Goal: Task Accomplishment & Management: Manage account settings

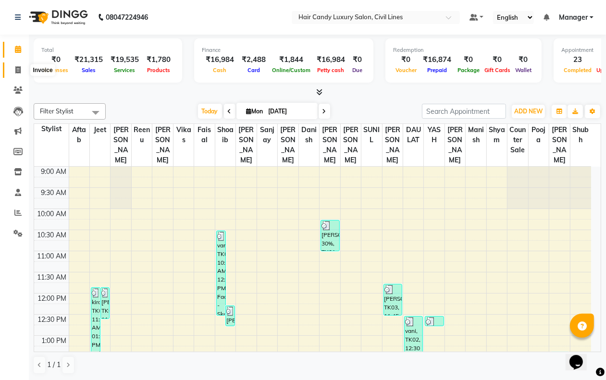
click at [18, 71] on icon at bounding box center [17, 69] width 5 height 7
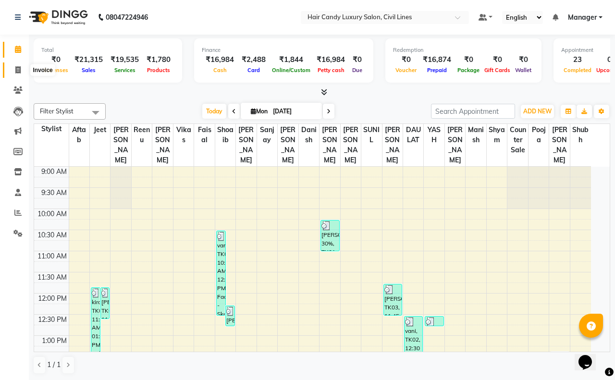
select select "6308"
select select "service"
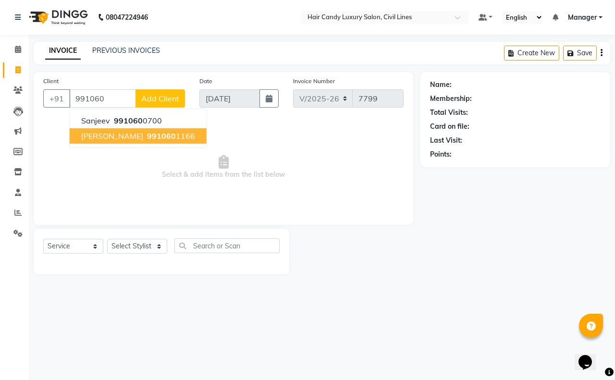
click at [124, 132] on span "[PERSON_NAME]" at bounding box center [112, 136] width 62 height 10
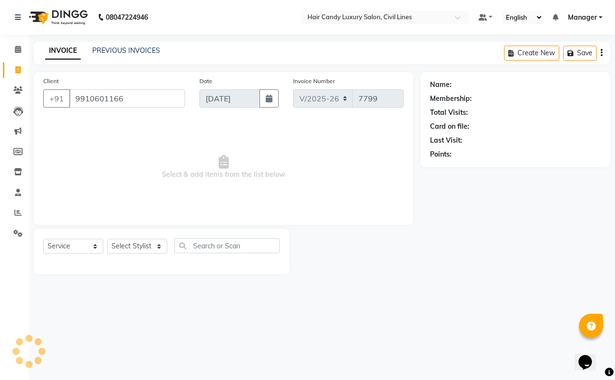
type input "9910601166"
select select "2: Object"
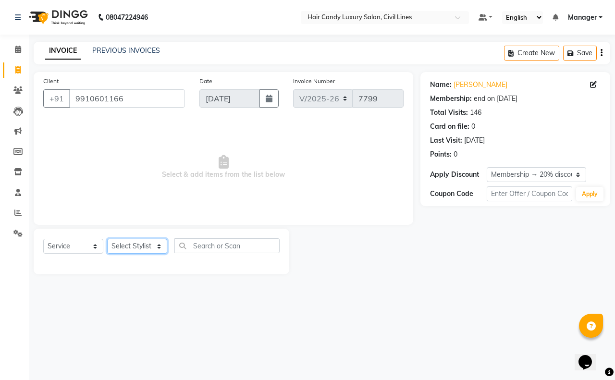
click at [143, 247] on select "Select Stylist [PERSON_NAME] [PERSON_NAME] counter sale Danish DAULAT faisal je…" at bounding box center [137, 246] width 60 height 15
click at [92, 251] on select "Select Service Product Membership Package Voucher Prepaid Gift Card" at bounding box center [73, 246] width 60 height 15
click at [96, 218] on div "Client +91 9910601166 Date 01-09-2025 Invoice Number V/2025 V/2025-26 7799 Sele…" at bounding box center [224, 148] width 380 height 153
click at [143, 103] on input "9910601166" at bounding box center [127, 98] width 116 height 18
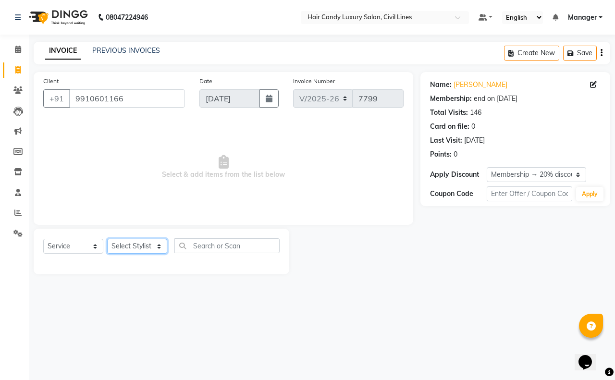
drag, startPoint x: 160, startPoint y: 251, endPoint x: 136, endPoint y: 253, distance: 24.1
click at [160, 251] on select "Select Stylist [PERSON_NAME] [PERSON_NAME] counter sale Danish DAULAT faisal je…" at bounding box center [137, 246] width 60 height 15
click at [92, 249] on select "Select Service Product Membership Package Voucher Prepaid Gift Card" at bounding box center [73, 246] width 60 height 15
click at [43, 239] on select "Select Service Product Membership Package Voucher Prepaid Gift Card" at bounding box center [73, 246] width 60 height 15
click at [205, 241] on input "text" at bounding box center [226, 245] width 105 height 15
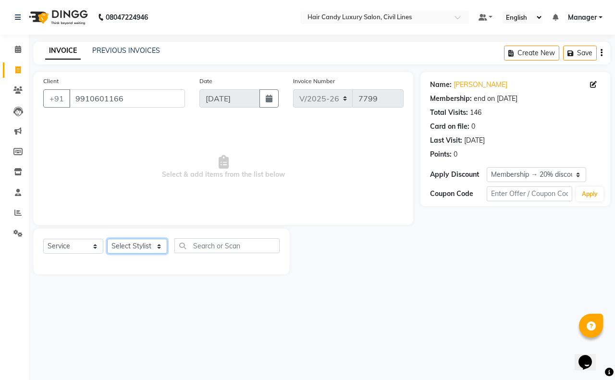
click at [136, 248] on select "Select Stylist aakib AASHU Aftab Arshal counter sale Danish DAULAT faisal jeet …" at bounding box center [137, 246] width 60 height 15
click at [279, 211] on span "Select & add items from the list below" at bounding box center [223, 167] width 360 height 96
click at [248, 241] on input "text" at bounding box center [226, 245] width 105 height 15
click at [248, 222] on div "Client +91 9910601166 Date 01-09-2025 Invoice Number V/2025 V/2025-26 7799 Sele…" at bounding box center [224, 148] width 380 height 153
click at [118, 143] on span "Select & add items from the list below" at bounding box center [223, 167] width 360 height 96
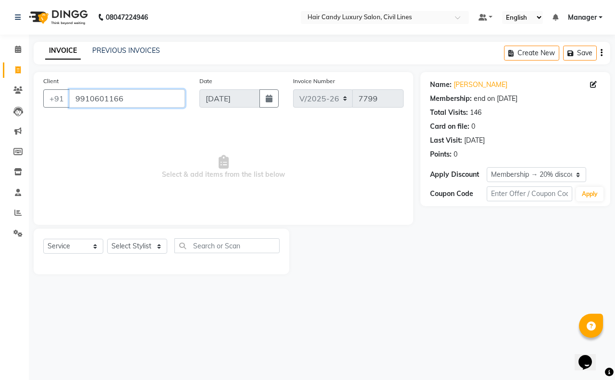
click at [145, 98] on input "9910601166" at bounding box center [127, 98] width 116 height 18
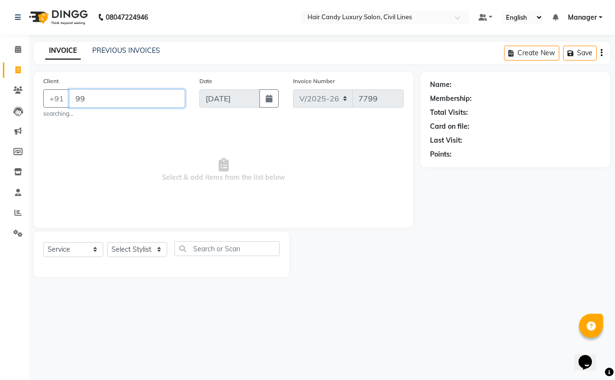
type input "9"
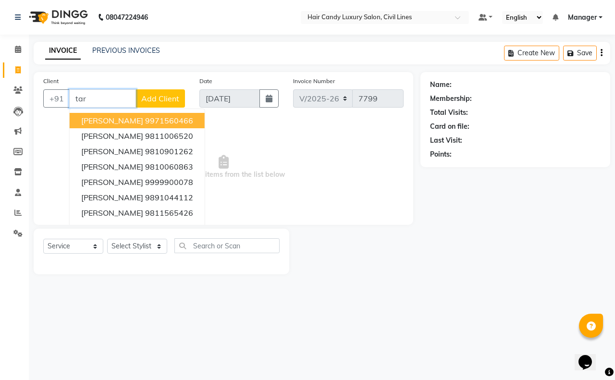
click at [145, 114] on button "tarini 9971560466" at bounding box center [137, 120] width 135 height 15
type input "9971560466"
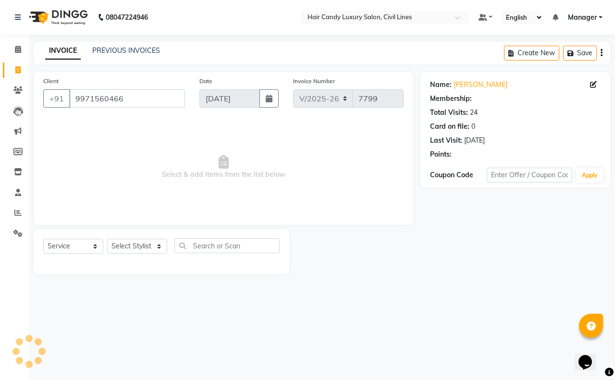
select select "1: Object"
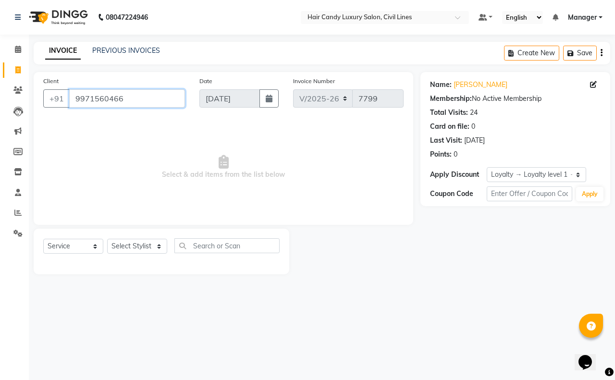
click at [166, 97] on input "9971560466" at bounding box center [127, 98] width 116 height 18
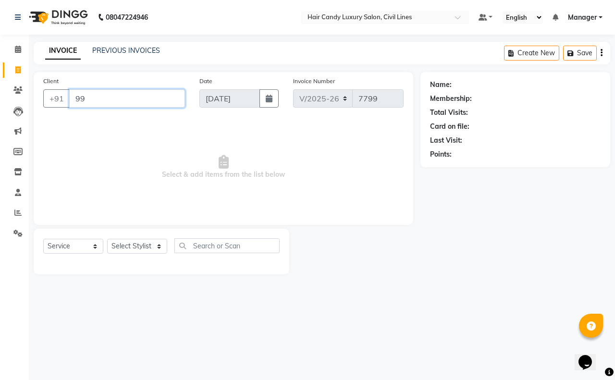
type input "9"
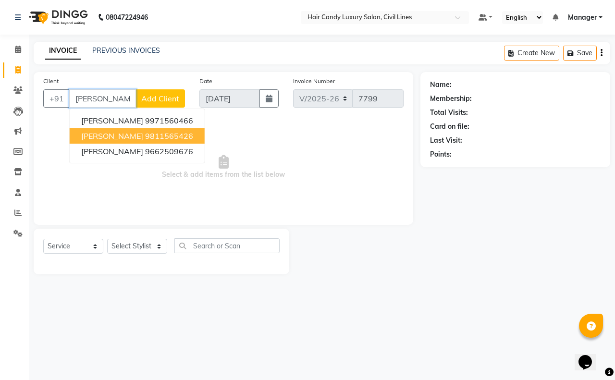
click at [118, 100] on input "tarin" at bounding box center [102, 98] width 67 height 18
type input "t"
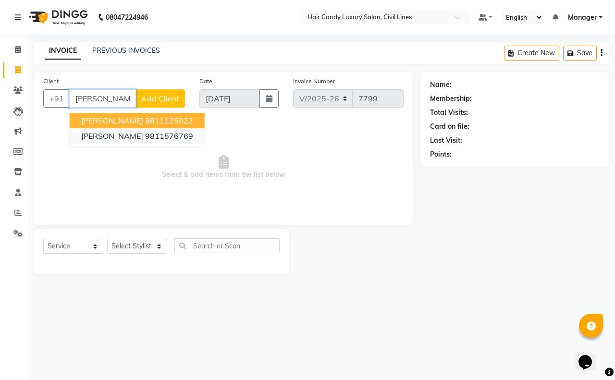
click at [142, 143] on button "sadhna gupta 9811576769" at bounding box center [137, 135] width 135 height 15
type input "9811576769"
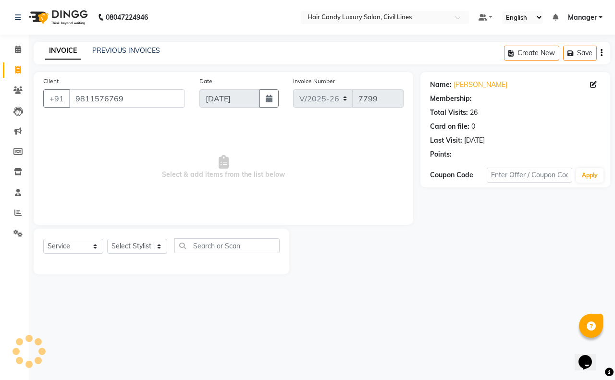
select select "1: Object"
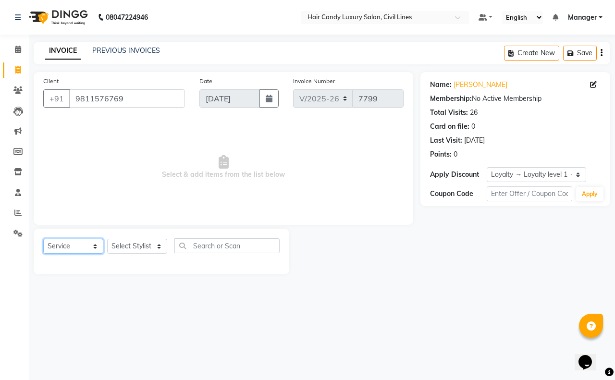
click at [80, 248] on select "Select Service Product Membership Package Voucher Prepaid Gift Card" at bounding box center [73, 246] width 60 height 15
click at [43, 239] on select "Select Service Product Membership Package Voucher Prepaid Gift Card" at bounding box center [73, 246] width 60 height 15
click at [133, 246] on select "Select Stylist aakib AASHU Aftab Arshal counter sale Danish DAULAT faisal jeet …" at bounding box center [137, 246] width 60 height 15
select select "49273"
click at [107, 239] on select "Select Stylist aakib AASHU Aftab Arshal counter sale Danish DAULAT faisal jeet …" at bounding box center [137, 246] width 60 height 15
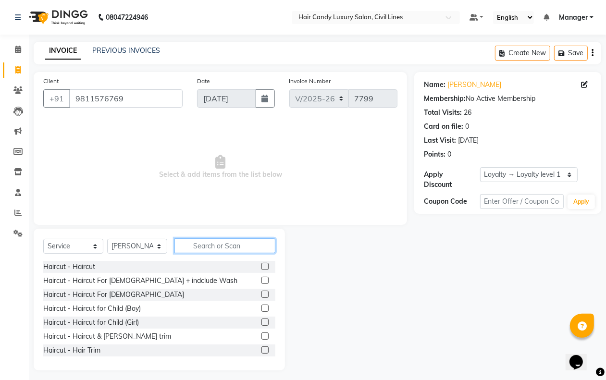
click at [227, 244] on input "text" at bounding box center [224, 245] width 101 height 15
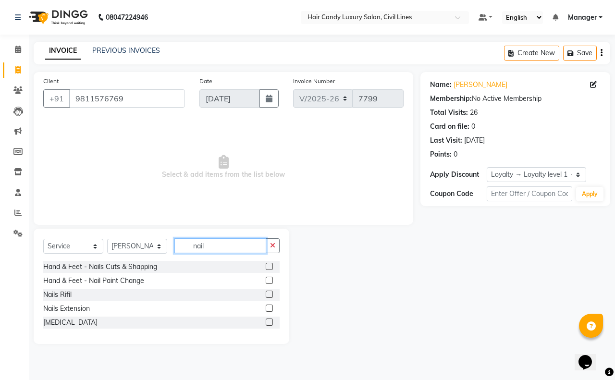
type input "nail"
click at [63, 294] on div "Nails Rifil" at bounding box center [57, 295] width 28 height 10
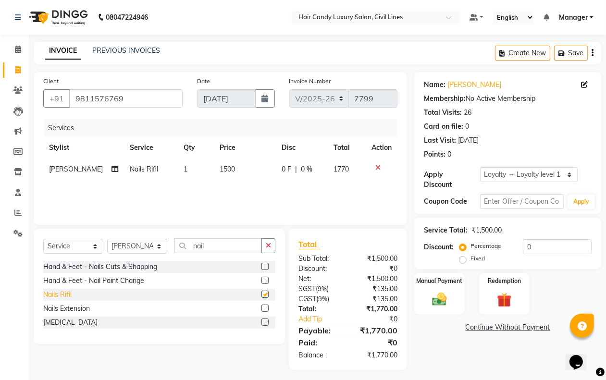
checkbox input "false"
click at [537, 248] on input "0" at bounding box center [557, 246] width 69 height 15
type input "0"
type input "20.8"
click at [436, 305] on img at bounding box center [439, 299] width 24 height 17
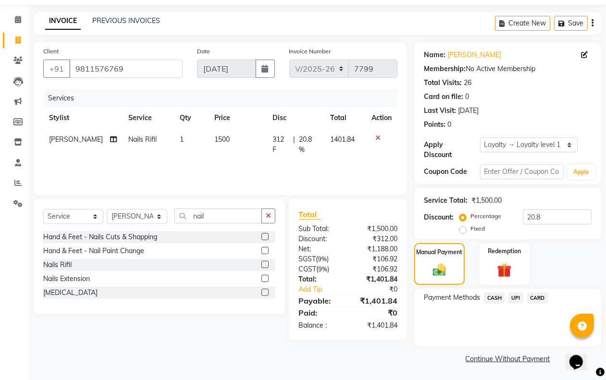
click at [488, 298] on span "CASH" at bounding box center [494, 298] width 21 height 11
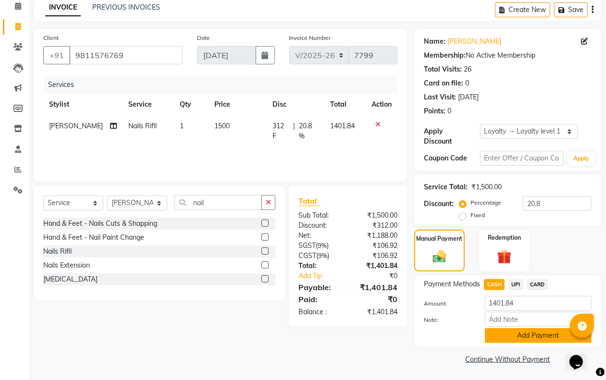
click at [496, 338] on button "Add Payment" at bounding box center [538, 335] width 107 height 15
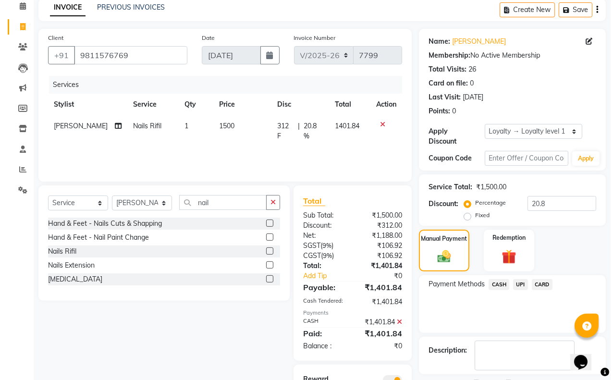
scroll to position [106, 0]
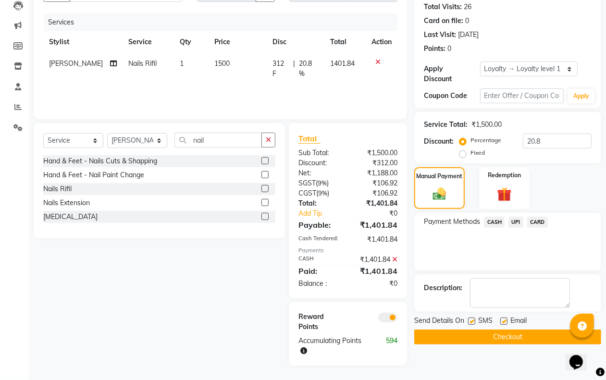
click at [393, 317] on span at bounding box center [387, 318] width 19 height 10
click at [397, 319] on input "checkbox" at bounding box center [397, 319] width 0 height 0
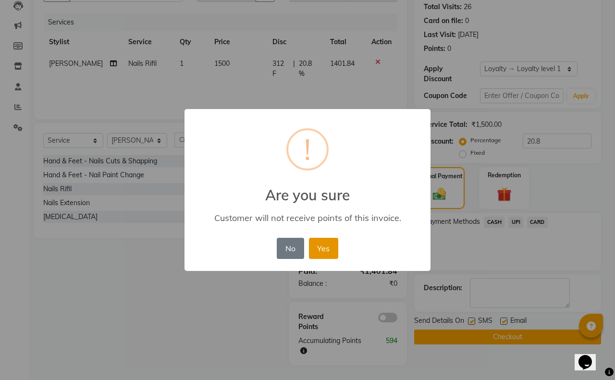
click at [321, 244] on button "Yes" at bounding box center [323, 248] width 29 height 21
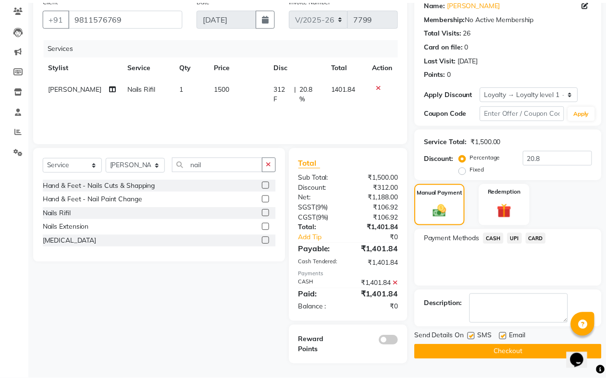
scroll to position [82, 0]
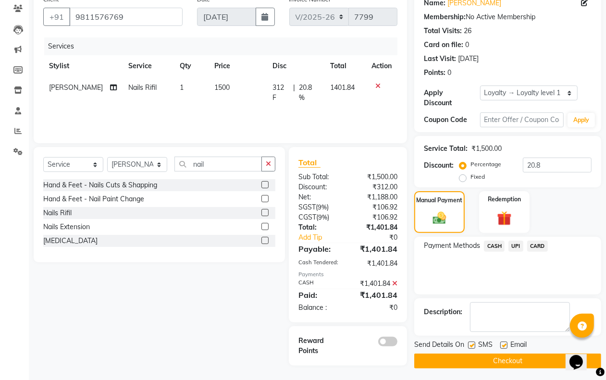
click at [472, 345] on label at bounding box center [471, 345] width 7 height 7
click at [472, 345] on input "checkbox" at bounding box center [471, 346] width 6 height 6
checkbox input "false"
click at [482, 359] on button "Checkout" at bounding box center [507, 361] width 187 height 15
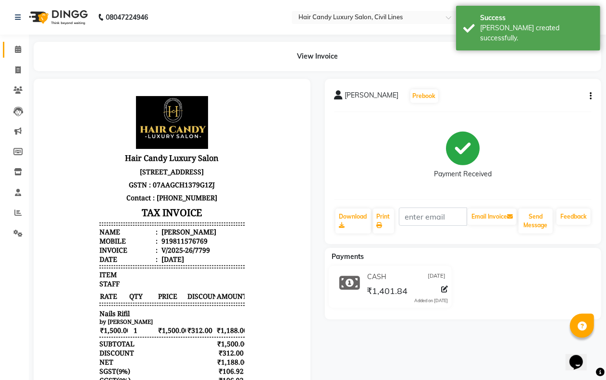
click at [11, 46] on span at bounding box center [18, 49] width 17 height 11
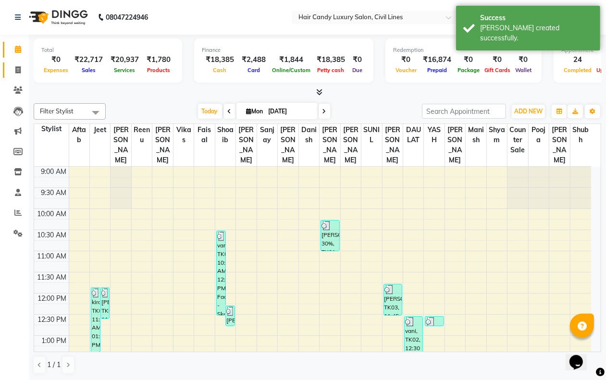
click at [20, 71] on icon at bounding box center [17, 69] width 5 height 7
select select "service"
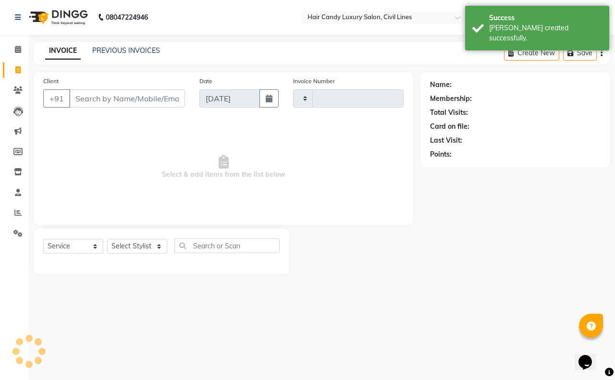
type input "7800"
select select "6308"
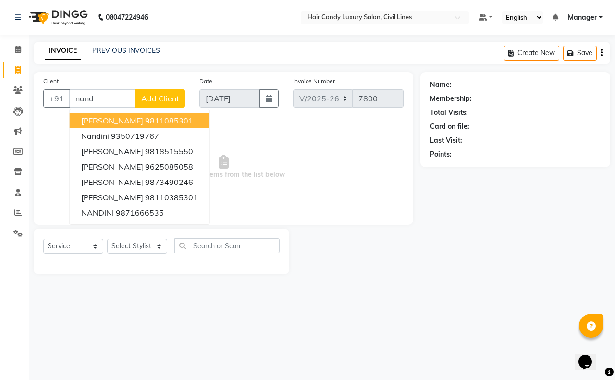
click at [154, 116] on ngb-highlight "9811085301" at bounding box center [169, 121] width 48 height 10
type input "9811085301"
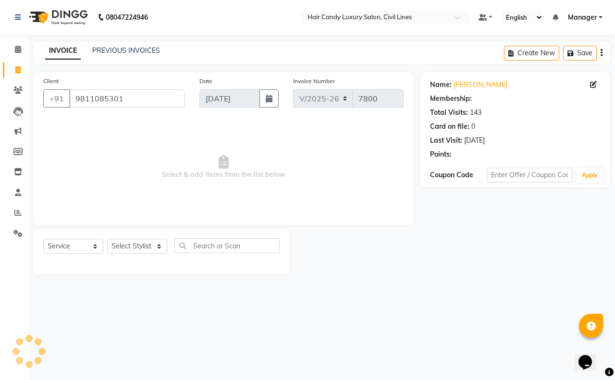
select select "2: Object"
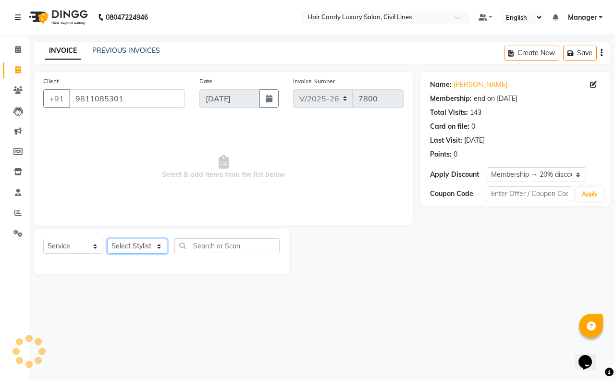
click at [145, 249] on select "Select Stylist aakib AASHU Aftab Arshal counter sale Danish DAULAT faisal jeet …" at bounding box center [137, 246] width 60 height 15
select select "47805"
click at [107, 239] on select "Select Stylist aakib AASHU Aftab Arshal counter sale Danish DAULAT faisal jeet …" at bounding box center [137, 246] width 60 height 15
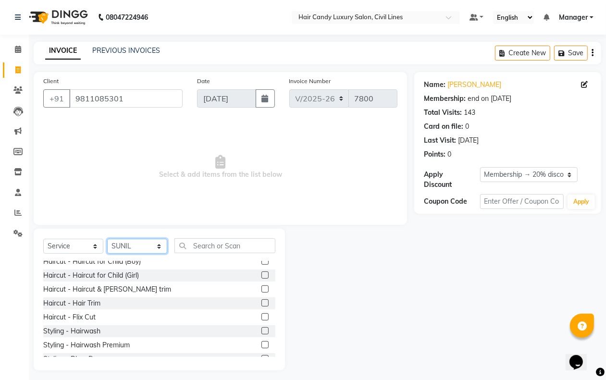
scroll to position [48, 0]
click at [96, 329] on div "Styling - Hairwash" at bounding box center [71, 330] width 57 height 10
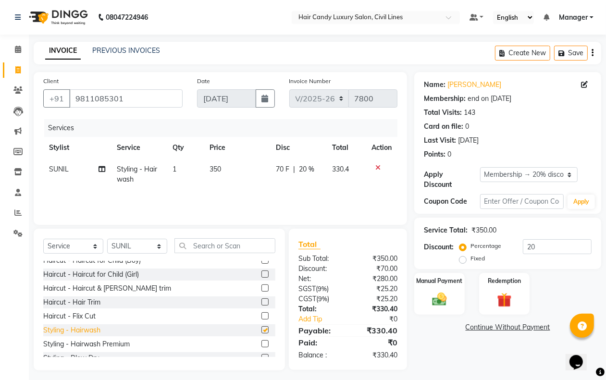
checkbox input "false"
click at [138, 244] on select "Select Stylist aakib AASHU Aftab Arshal counter sale Danish DAULAT faisal jeet …" at bounding box center [137, 246] width 60 height 15
select select "47703"
click at [107, 239] on select "Select Stylist aakib AASHU Aftab Arshal counter sale Danish DAULAT faisal jeet …" at bounding box center [137, 246] width 60 height 15
click at [212, 247] on input "text" at bounding box center [224, 245] width 101 height 15
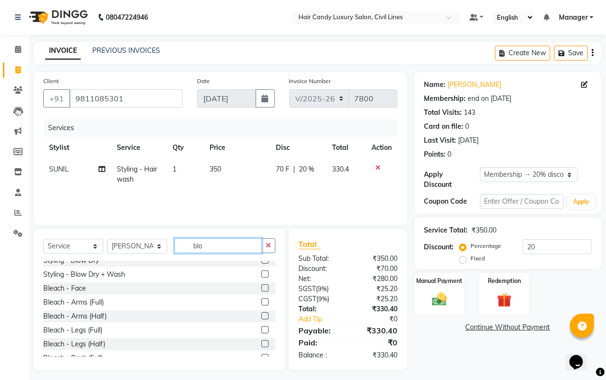
scroll to position [0, 0]
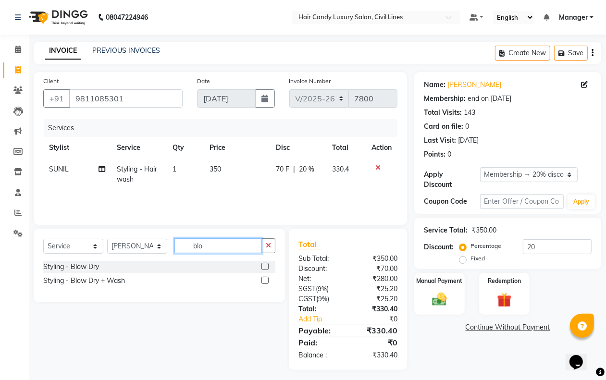
type input "blo"
click at [94, 249] on select "Select Service Product Membership Package Voucher Prepaid Gift Card" at bounding box center [73, 246] width 60 height 15
click at [172, 301] on div "Select Service Product Membership Package Voucher Prepaid Gift Card Select Styl…" at bounding box center [159, 266] width 251 height 74
click at [93, 262] on div "Styling - Blow Dry" at bounding box center [71, 267] width 56 height 10
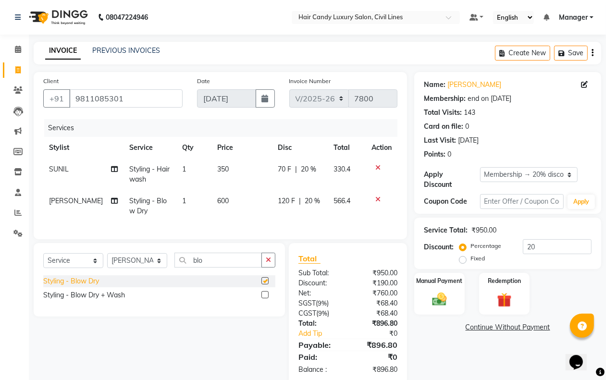
checkbox input "false"
click at [132, 268] on select "Select Stylist aakib AASHU Aftab Arshal counter sale Danish DAULAT faisal jeet …" at bounding box center [137, 260] width 60 height 15
select select "47490"
click at [107, 262] on select "Select Stylist aakib AASHU Aftab Arshal counter sale Danish DAULAT faisal jeet …" at bounding box center [137, 260] width 60 height 15
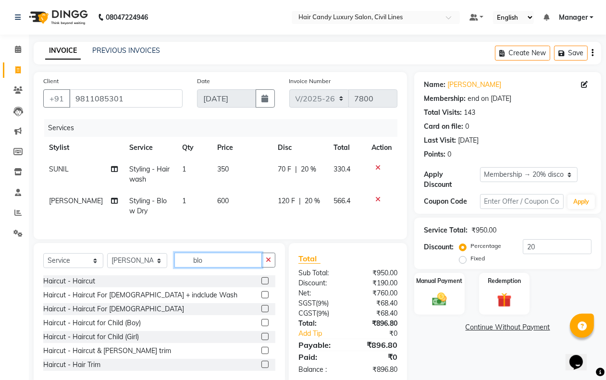
click at [208, 267] on input "blo" at bounding box center [217, 260] width 87 height 15
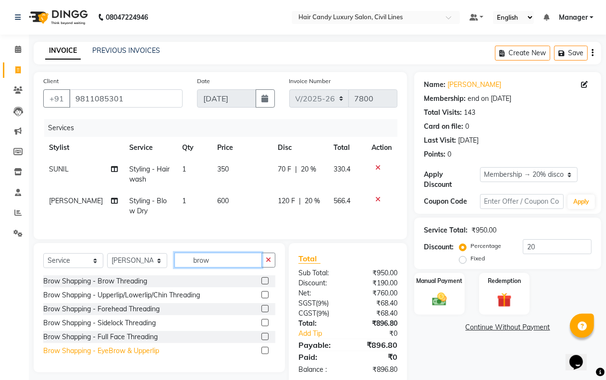
type input "brow"
drag, startPoint x: 142, startPoint y: 359, endPoint x: 195, endPoint y: 284, distance: 91.4
click at [142, 356] on div "Brow Shapping - EyeBrow & Upperlip" at bounding box center [101, 351] width 116 height 10
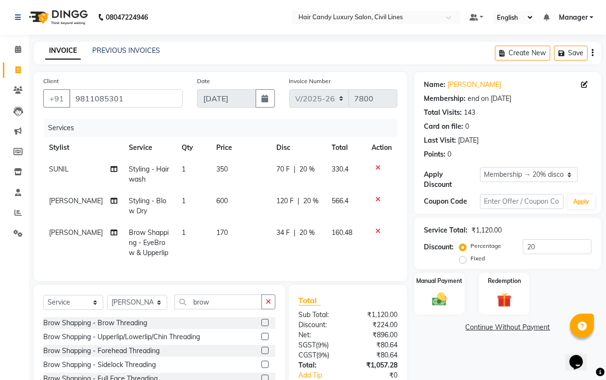
checkbox input "false"
click at [217, 234] on span "170" at bounding box center [223, 232] width 12 height 9
select select "47490"
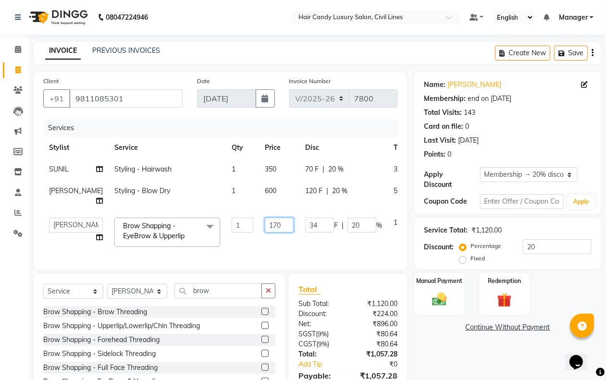
click at [265, 233] on input "170" at bounding box center [279, 225] width 29 height 15
type input "270"
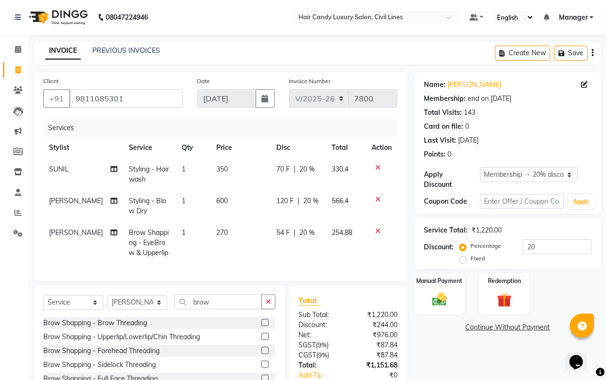
click at [486, 359] on div "Name: Nandni Goel Membership: end on 25-09-2025 Total Visits: 143 Card on file:…" at bounding box center [511, 249] width 194 height 354
click at [377, 167] on icon at bounding box center [377, 167] width 5 height 7
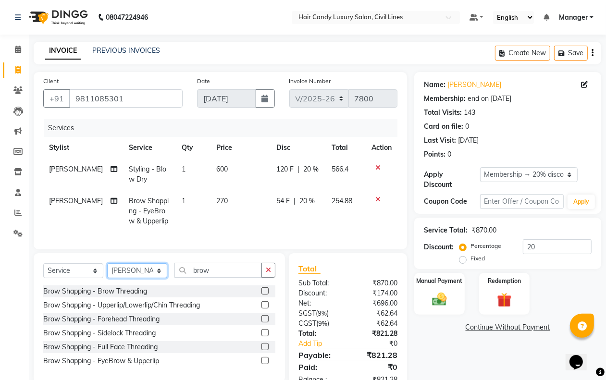
click at [137, 278] on select "Select Stylist aakib AASHU Aftab Arshal counter sale Danish DAULAT faisal jeet …" at bounding box center [137, 270] width 60 height 15
select select "47805"
click at [107, 272] on select "Select Stylist aakib AASHU Aftab Arshal counter sale Danish DAULAT faisal jeet …" at bounding box center [137, 270] width 60 height 15
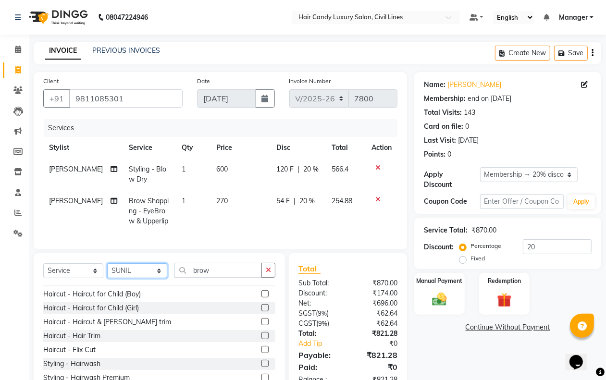
scroll to position [60, 0]
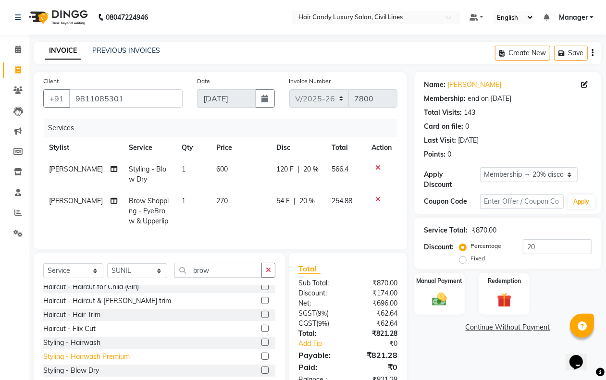
click at [123, 361] on div "Styling - Hairwash Premium" at bounding box center [86, 357] width 87 height 10
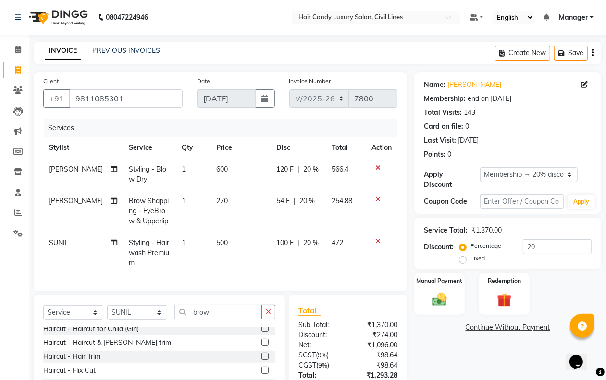
checkbox input "false"
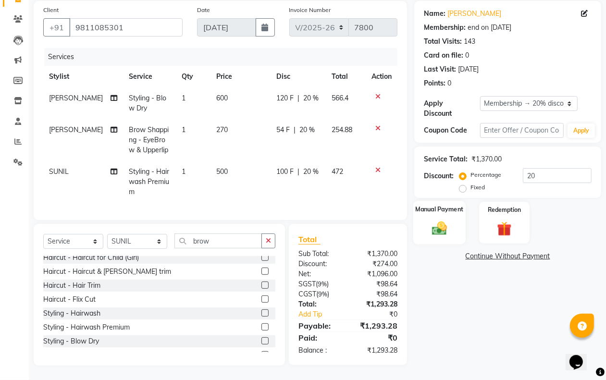
click at [448, 234] on div "Manual Payment" at bounding box center [439, 223] width 52 height 44
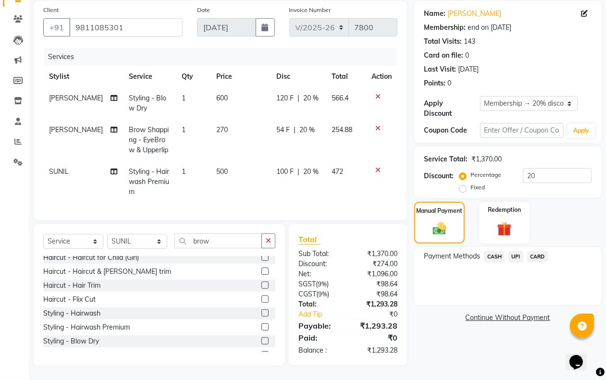
click at [496, 251] on span "CASH" at bounding box center [494, 256] width 21 height 11
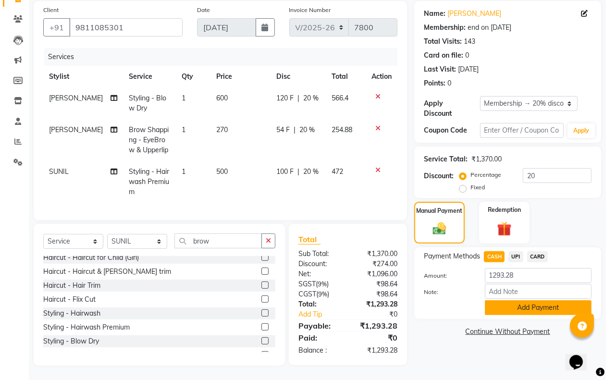
click at [501, 304] on button "Add Payment" at bounding box center [538, 307] width 107 height 15
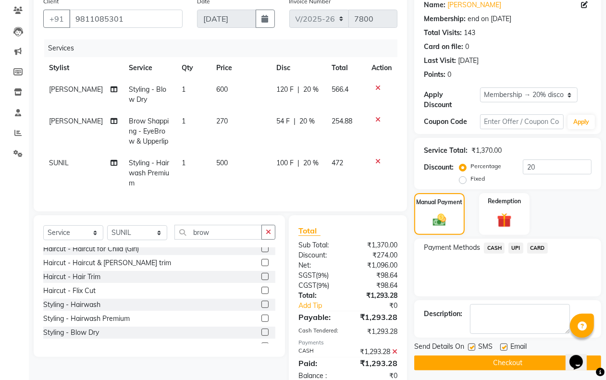
scroll to position [157, 0]
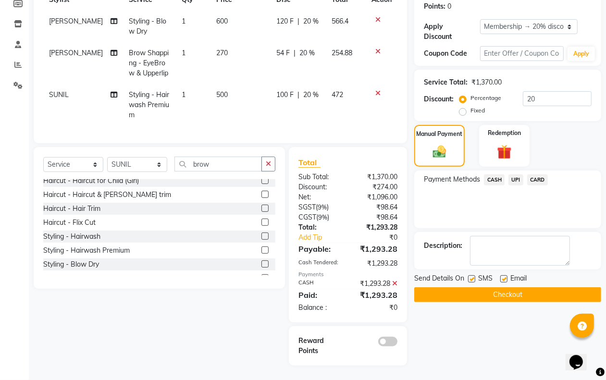
click at [472, 275] on label at bounding box center [471, 278] width 7 height 7
click at [472, 276] on input "checkbox" at bounding box center [471, 279] width 6 height 6
checkbox input "false"
click at [471, 287] on button "Checkout" at bounding box center [507, 294] width 187 height 15
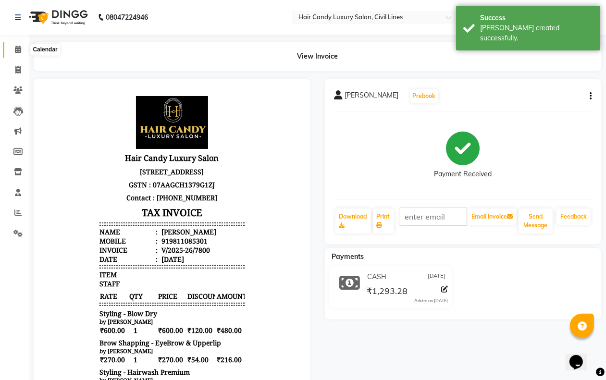
click at [19, 52] on icon at bounding box center [18, 49] width 6 height 7
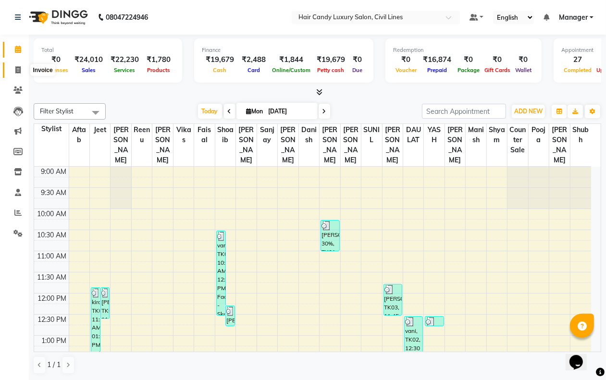
click at [20, 72] on icon at bounding box center [17, 69] width 5 height 7
select select "service"
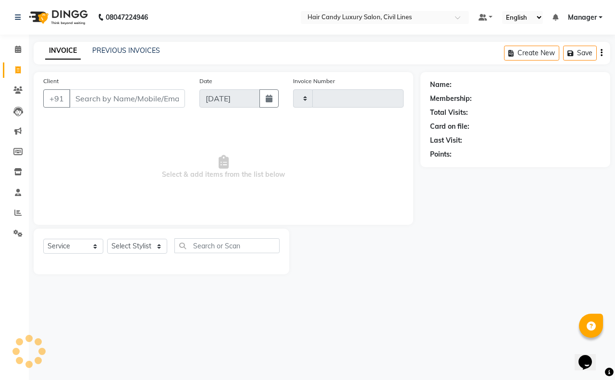
type input "7802"
select select "6308"
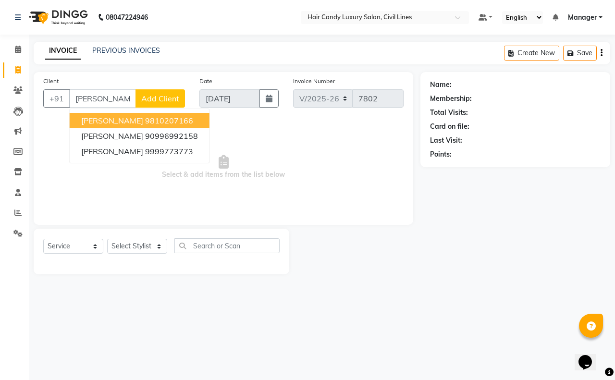
click at [145, 123] on ngb-highlight "9810207166" at bounding box center [169, 121] width 48 height 10
type input "9810207166"
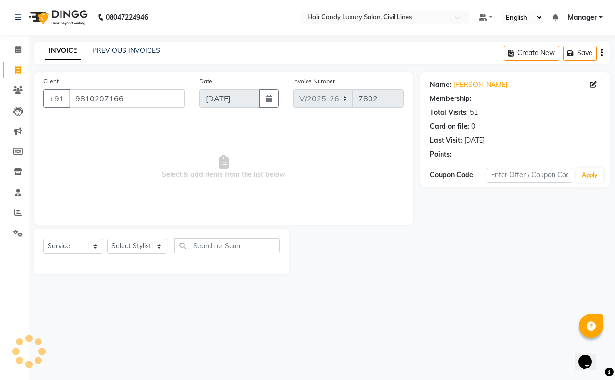
select select "2: Object"
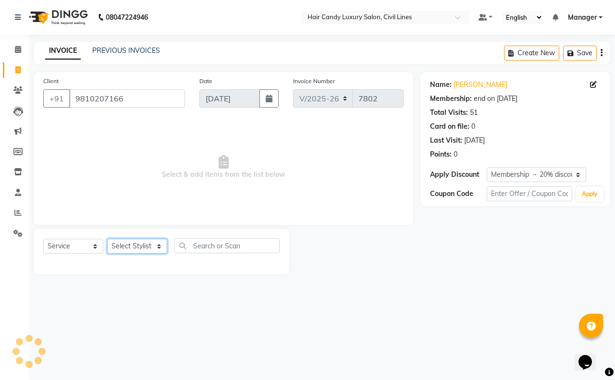
click at [137, 246] on select "Select Stylist aakib AASHU Aftab Arshal counter sale Danish DAULAT faisal jeet …" at bounding box center [137, 246] width 60 height 15
select select "47490"
click at [107, 239] on select "Select Stylist aakib AASHU Aftab Arshal counter sale Danish DAULAT faisal jeet …" at bounding box center [137, 246] width 60 height 15
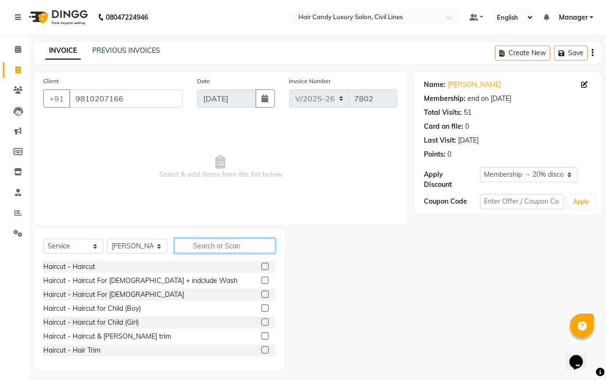
click at [217, 249] on input "text" at bounding box center [224, 245] width 101 height 15
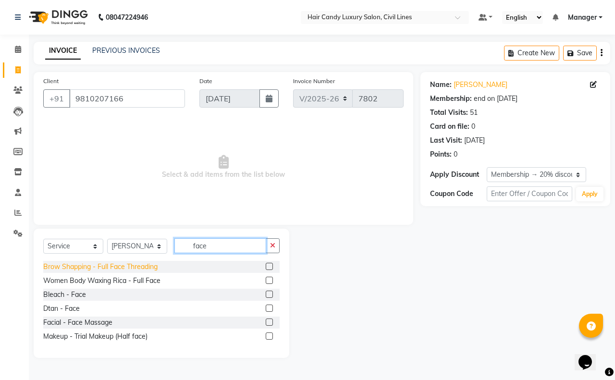
type input "face"
drag, startPoint x: 153, startPoint y: 267, endPoint x: 159, endPoint y: 263, distance: 7.3
click at [152, 267] on div "Brow Shapping - Full Face Threading" at bounding box center [100, 267] width 114 height 10
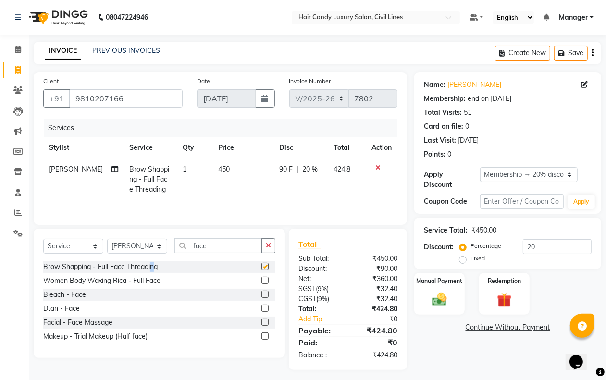
checkbox input "false"
click at [219, 169] on span "450" at bounding box center [224, 169] width 12 height 9
select select "47490"
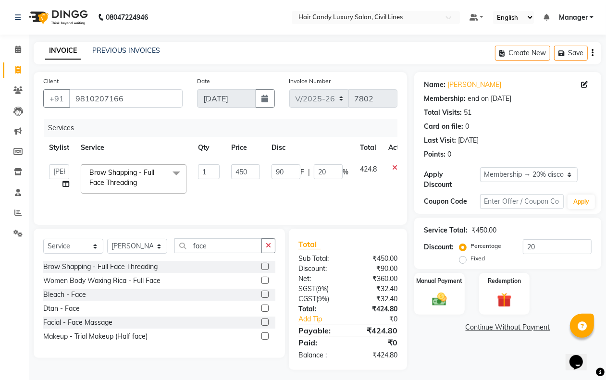
click at [260, 168] on td "450" at bounding box center [245, 179] width 40 height 41
click at [258, 168] on input "450" at bounding box center [245, 171] width 29 height 15
type input "500"
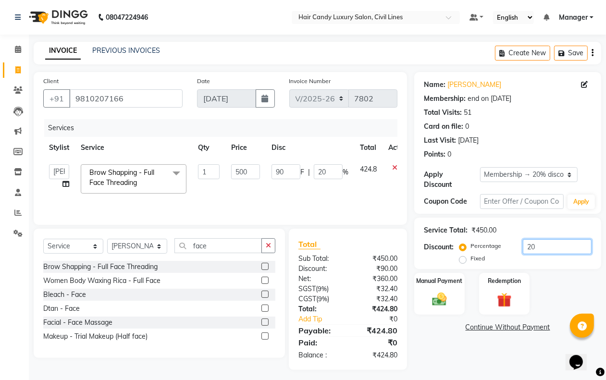
click at [557, 250] on input "20" at bounding box center [557, 246] width 69 height 15
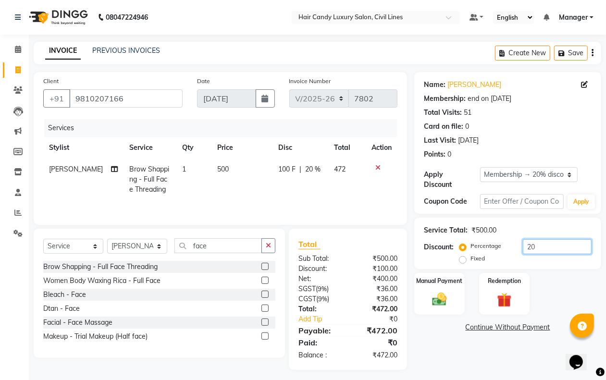
click at [557, 250] on input "20" at bounding box center [557, 246] width 69 height 15
type input "15.25"
click at [446, 302] on img at bounding box center [439, 299] width 24 height 17
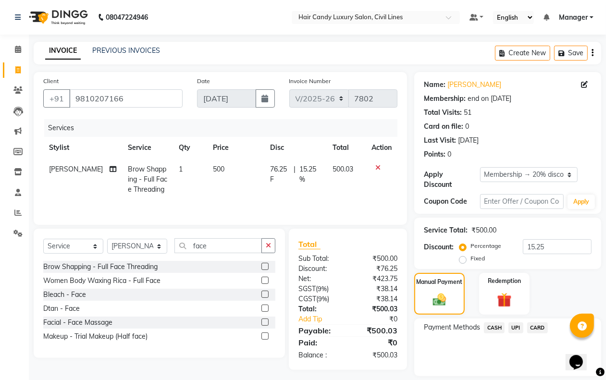
click at [499, 328] on span "CASH" at bounding box center [494, 328] width 21 height 11
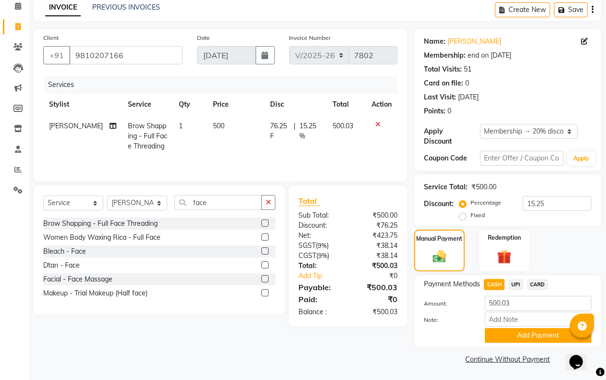
drag, startPoint x: 501, startPoint y: 331, endPoint x: 480, endPoint y: 332, distance: 21.7
click at [499, 332] on button "Add Payment" at bounding box center [538, 335] width 107 height 15
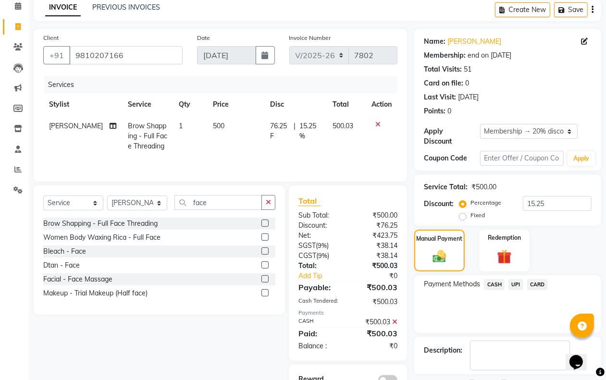
scroll to position [85, 0]
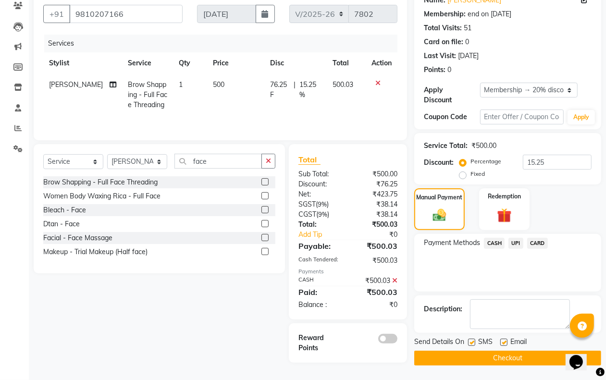
click at [472, 339] on label at bounding box center [471, 342] width 7 height 7
click at [472, 340] on input "checkbox" at bounding box center [471, 343] width 6 height 6
checkbox input "false"
click at [477, 351] on button "Checkout" at bounding box center [507, 358] width 187 height 15
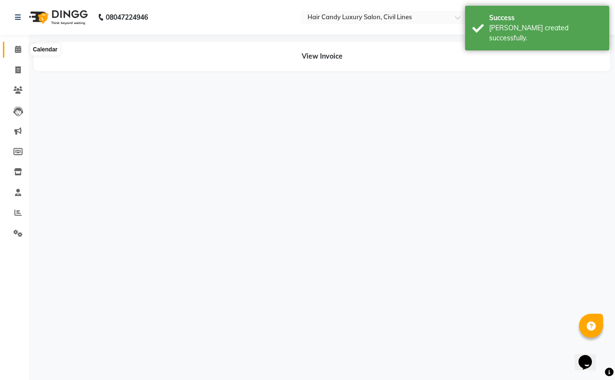
click at [17, 47] on icon at bounding box center [18, 49] width 6 height 7
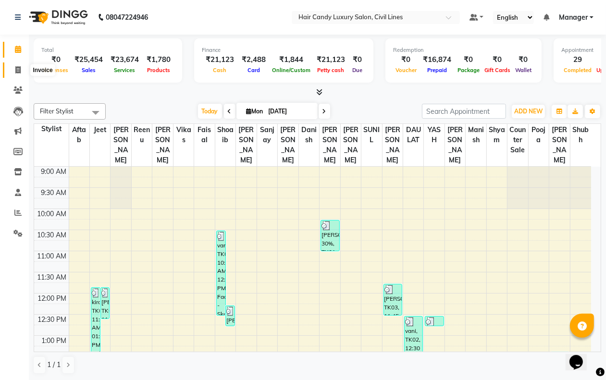
click at [23, 68] on span at bounding box center [18, 70] width 17 height 11
select select "6308"
select select "service"
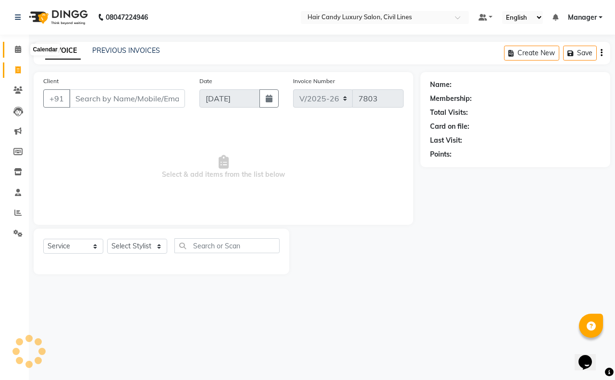
click at [20, 54] on span at bounding box center [18, 49] width 17 height 11
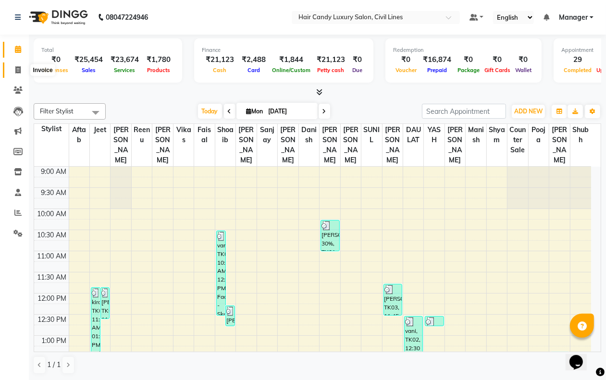
click at [17, 70] on icon at bounding box center [17, 69] width 5 height 7
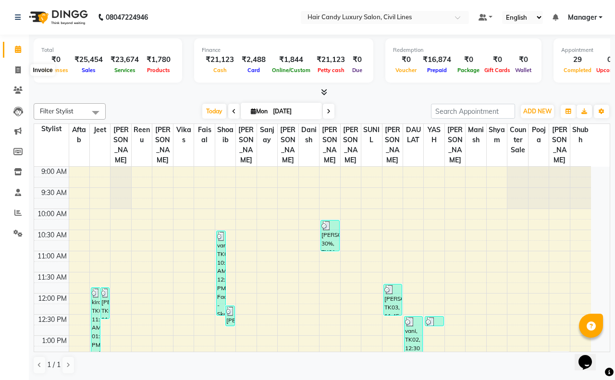
select select "service"
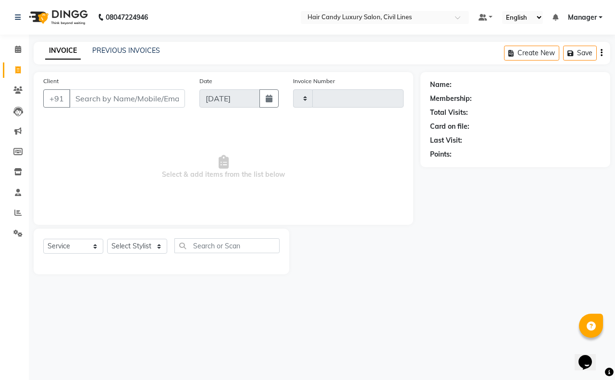
type input "7803"
select select "6308"
click at [112, 53] on link "PREVIOUS INVOICES" at bounding box center [126, 50] width 68 height 9
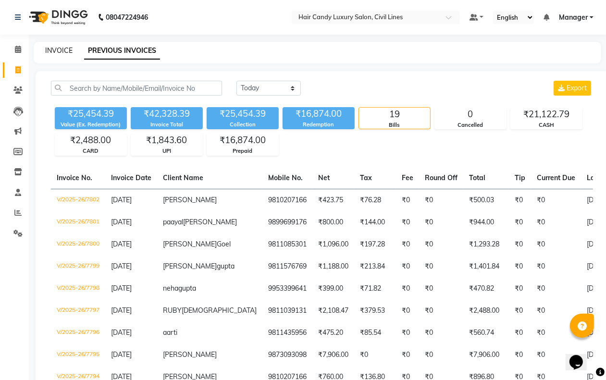
click at [59, 49] on link "INVOICE" at bounding box center [58, 50] width 27 height 9
select select "service"
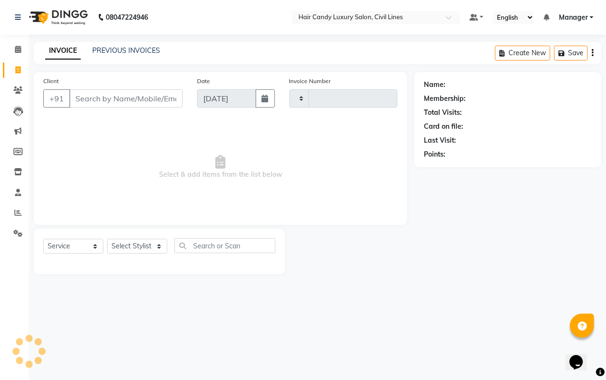
type input "7803"
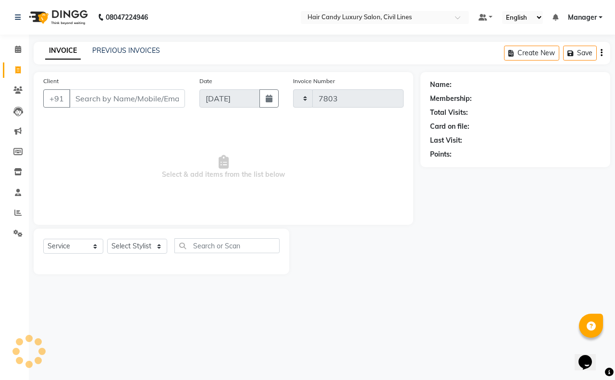
select select "6308"
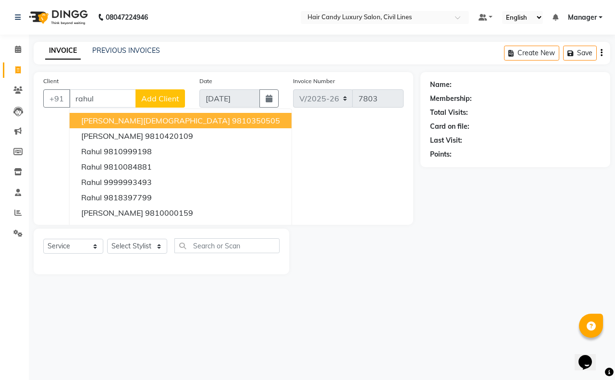
click at [119, 116] on span "RAHUL JAIN" at bounding box center [155, 121] width 149 height 10
type input "9810350505"
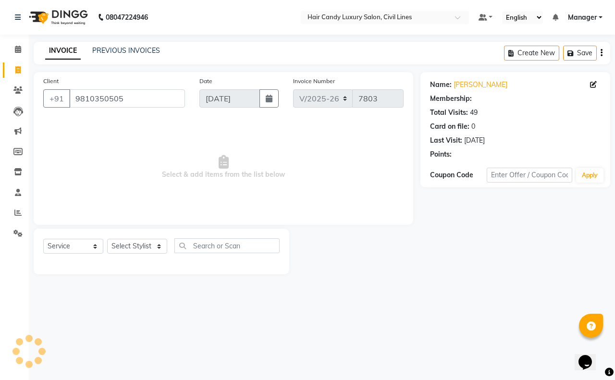
select select "2: Object"
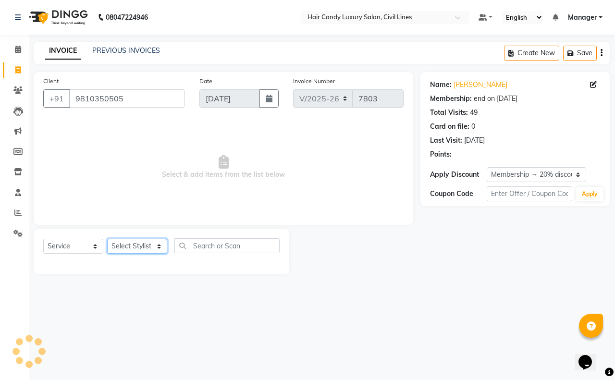
click at [123, 246] on select "Select Stylist aakib AASHU Aftab Arshal counter sale Danish DAULAT faisal jeet …" at bounding box center [137, 246] width 60 height 15
select select "47811"
click at [107, 239] on select "Select Stylist aakib AASHU Aftab Arshal counter sale Danish DAULAT faisal jeet …" at bounding box center [137, 246] width 60 height 15
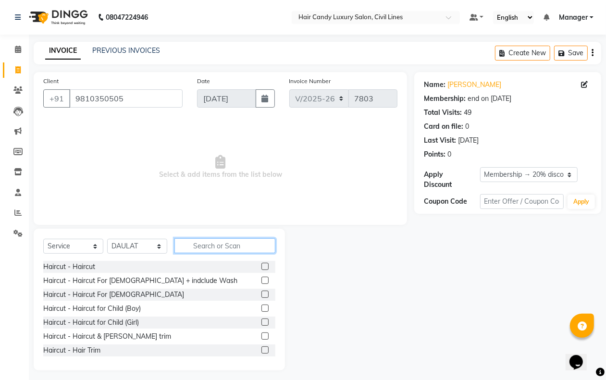
click at [205, 240] on input "text" at bounding box center [224, 245] width 101 height 15
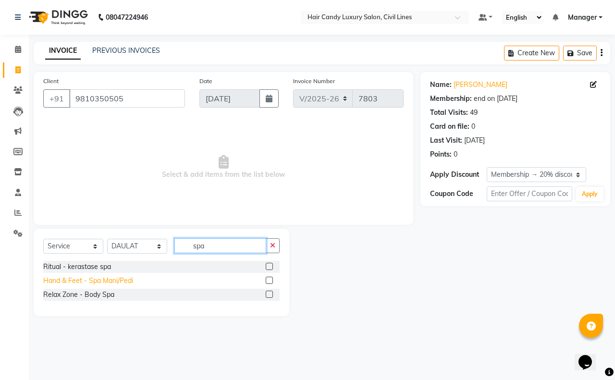
type input "spa"
click at [102, 282] on div "Hand & Feet - Spa Mani/Pedi" at bounding box center [88, 281] width 90 height 10
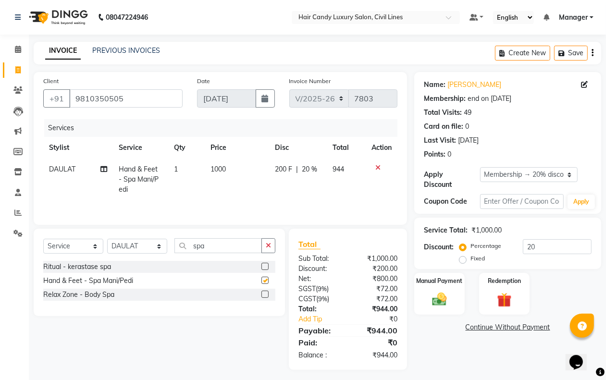
checkbox input "false"
click at [226, 250] on input "spa" at bounding box center [217, 245] width 87 height 15
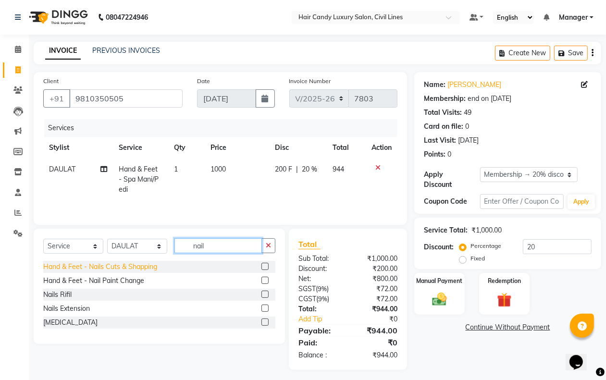
type input "nail"
click at [147, 270] on div "Hand & Feet - Nails Cuts & Shapping" at bounding box center [100, 267] width 114 height 10
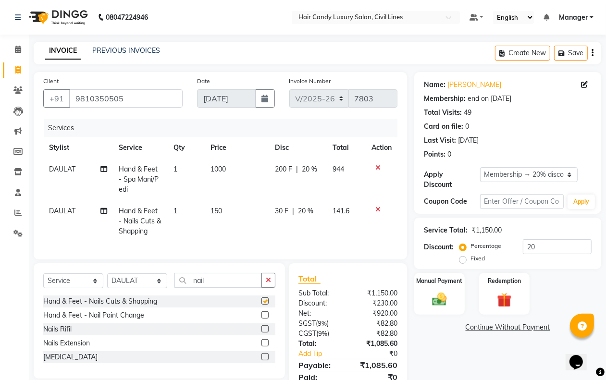
checkbox input "false"
click at [182, 211] on td "1" at bounding box center [186, 221] width 37 height 42
select select "47811"
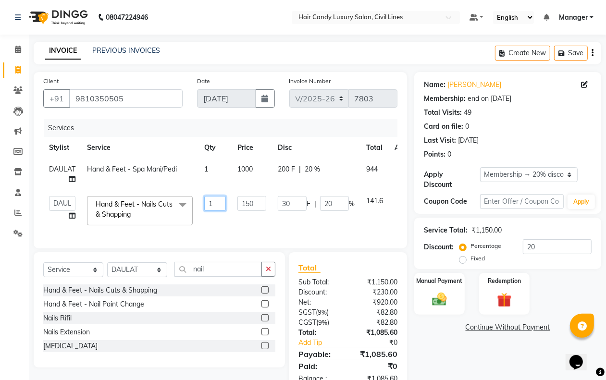
click at [214, 203] on input "1" at bounding box center [215, 203] width 22 height 15
type input "2"
click at [484, 351] on div "Name: Rahul Jain Membership: end on 15-12-2025 Total Visits: 49 Card on file: 0…" at bounding box center [511, 233] width 194 height 322
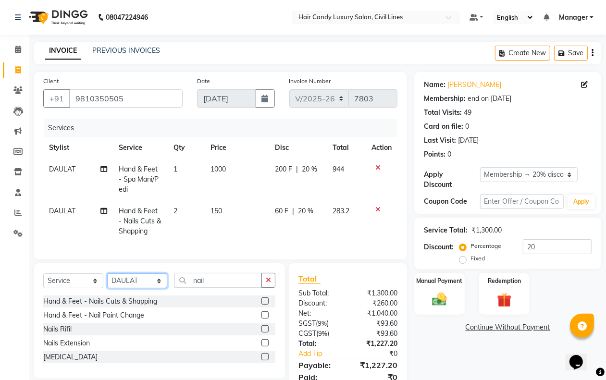
drag, startPoint x: 133, startPoint y: 293, endPoint x: 137, endPoint y: 283, distance: 11.3
click at [133, 288] on select "Select Stylist aakib AASHU Aftab Arshal counter sale Danish DAULAT faisal jeet …" at bounding box center [137, 280] width 60 height 15
select select "47490"
click at [107, 282] on select "Select Stylist aakib AASHU Aftab Arshal counter sale Danish DAULAT faisal jeet …" at bounding box center [137, 280] width 60 height 15
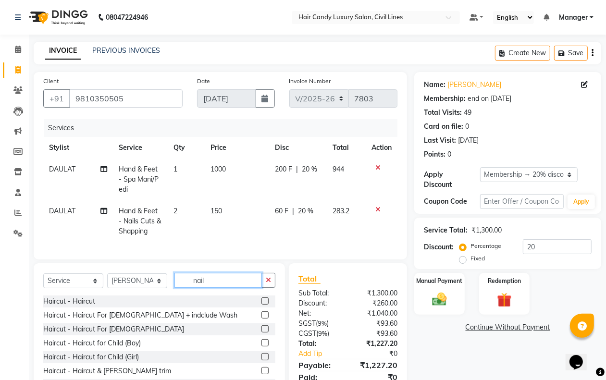
click at [220, 288] on input "nail" at bounding box center [217, 280] width 87 height 15
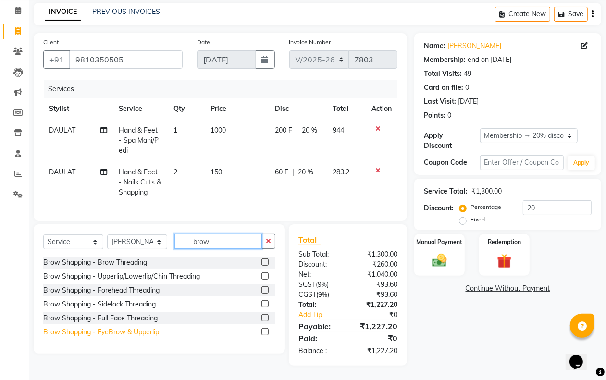
type input "brow"
click at [135, 330] on div "Brow Shapping - EyeBrow & Upperlip" at bounding box center [101, 332] width 116 height 10
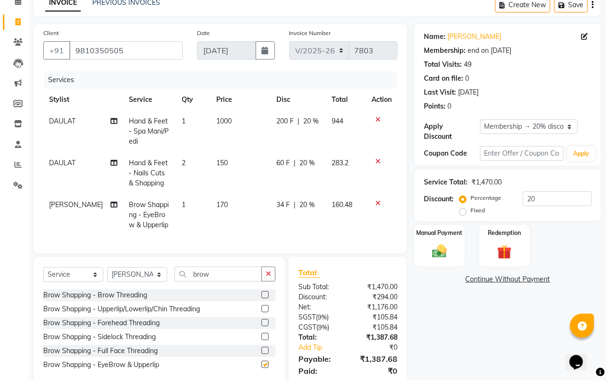
checkbox input "false"
drag, startPoint x: 226, startPoint y: 202, endPoint x: 251, endPoint y: 207, distance: 25.1
click at [226, 202] on td "170" at bounding box center [241, 215] width 60 height 42
select select "47490"
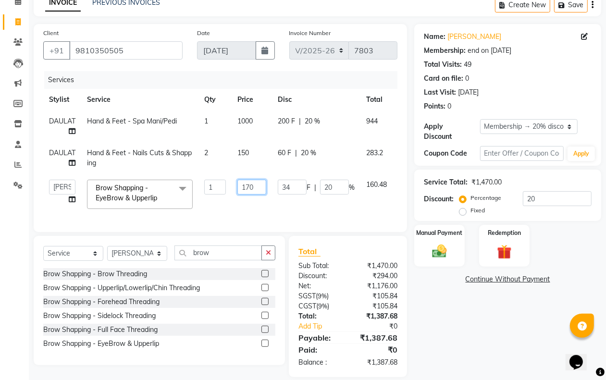
click at [261, 189] on input "170" at bounding box center [251, 187] width 29 height 15
type input "300"
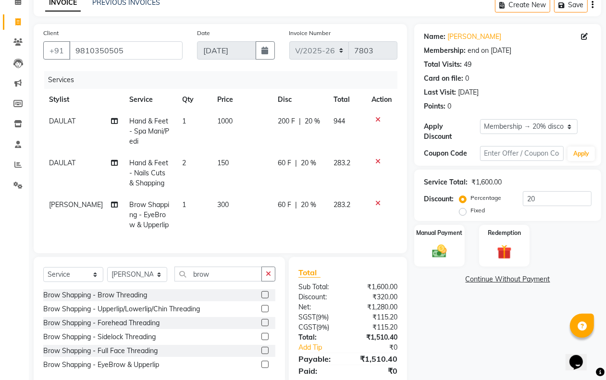
click at [464, 331] on div "Name: Rahul Jain Membership: end on 15-12-2025 Total Visits: 49 Card on file: 0…" at bounding box center [511, 211] width 194 height 374
click at [440, 256] on img at bounding box center [439, 251] width 24 height 17
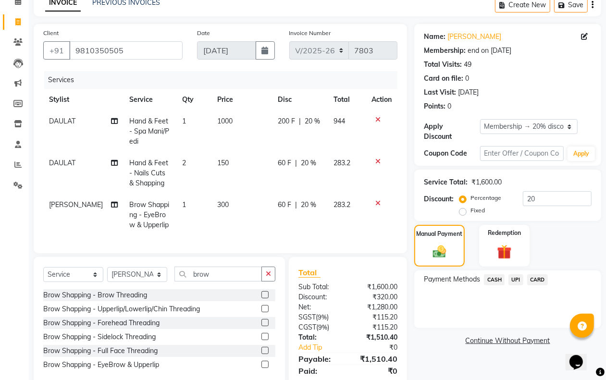
click at [494, 279] on span "CASH" at bounding box center [494, 279] width 21 height 11
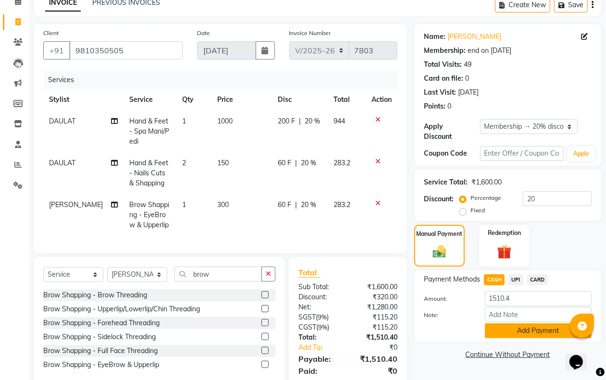
click at [525, 332] on button "Add Payment" at bounding box center [538, 330] width 107 height 15
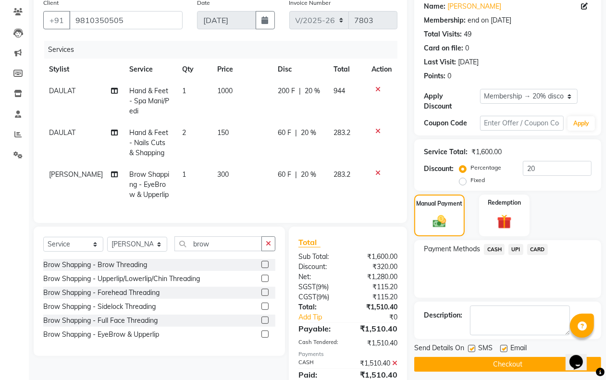
scroll to position [167, 0]
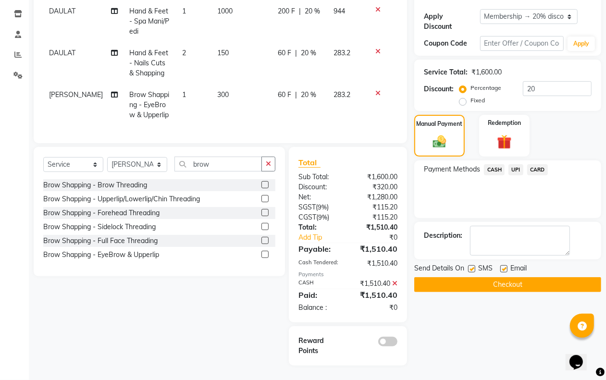
click at [473, 265] on label at bounding box center [471, 268] width 7 height 7
click at [473, 266] on input "checkbox" at bounding box center [471, 269] width 6 height 6
checkbox input "false"
click at [470, 280] on button "Checkout" at bounding box center [507, 284] width 187 height 15
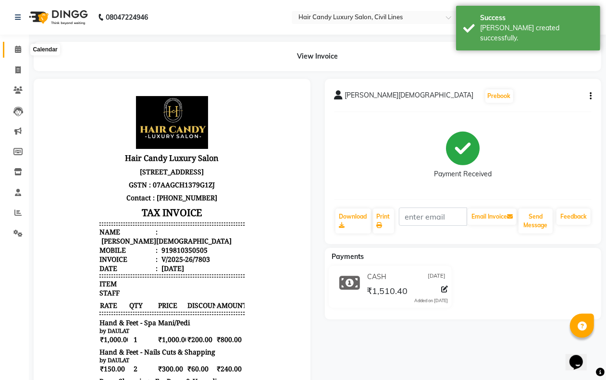
drag, startPoint x: 17, startPoint y: 49, endPoint x: 10, endPoint y: 55, distance: 9.9
click at [17, 49] on icon at bounding box center [18, 49] width 6 height 7
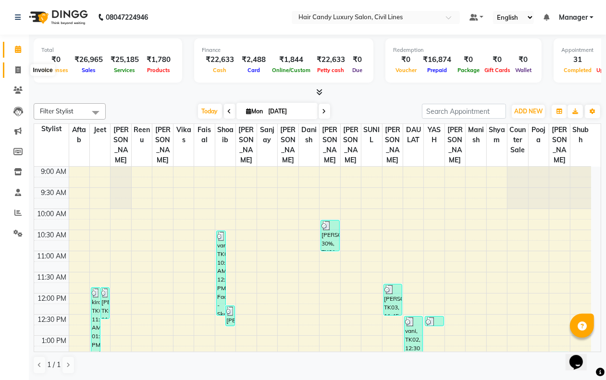
click at [15, 66] on icon at bounding box center [17, 69] width 5 height 7
select select "service"
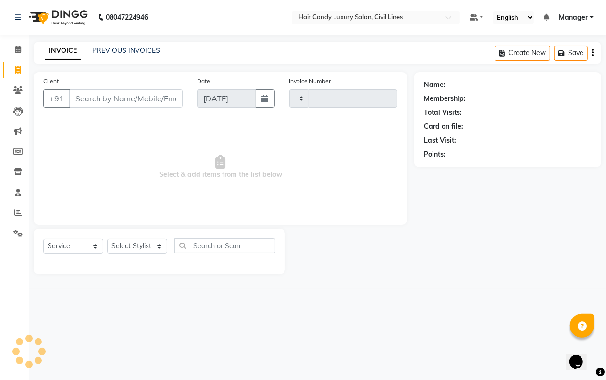
type input "7805"
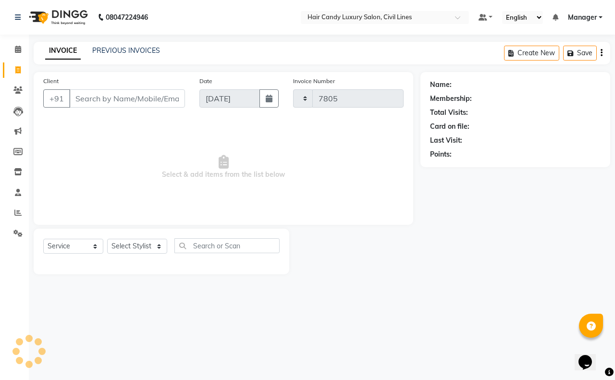
select select "6308"
click at [124, 248] on select "Select Stylist" at bounding box center [137, 246] width 60 height 15
select select "47491"
click at [107, 239] on select "Select Stylist aakib AASHU Aftab Arshal counter sale Danish DAULAT faisal jeet …" at bounding box center [137, 246] width 60 height 15
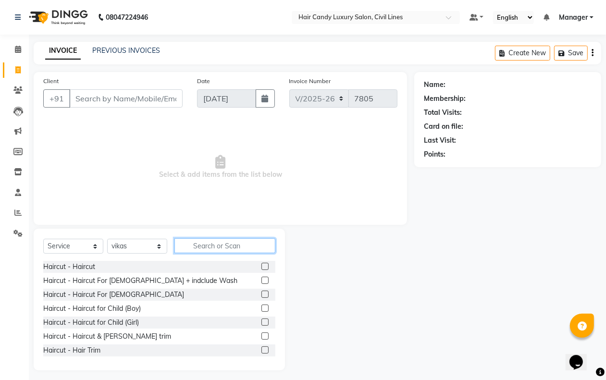
click at [212, 240] on input "text" at bounding box center [224, 245] width 101 height 15
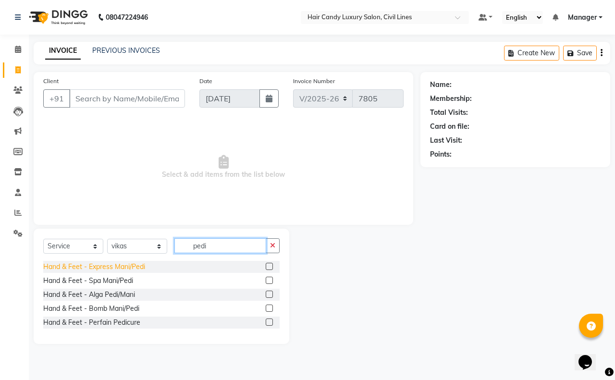
type input "pedi"
click at [116, 265] on div "Hand & Feet - Express Mani/Pedi" at bounding box center [94, 267] width 102 height 10
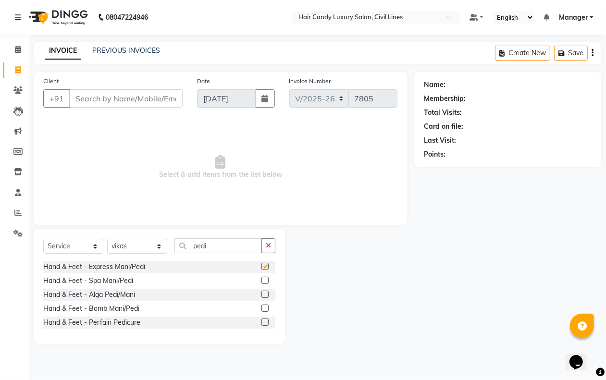
checkbox input "false"
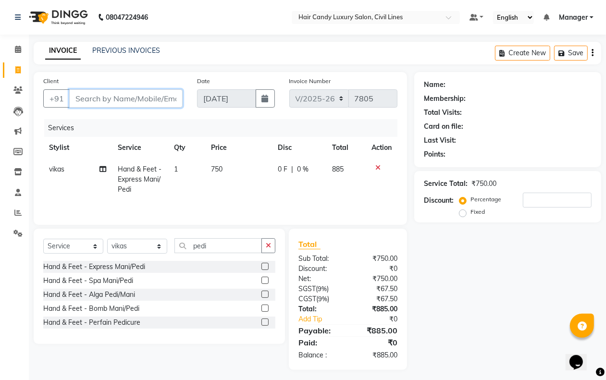
click at [129, 94] on input "Client" at bounding box center [125, 98] width 113 height 18
type input "9"
type input "0"
drag, startPoint x: 93, startPoint y: 99, endPoint x: 92, endPoint y: 106, distance: 6.8
click at [94, 99] on input "989946698" at bounding box center [101, 98] width 64 height 18
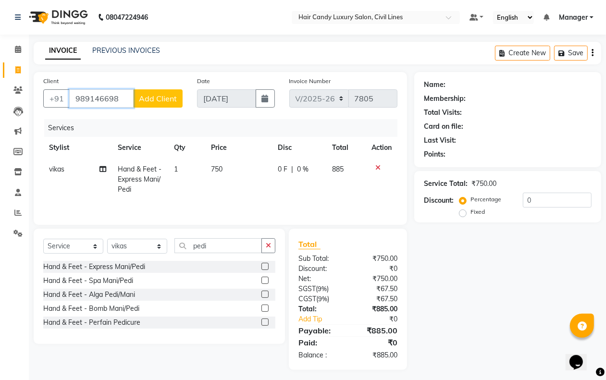
click at [126, 97] on input "989146698" at bounding box center [101, 98] width 64 height 18
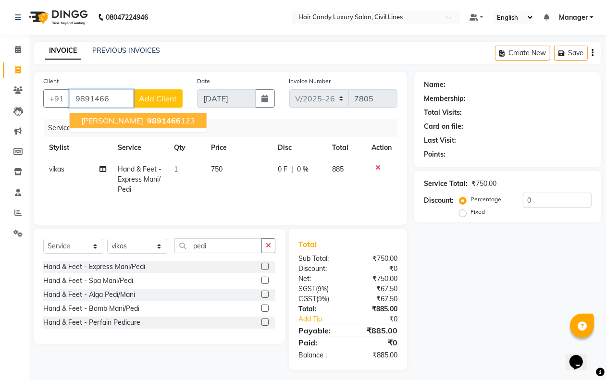
click at [147, 121] on span "9891466" at bounding box center [164, 121] width 34 height 10
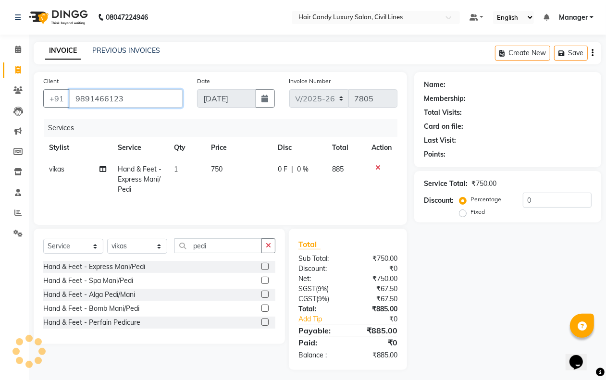
scroll to position [6, 0]
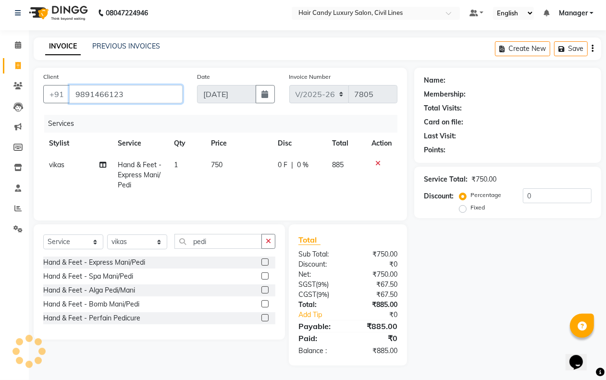
type input "9891466123"
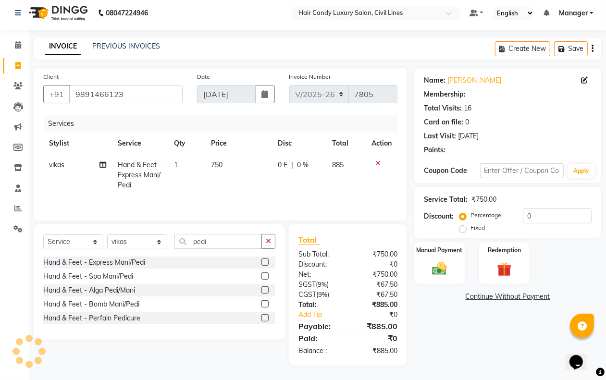
select select "1: Object"
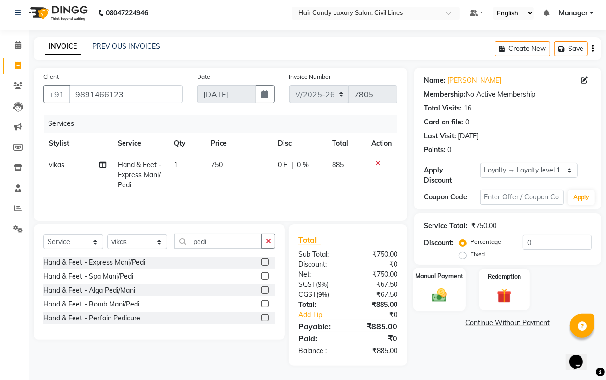
drag, startPoint x: 452, startPoint y: 284, endPoint x: 453, endPoint y: 309, distance: 24.5
click at [452, 285] on div "Manual Payment" at bounding box center [439, 290] width 52 height 44
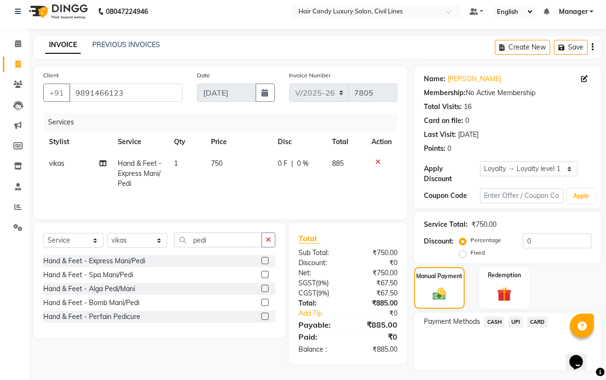
click at [497, 323] on span "CASH" at bounding box center [494, 322] width 21 height 11
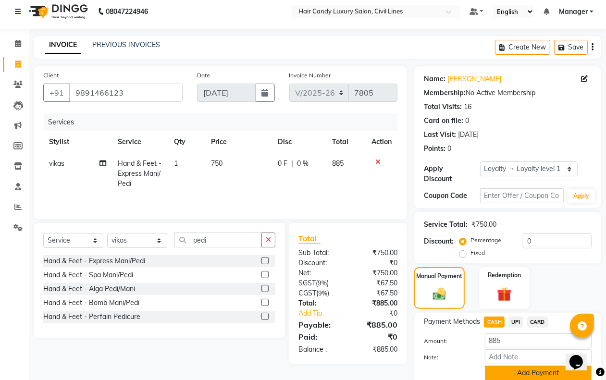
click at [518, 373] on button "Add Payment" at bounding box center [538, 373] width 107 height 15
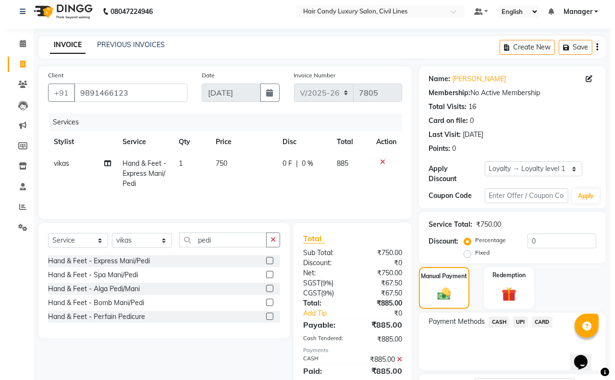
scroll to position [107, 0]
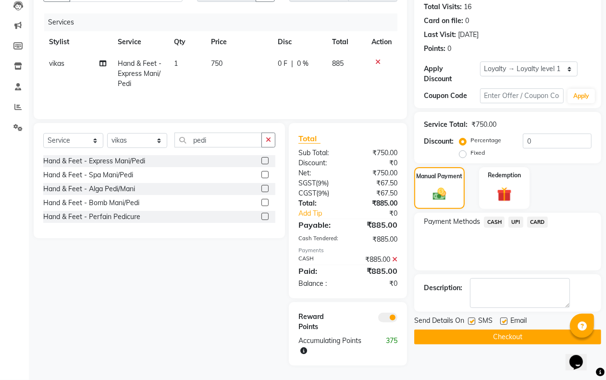
click at [391, 311] on div "Reward Points Accumulating Points 375" at bounding box center [348, 333] width 118 height 63
click at [387, 316] on span at bounding box center [387, 318] width 19 height 10
click at [397, 319] on input "checkbox" at bounding box center [397, 319] width 0 height 0
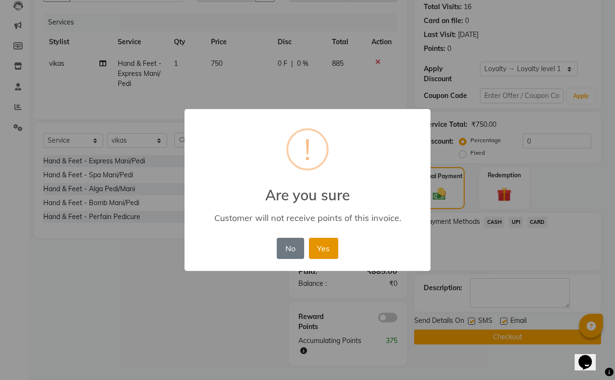
click at [323, 253] on button "Yes" at bounding box center [323, 248] width 29 height 21
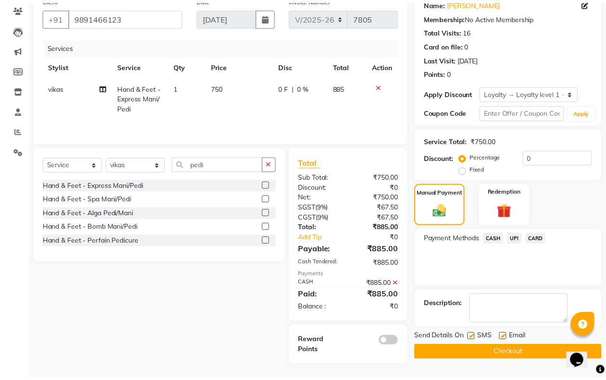
scroll to position [83, 0]
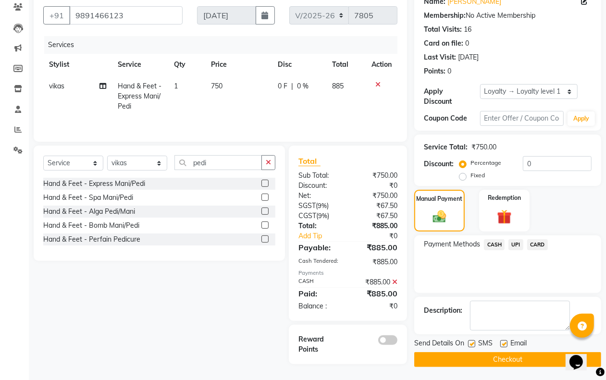
click at [472, 344] on label at bounding box center [471, 343] width 7 height 7
click at [472, 344] on input "checkbox" at bounding box center [471, 344] width 6 height 6
checkbox input "false"
click at [467, 360] on button "Checkout" at bounding box center [507, 359] width 187 height 15
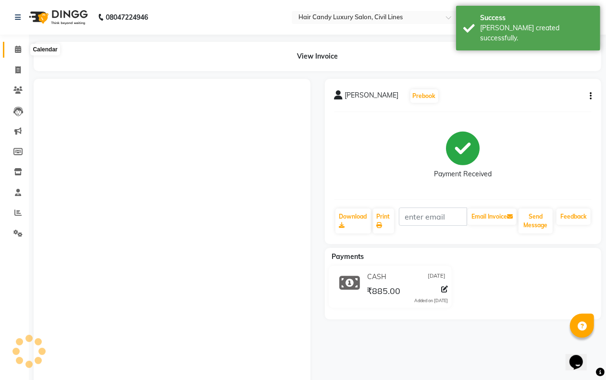
click at [17, 51] on icon at bounding box center [18, 49] width 6 height 7
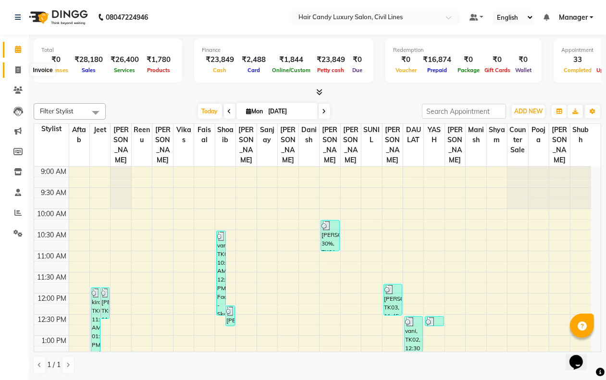
click at [11, 72] on span at bounding box center [18, 70] width 17 height 11
select select "service"
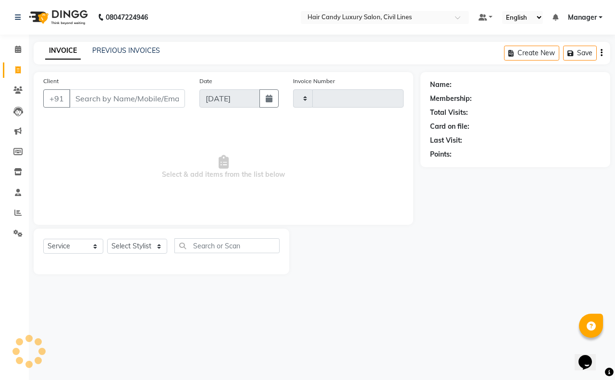
type input "7806"
select select "6308"
click at [147, 247] on select "Select Stylist" at bounding box center [137, 246] width 60 height 15
select select "47703"
click at [107, 239] on select "Select Stylist aakib AASHU Aftab Arshal counter sale Danish DAULAT faisal jeet …" at bounding box center [137, 246] width 60 height 15
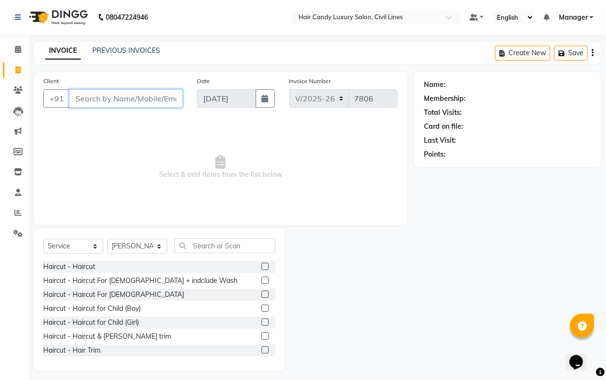
click at [116, 99] on input "Client" at bounding box center [125, 98] width 113 height 18
type input "9871666387"
click at [125, 99] on input "9871666387" at bounding box center [101, 98] width 64 height 18
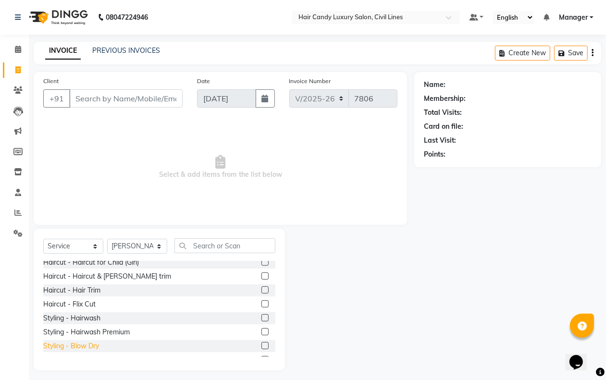
click at [97, 345] on div "Styling - Blow Dry" at bounding box center [71, 346] width 56 height 10
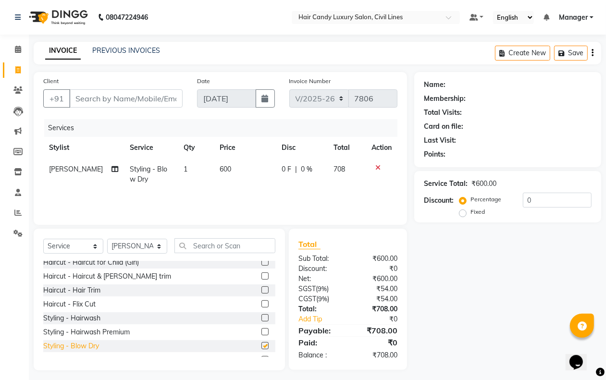
checkbox input "false"
click at [111, 93] on input "Client" at bounding box center [125, 98] width 113 height 18
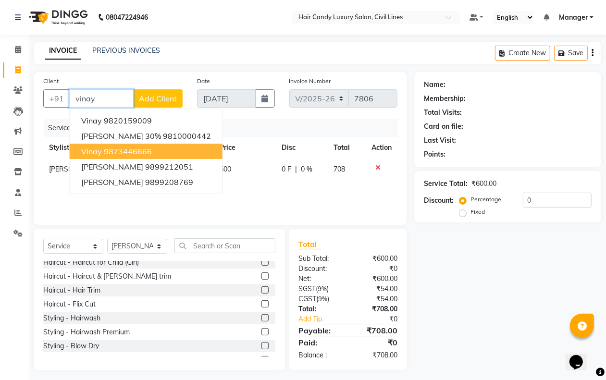
click at [152, 152] on button "vinay 9873446666" at bounding box center [146, 151] width 153 height 15
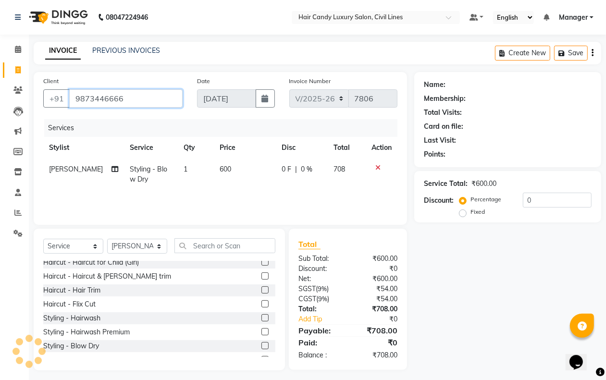
type input "9873446666"
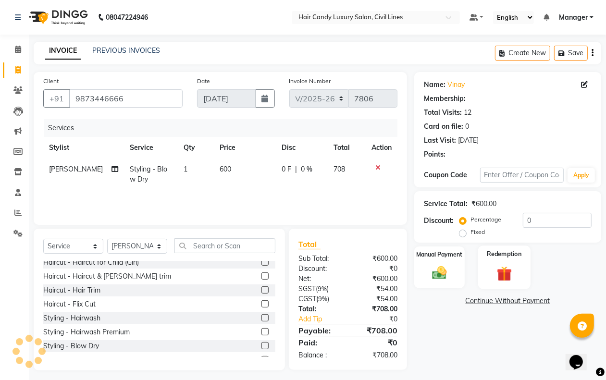
select select "2: Object"
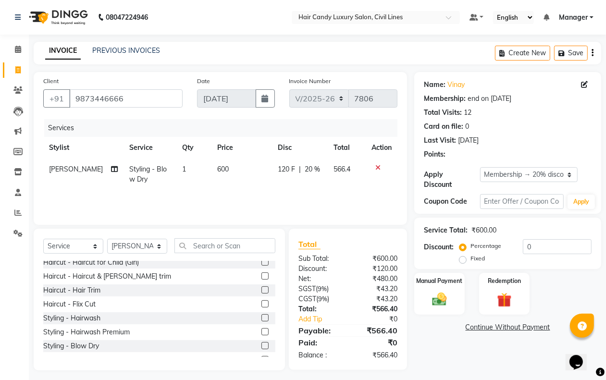
type input "20"
click at [516, 304] on img at bounding box center [504, 300] width 24 height 19
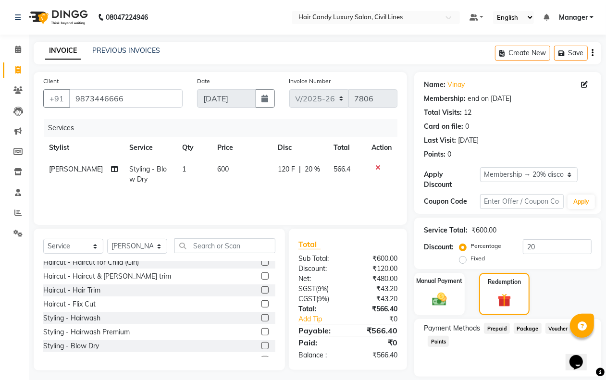
scroll to position [30, 0]
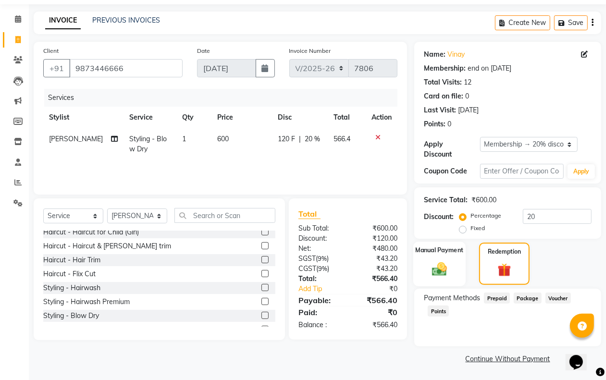
click at [435, 267] on img at bounding box center [439, 269] width 24 height 17
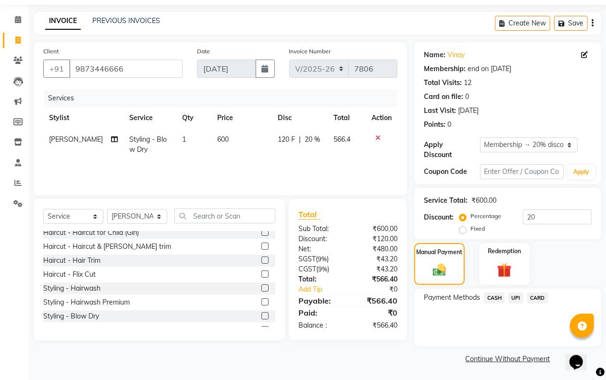
drag, startPoint x: 517, startPoint y: 292, endPoint x: 516, endPoint y: 304, distance: 12.1
click at [516, 293] on span "UPI" at bounding box center [516, 298] width 15 height 11
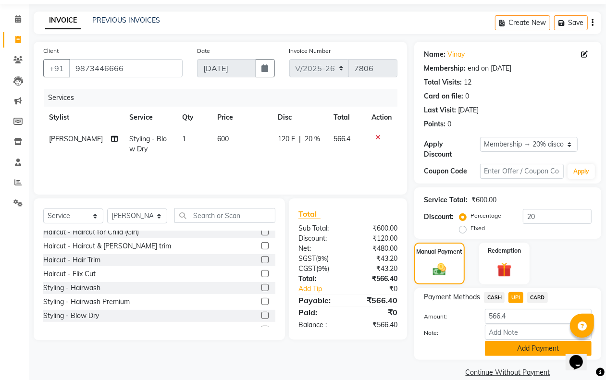
click at [513, 344] on button "Add Payment" at bounding box center [538, 348] width 107 height 15
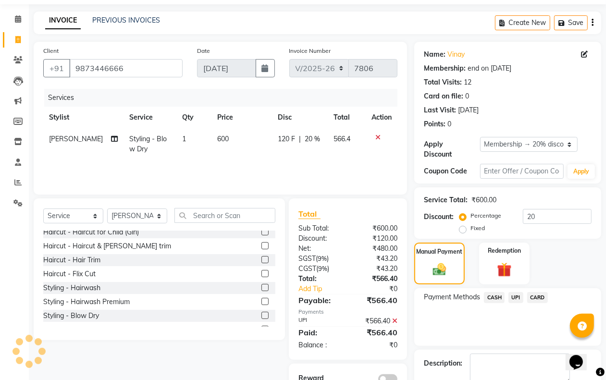
scroll to position [85, 0]
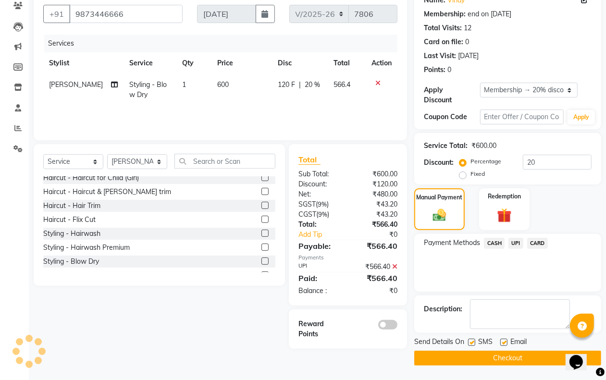
click at [476, 343] on div "SMS" at bounding box center [484, 343] width 32 height 12
click at [472, 341] on label at bounding box center [471, 342] width 7 height 7
click at [472, 341] on input "checkbox" at bounding box center [471, 343] width 6 height 6
checkbox input "false"
click at [472, 357] on button "Checkout" at bounding box center [507, 358] width 187 height 15
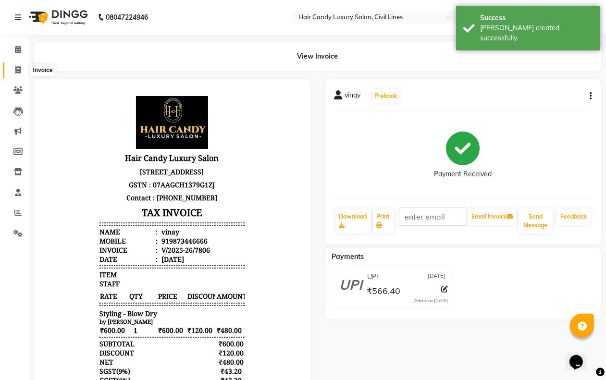
click at [15, 70] on icon at bounding box center [17, 69] width 5 height 7
select select "service"
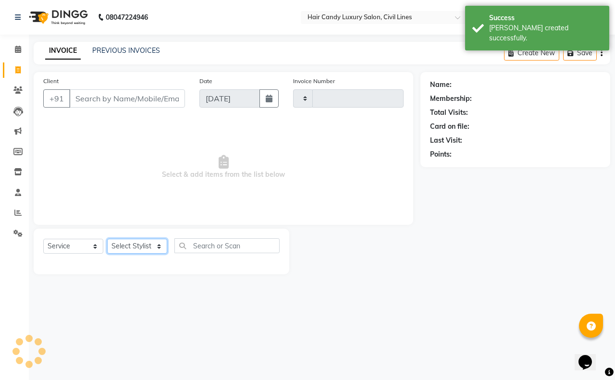
click at [138, 243] on select "Select Stylist" at bounding box center [137, 246] width 60 height 15
type input "7807"
select select "6308"
click at [137, 244] on select "Select Stylist" at bounding box center [137, 246] width 60 height 15
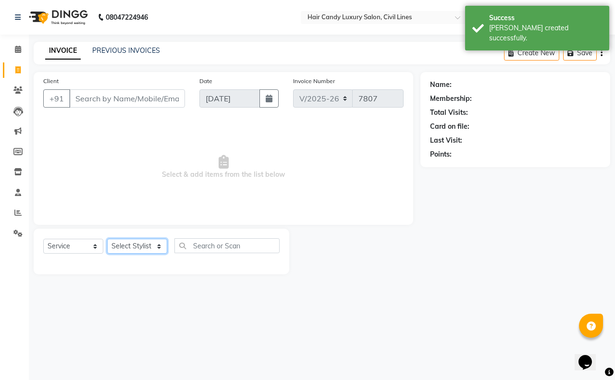
click at [137, 244] on select "Select Stylist" at bounding box center [137, 246] width 60 height 15
click at [137, 244] on select "Select Stylist aakib AASHU Aftab Arshal counter sale Danish DAULAT faisal jeet …" at bounding box center [137, 246] width 60 height 15
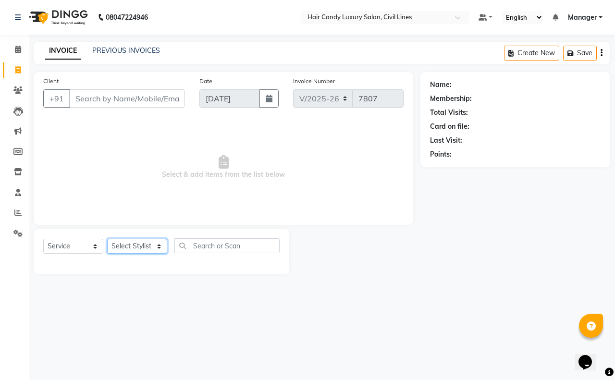
select select "49530"
click at [107, 239] on select "Select Stylist aakib AASHU Aftab Arshal counter sale Danish DAULAT faisal jeet …" at bounding box center [137, 246] width 60 height 15
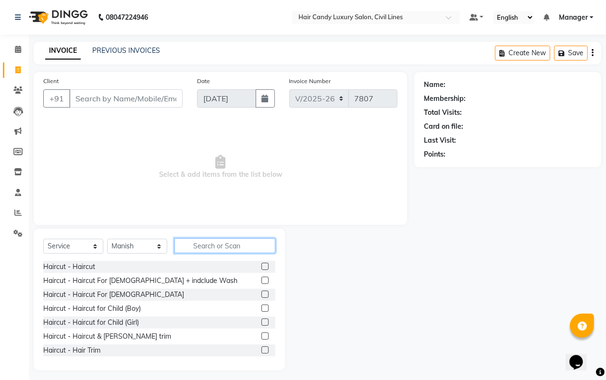
click at [200, 244] on input "text" at bounding box center [224, 245] width 101 height 15
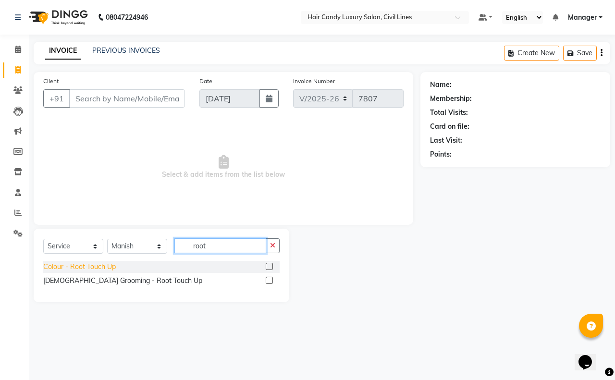
type input "root"
click at [107, 267] on div "Colour - Root Touch Up" at bounding box center [79, 267] width 73 height 10
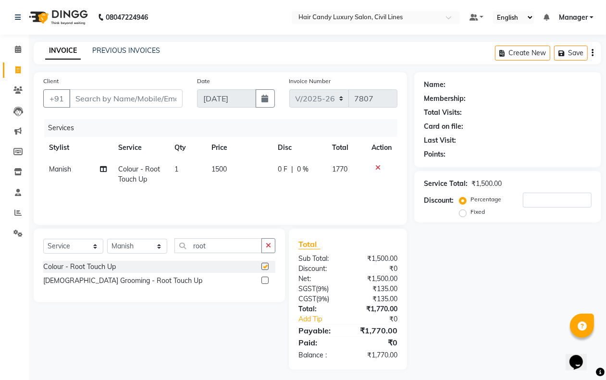
checkbox input "false"
click at [133, 249] on select "Select Stylist aakib AASHU Aftab Arshal counter sale Danish DAULAT faisal jeet …" at bounding box center [137, 246] width 60 height 15
select select "67595"
click at [107, 239] on select "Select Stylist aakib AASHU Aftab Arshal counter sale Danish DAULAT faisal jeet …" at bounding box center [137, 246] width 60 height 15
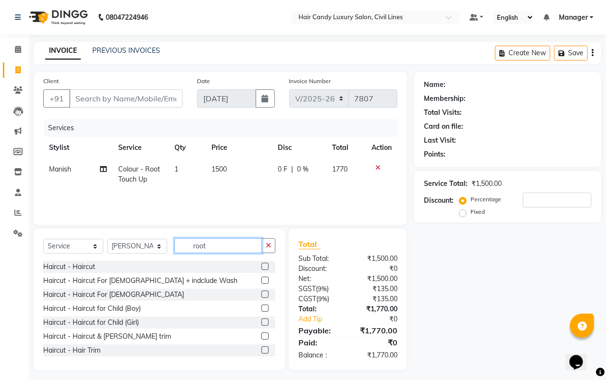
click at [221, 246] on input "root" at bounding box center [217, 245] width 87 height 15
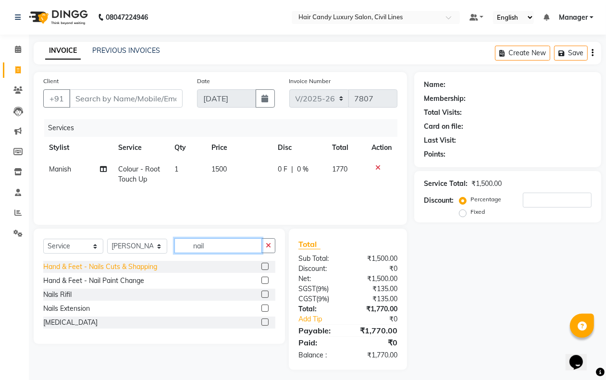
type input "nail"
click at [140, 267] on div "Hand & Feet - Nails Cuts & Shapping" at bounding box center [100, 267] width 114 height 10
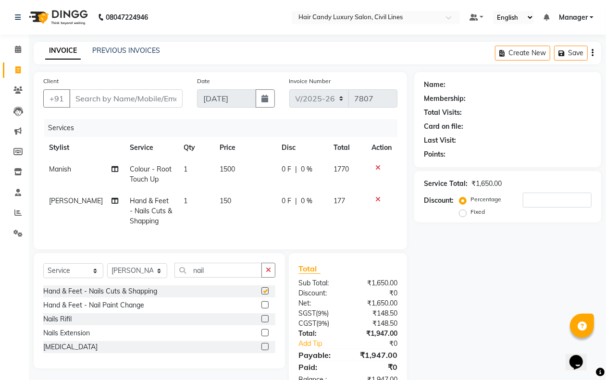
checkbox input "false"
click at [131, 310] on div "Hand & Feet - Nail Paint Change" at bounding box center [93, 305] width 101 height 10
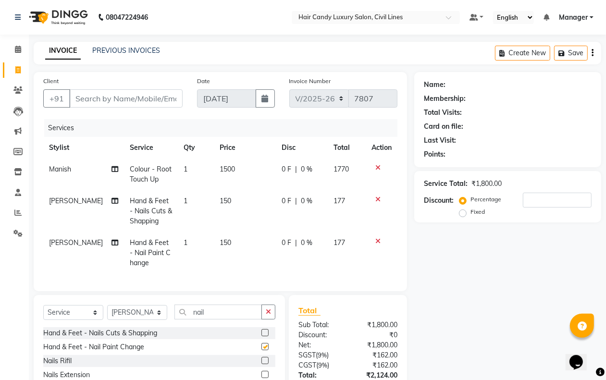
checkbox input "false"
click at [184, 201] on span "1" at bounding box center [186, 201] width 4 height 9
select select "67595"
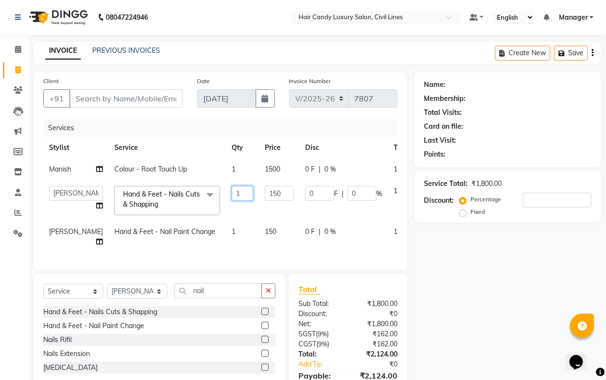
click at [232, 201] on input "1" at bounding box center [243, 193] width 22 height 15
type input "2"
click at [447, 304] on div "Name: Membership: Total Visits: Card on file: Last Visit: Points: Service Total…" at bounding box center [511, 243] width 194 height 343
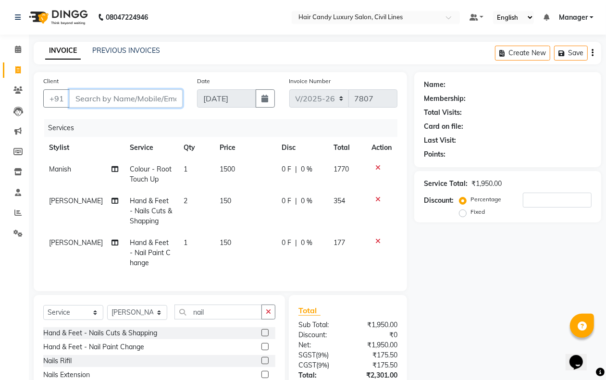
click at [112, 96] on input "Client" at bounding box center [125, 98] width 113 height 18
click at [147, 320] on select "Select Stylist aakib AASHU Aftab Arshal counter sale Danish DAULAT faisal jeet …" at bounding box center [137, 312] width 60 height 15
select select "66672"
click at [107, 314] on select "Select Stylist aakib AASHU Aftab Arshal counter sale Danish DAULAT faisal jeet …" at bounding box center [137, 312] width 60 height 15
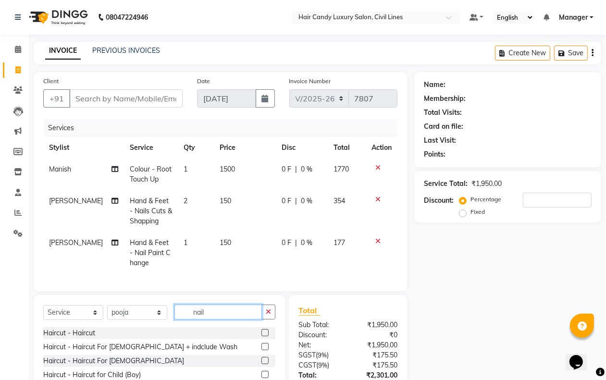
click at [244, 320] on input "nail" at bounding box center [217, 312] width 87 height 15
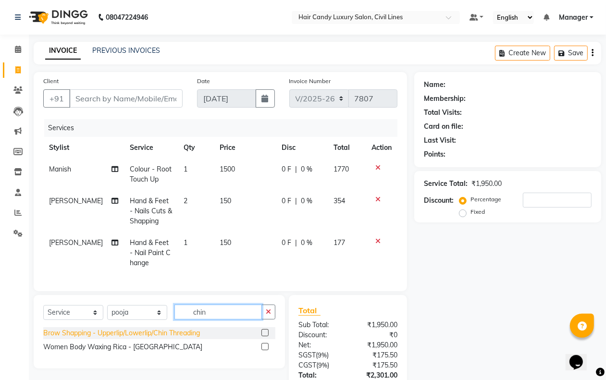
scroll to position [79, 0]
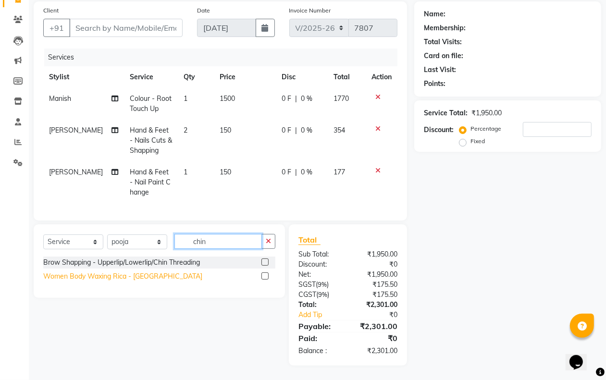
type input "chin"
click at [117, 279] on div "Women Body Waxing Rica - [GEOGRAPHIC_DATA]" at bounding box center [122, 277] width 159 height 10
checkbox input "false"
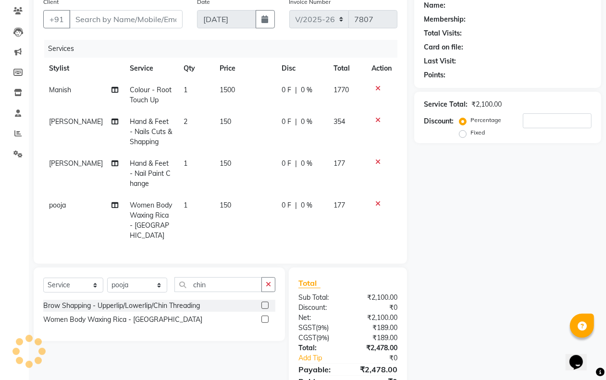
click at [226, 207] on td "150" at bounding box center [245, 221] width 62 height 52
select select "66672"
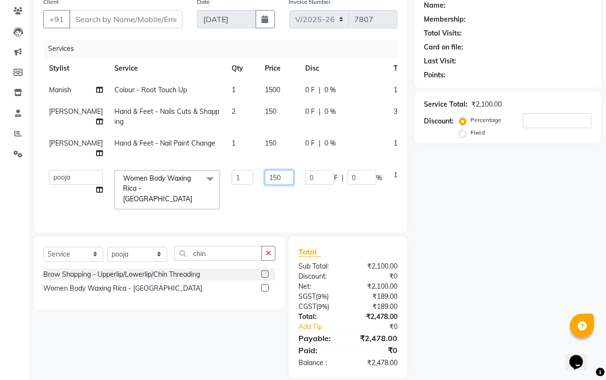
click at [265, 185] on input "150" at bounding box center [279, 177] width 29 height 15
type input "200"
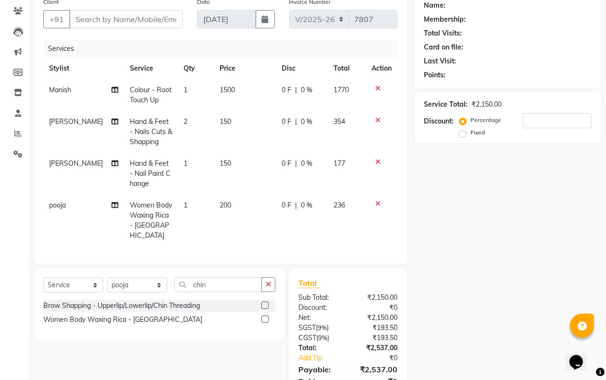
click at [500, 265] on div "Name: Membership: Total Visits: Card on file: Last Visit: Points: Service Total…" at bounding box center [511, 201] width 194 height 416
click at [124, 20] on input "Client" at bounding box center [125, 19] width 113 height 18
type input "9"
type input "0"
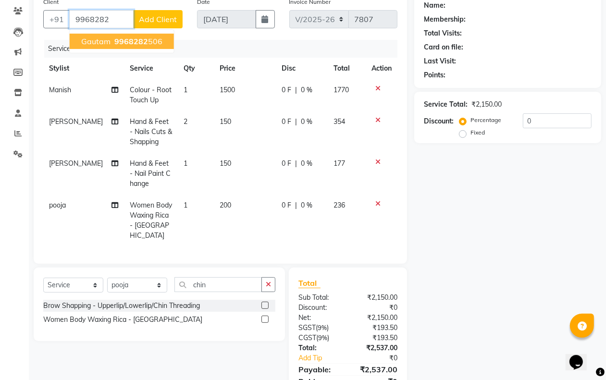
drag, startPoint x: 115, startPoint y: 44, endPoint x: 123, endPoint y: 46, distance: 7.4
click at [119, 44] on span "9968282" at bounding box center [131, 42] width 34 height 10
type input "9968282506"
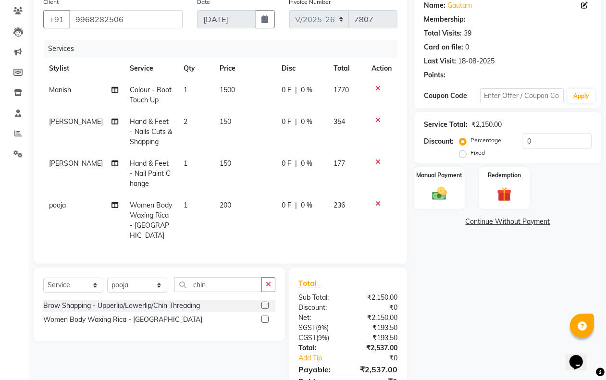
select select "1: Object"
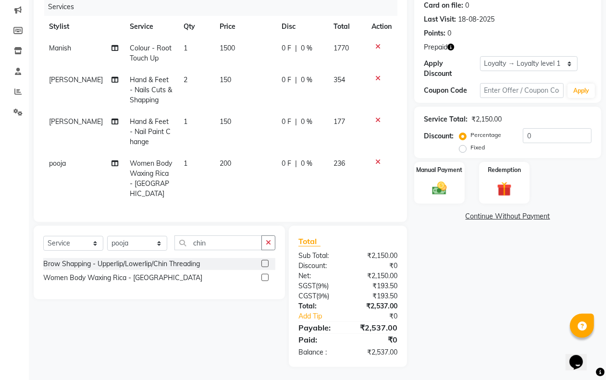
scroll to position [0, 0]
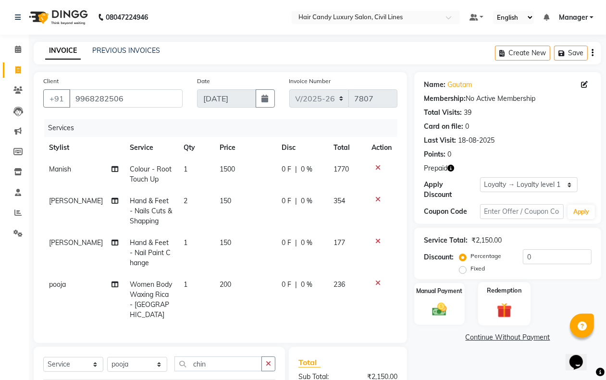
click at [511, 316] on img at bounding box center [504, 310] width 24 height 19
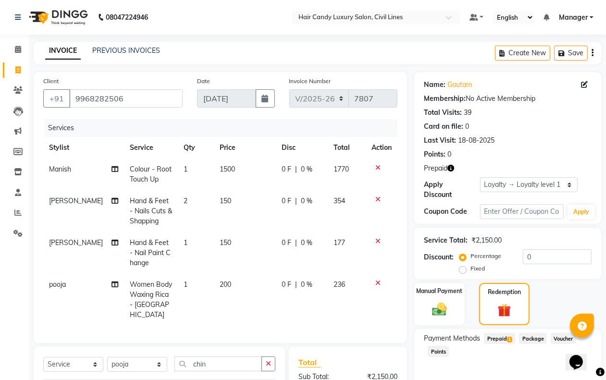
scroll to position [121, 0]
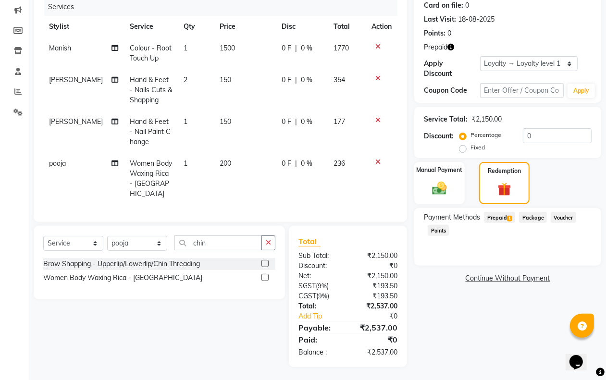
click at [502, 213] on span "Prepaid 1" at bounding box center [499, 217] width 31 height 11
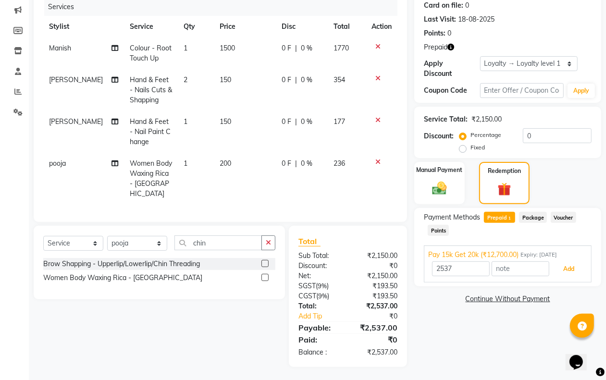
click at [565, 267] on button "Add" at bounding box center [568, 269] width 35 height 16
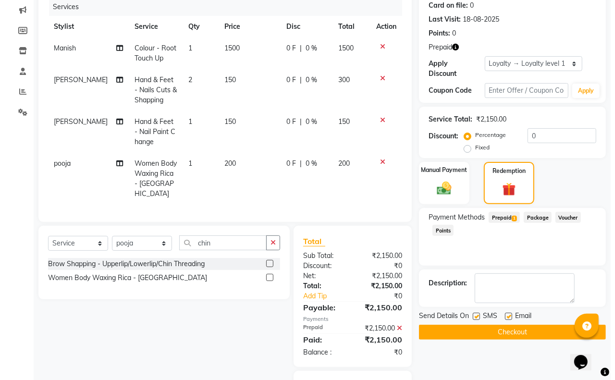
scroll to position [188, 0]
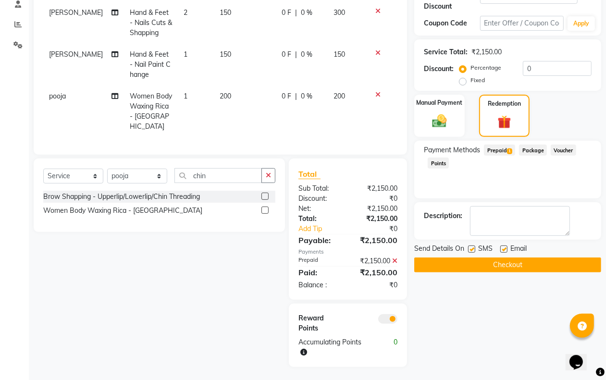
click at [387, 318] on span at bounding box center [387, 319] width 19 height 10
click at [397, 321] on input "checkbox" at bounding box center [397, 321] width 0 height 0
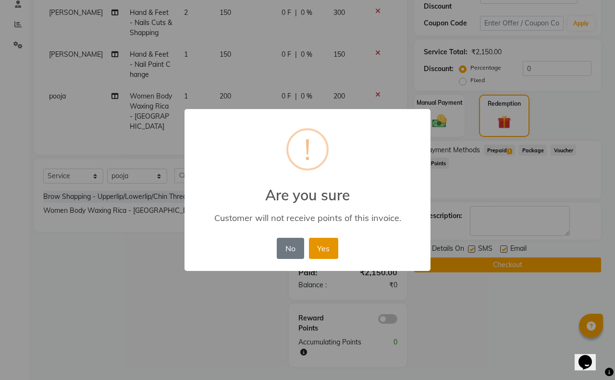
click at [320, 246] on button "Yes" at bounding box center [323, 248] width 29 height 21
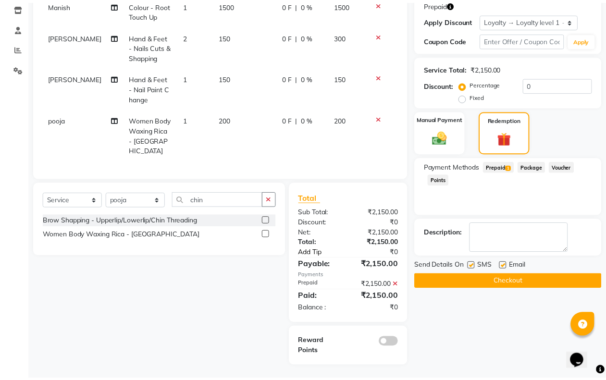
scroll to position [0, 0]
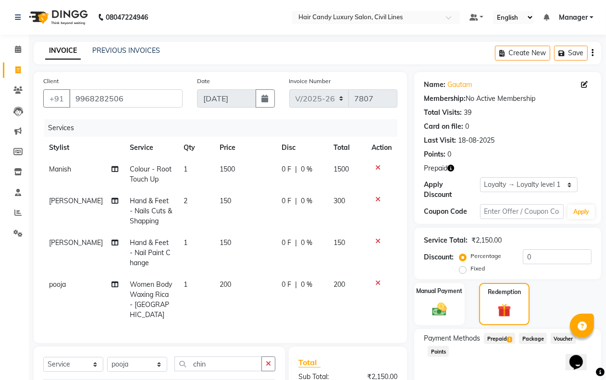
drag, startPoint x: 220, startPoint y: 169, endPoint x: 225, endPoint y: 171, distance: 5.0
click at [221, 169] on span "1500" at bounding box center [227, 169] width 15 height 9
select select "49530"
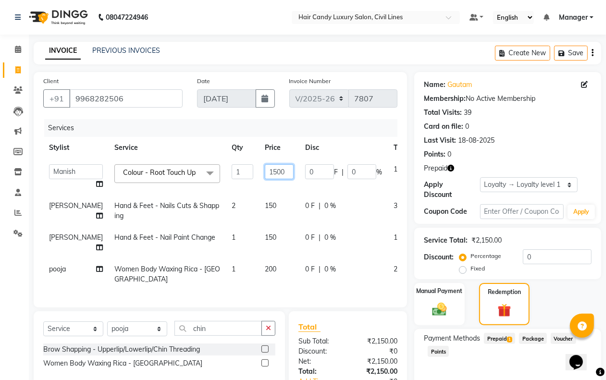
click at [265, 174] on input "1500" at bounding box center [279, 171] width 29 height 15
type input "1770"
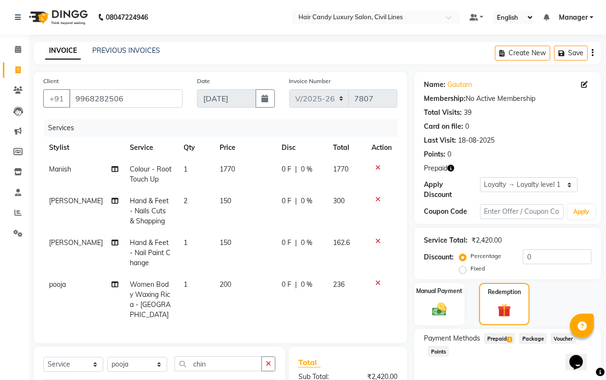
click at [243, 208] on td "150" at bounding box center [245, 211] width 62 height 42
select select "67595"
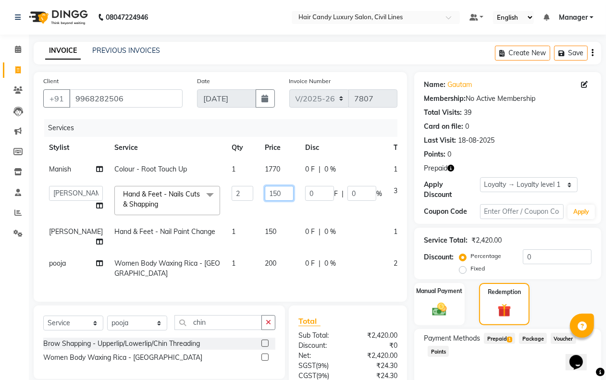
click at [265, 200] on input "150" at bounding box center [279, 193] width 29 height 15
type input "7"
type input "177"
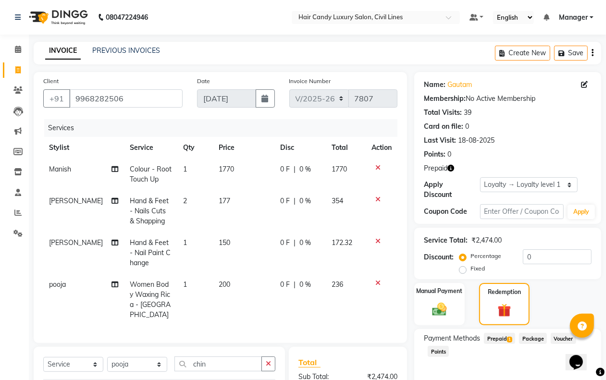
click at [241, 242] on td "150" at bounding box center [244, 253] width 62 height 42
select select "67595"
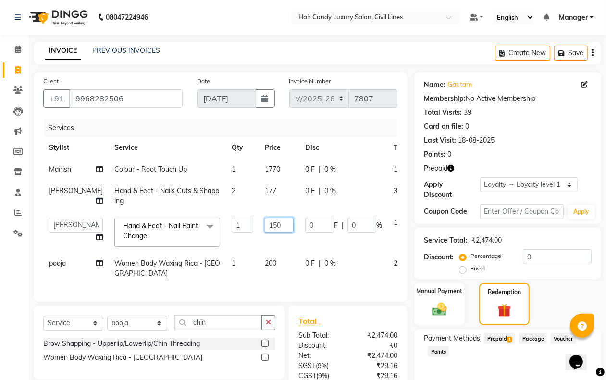
click at [265, 233] on input "150" at bounding box center [279, 225] width 29 height 15
type input "177"
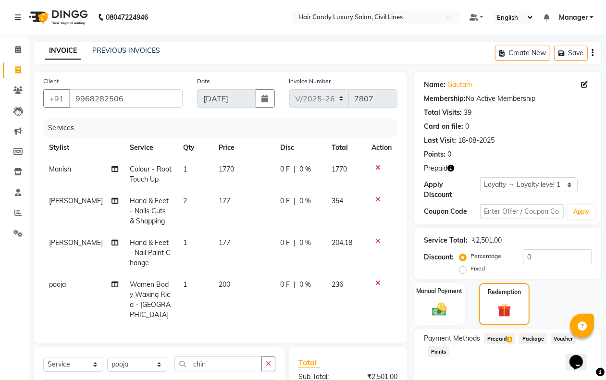
click at [240, 279] on td "200" at bounding box center [244, 300] width 62 height 52
select select "66672"
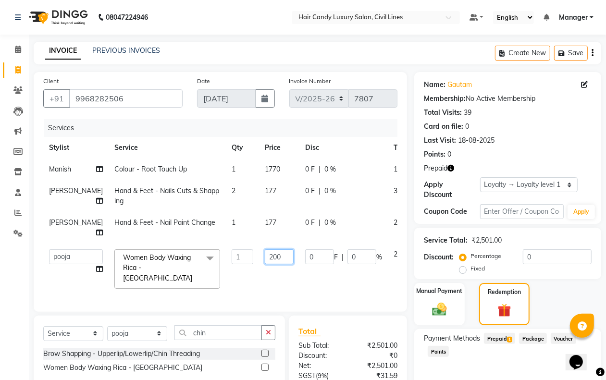
click at [265, 264] on input "200" at bounding box center [279, 256] width 29 height 15
type input "236"
click at [481, 366] on div "Payment Methods Prepaid 1 Package Voucher Points" at bounding box center [507, 358] width 187 height 58
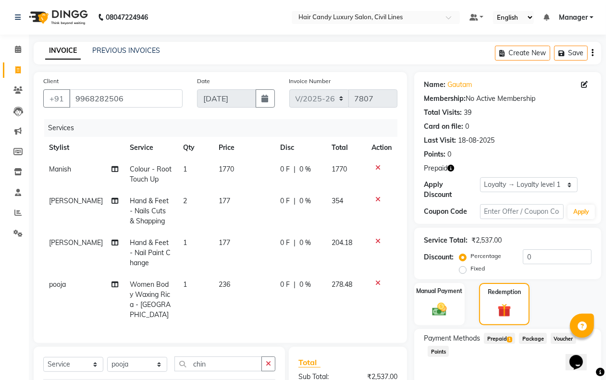
scroll to position [184, 0]
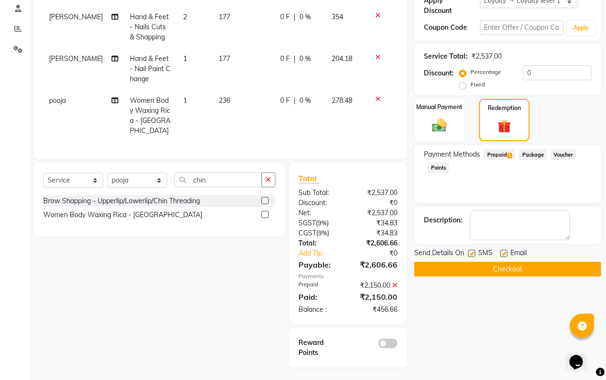
click at [394, 283] on icon at bounding box center [394, 285] width 5 height 7
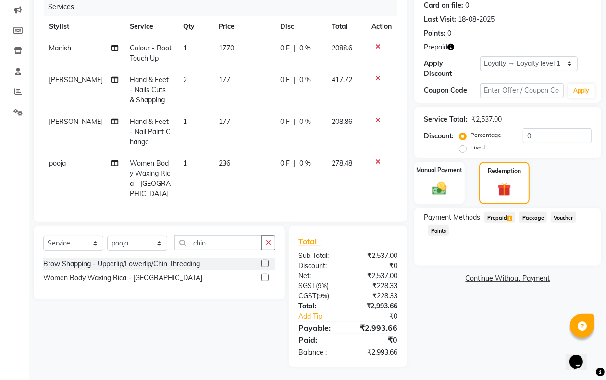
click at [503, 217] on span "Prepaid 1" at bounding box center [499, 217] width 31 height 11
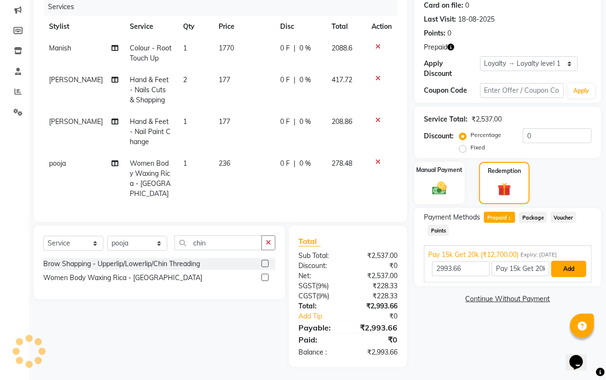
click at [566, 271] on button "Add" at bounding box center [568, 269] width 35 height 16
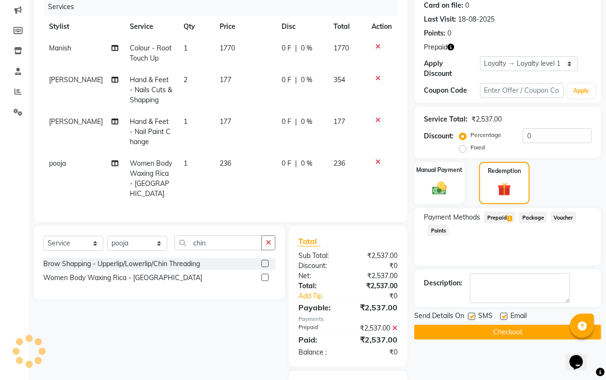
scroll to position [164, 0]
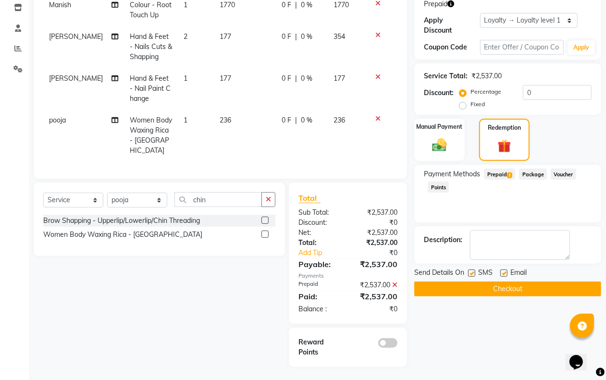
click at [476, 289] on button "Checkout" at bounding box center [507, 289] width 187 height 15
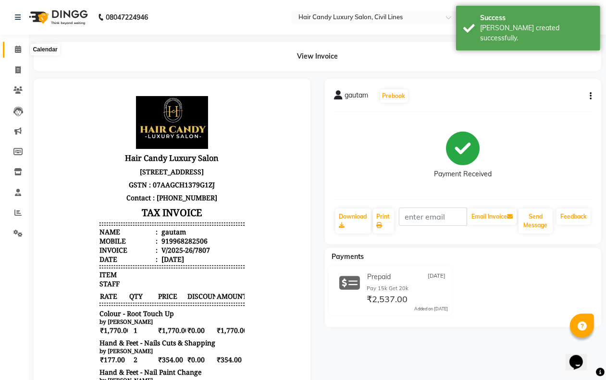
click at [15, 48] on icon at bounding box center [18, 49] width 6 height 7
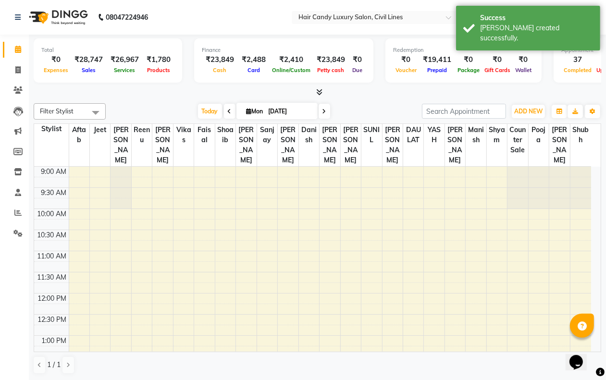
scroll to position [343, 0]
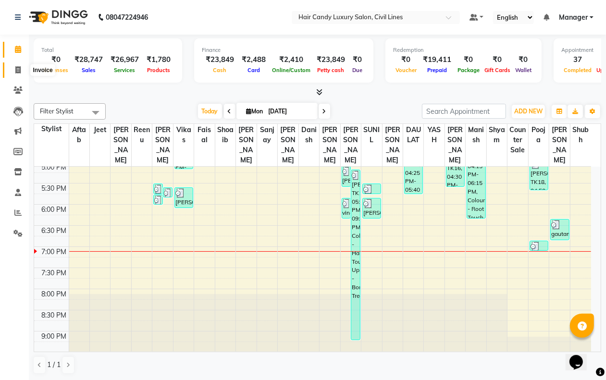
click at [15, 67] on icon at bounding box center [17, 69] width 5 height 7
select select "service"
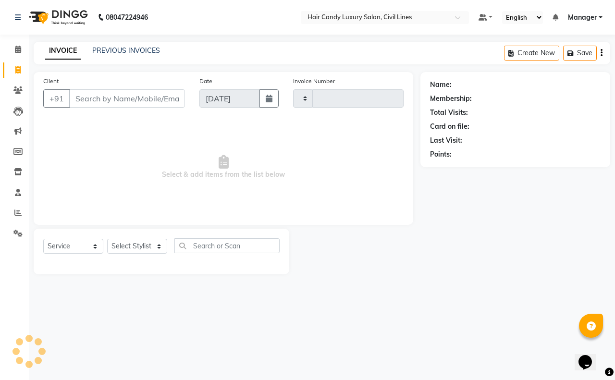
type input "7810"
select select "6308"
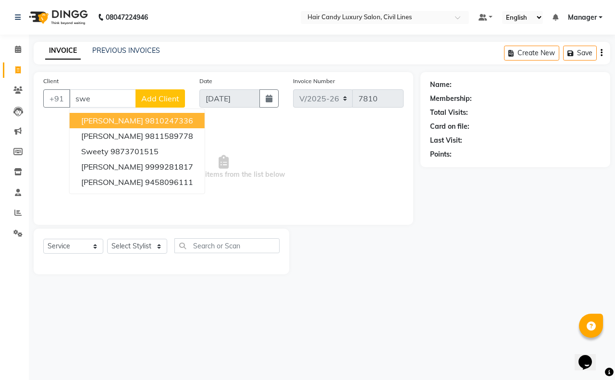
click at [110, 107] on input "swe" at bounding box center [102, 98] width 67 height 18
click at [113, 97] on input "swe" at bounding box center [102, 98] width 67 height 18
click at [113, 96] on input "swe" at bounding box center [102, 98] width 67 height 18
click at [145, 123] on ngb-highlight "9811323232" at bounding box center [169, 121] width 48 height 10
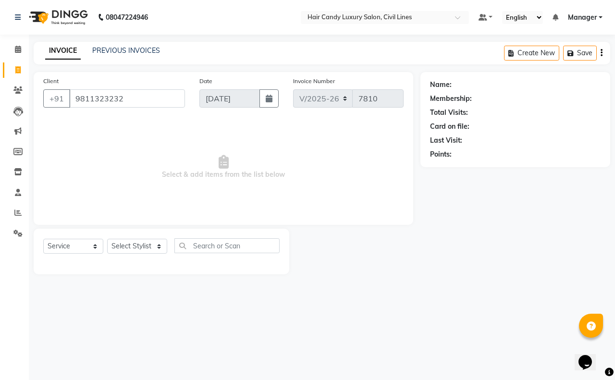
type input "9811323232"
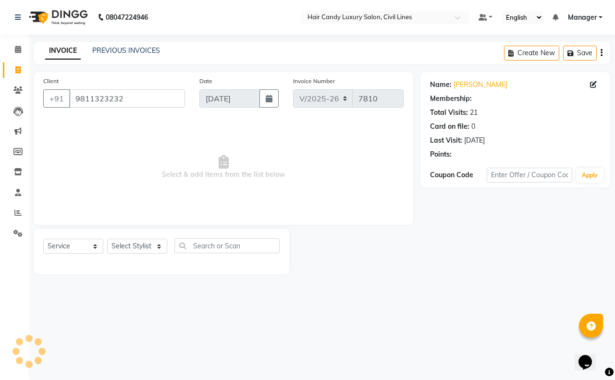
select select "1: Object"
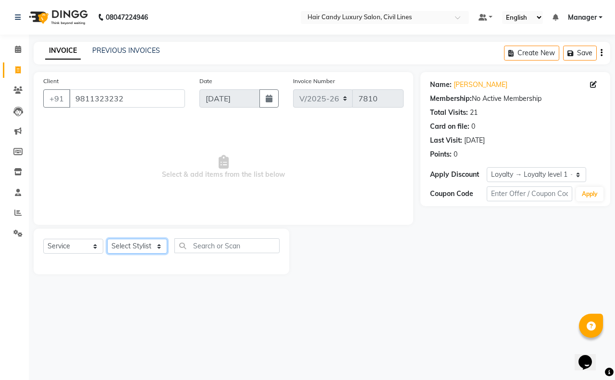
click at [131, 244] on select "Select Stylist aakib AASHU Aftab Arshal counter sale Danish DAULAT faisal jeet …" at bounding box center [137, 246] width 60 height 15
click at [269, 269] on div "Select Service Product Membership Package Voucher Prepaid Gift Card Select Styl…" at bounding box center [162, 252] width 256 height 46
click at [117, 244] on select "Select Stylist aakib AASHU Aftab Arshal counter sale Danish DAULAT faisal jeet …" at bounding box center [137, 246] width 60 height 15
select select "47810"
click at [107, 239] on select "Select Stylist aakib AASHU Aftab Arshal counter sale Danish DAULAT faisal jeet …" at bounding box center [137, 246] width 60 height 15
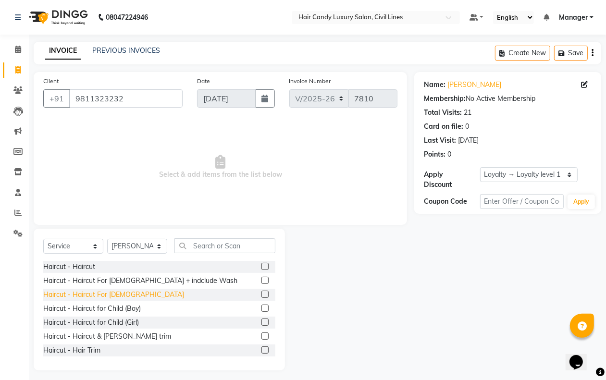
click at [112, 296] on div "Haircut - Haircut For Gents" at bounding box center [113, 295] width 141 height 10
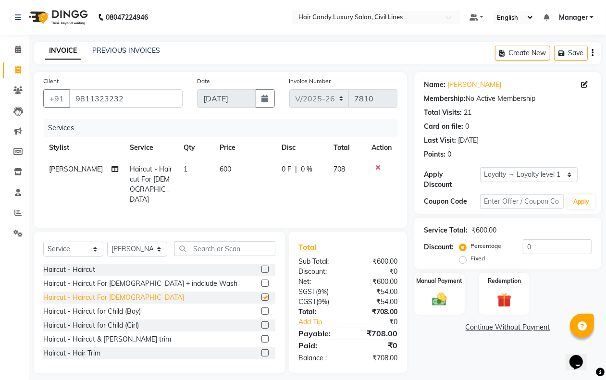
checkbox input "false"
click at [471, 257] on label "Fixed" at bounding box center [478, 258] width 14 height 9
click at [462, 257] on input "Fixed" at bounding box center [464, 258] width 7 height 7
radio input "true"
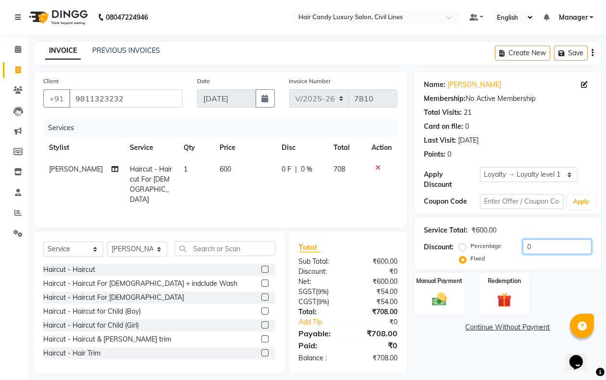
click at [536, 250] on input "0" at bounding box center [557, 246] width 69 height 15
type input "8"
click at [434, 298] on img at bounding box center [439, 299] width 24 height 17
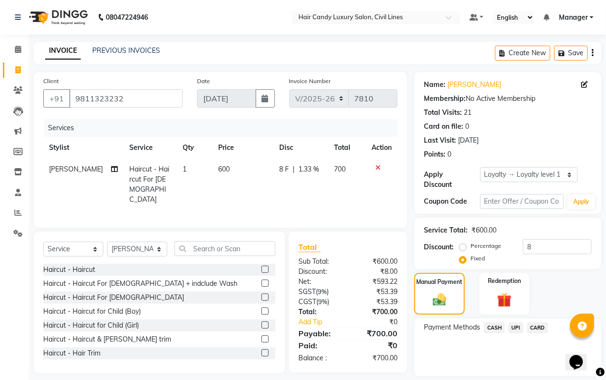
click at [517, 326] on span "UPI" at bounding box center [516, 328] width 15 height 11
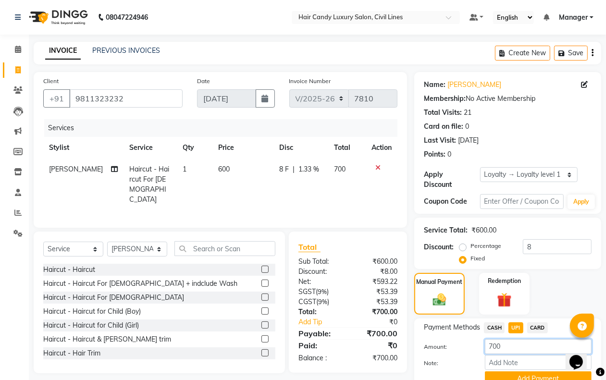
click at [522, 345] on input "700" at bounding box center [538, 346] width 107 height 15
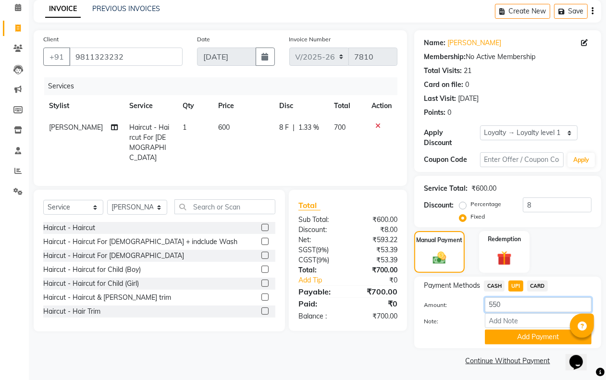
scroll to position [43, 0]
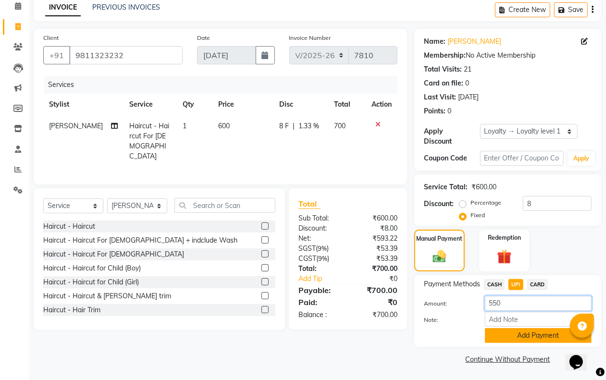
type input "550"
click at [523, 336] on button "Add Payment" at bounding box center [538, 335] width 107 height 15
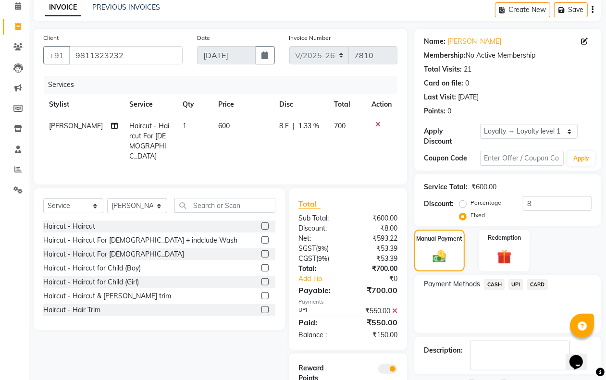
click at [490, 286] on span "CASH" at bounding box center [494, 284] width 21 height 11
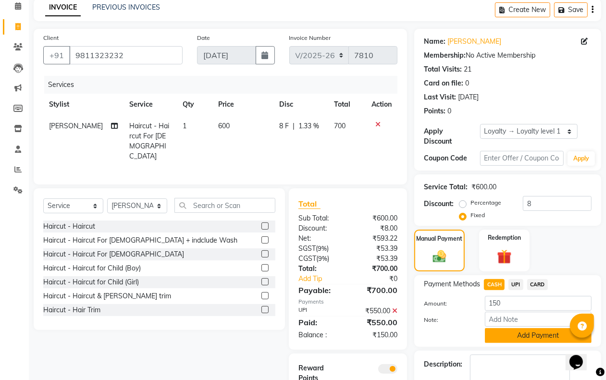
drag, startPoint x: 508, startPoint y: 336, endPoint x: 450, endPoint y: 352, distance: 59.7
click at [505, 337] on button "Add Payment" at bounding box center [538, 335] width 107 height 15
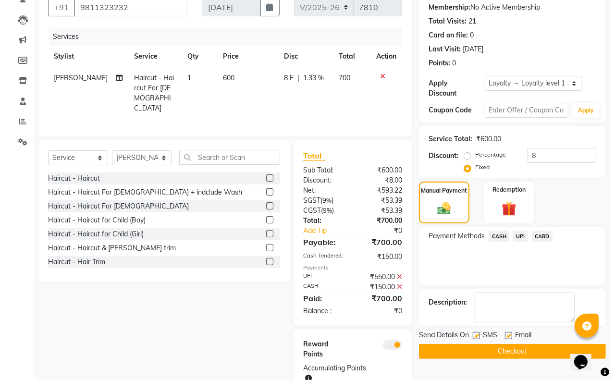
scroll to position [125, 0]
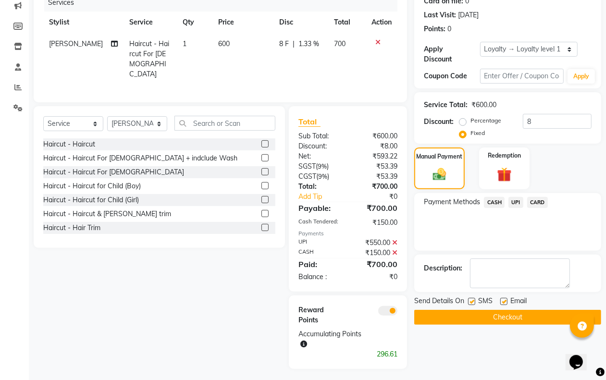
click at [392, 310] on span at bounding box center [387, 311] width 19 height 10
click at [397, 312] on input "checkbox" at bounding box center [397, 312] width 0 height 0
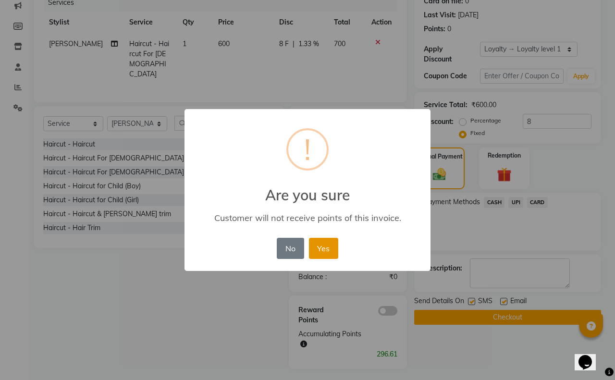
click at [320, 246] on button "Yes" at bounding box center [323, 248] width 29 height 21
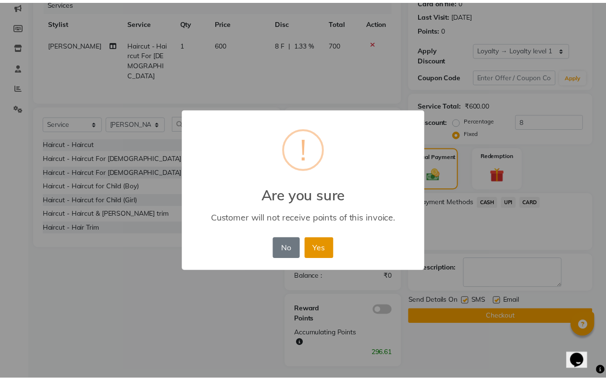
scroll to position [91, 0]
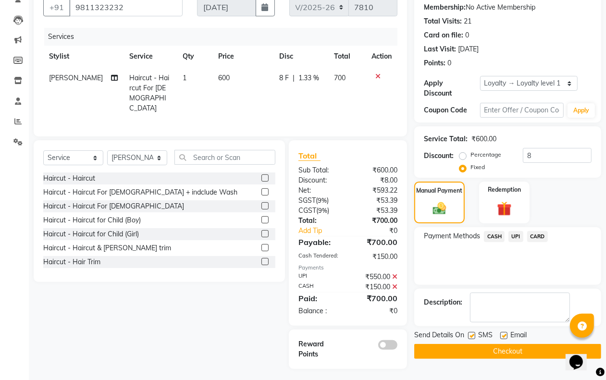
click at [469, 334] on label at bounding box center [471, 335] width 7 height 7
click at [469, 334] on input "checkbox" at bounding box center [471, 336] width 6 height 6
checkbox input "false"
click at [503, 335] on label at bounding box center [503, 335] width 7 height 7
click at [503, 335] on input "checkbox" at bounding box center [503, 336] width 6 height 6
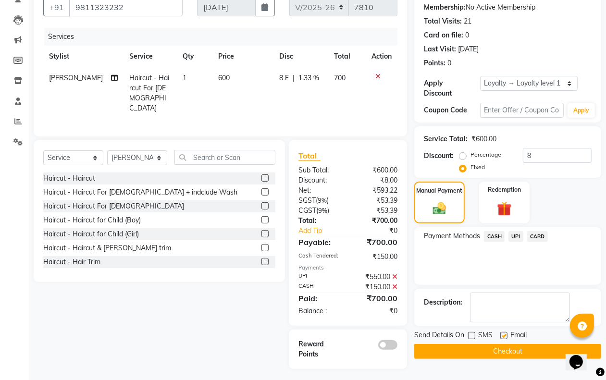
checkbox input "false"
click at [495, 352] on button "Checkout" at bounding box center [507, 351] width 187 height 15
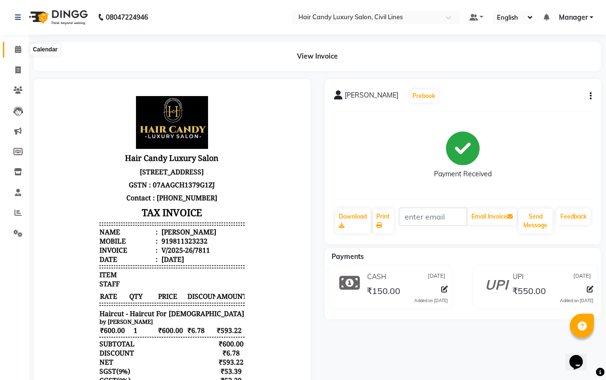
click at [17, 51] on icon at bounding box center [18, 49] width 6 height 7
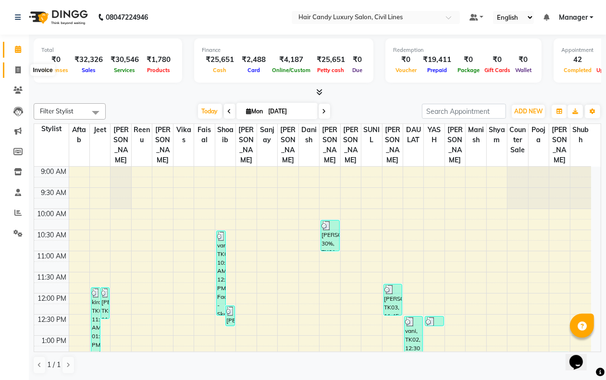
click at [16, 69] on icon at bounding box center [17, 69] width 5 height 7
select select "service"
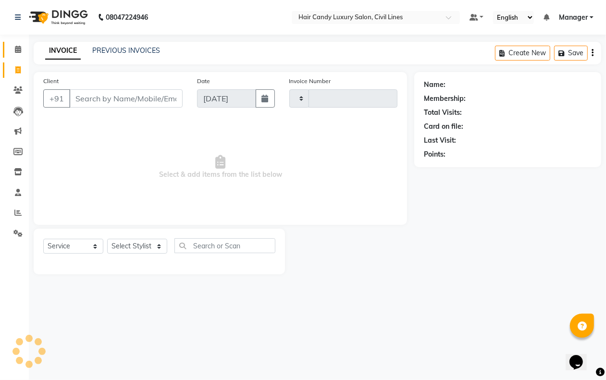
type input "7812"
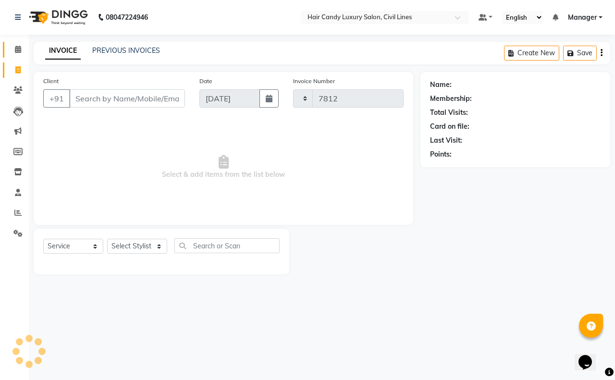
select select "6308"
click at [18, 50] on icon at bounding box center [18, 49] width 6 height 7
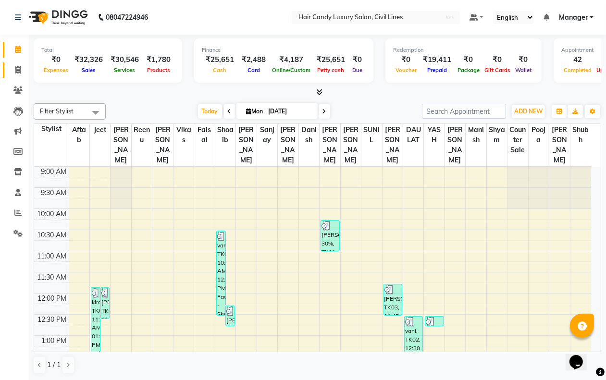
click at [15, 72] on icon at bounding box center [17, 69] width 5 height 7
select select "service"
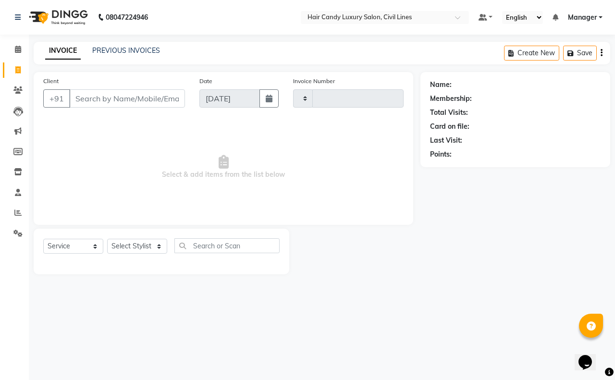
type input "7812"
select select "6308"
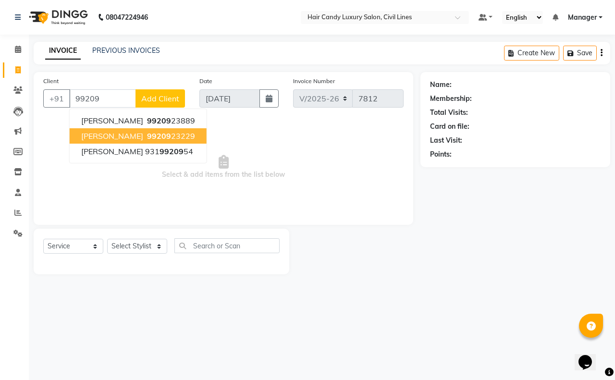
click at [147, 131] on span "99209" at bounding box center [159, 136] width 24 height 10
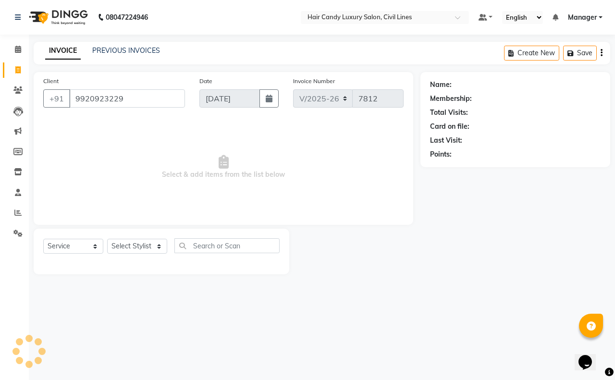
type input "9920923229"
select select "1: Object"
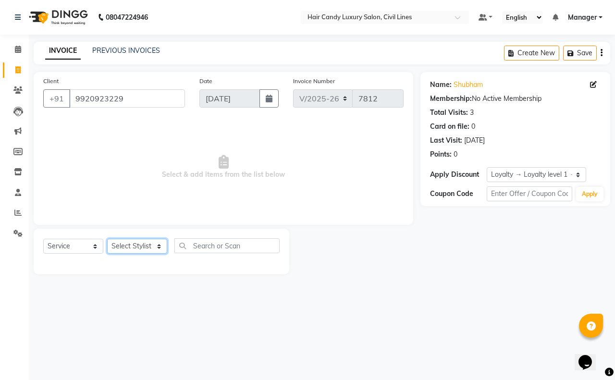
click at [125, 244] on select "Select Stylist aakib AASHU Aftab Arshal counter sale Danish DAULAT faisal jeet …" at bounding box center [137, 246] width 60 height 15
select select "47497"
click at [107, 239] on select "Select Stylist aakib AASHU Aftab Arshal counter sale Danish DAULAT faisal jeet …" at bounding box center [137, 246] width 60 height 15
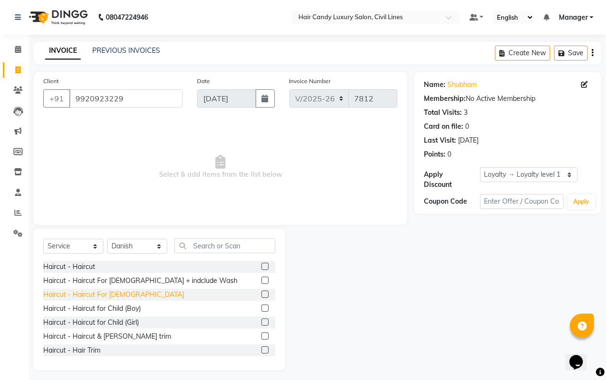
click at [112, 291] on div "Haircut - Haircut For Gents" at bounding box center [113, 295] width 141 height 10
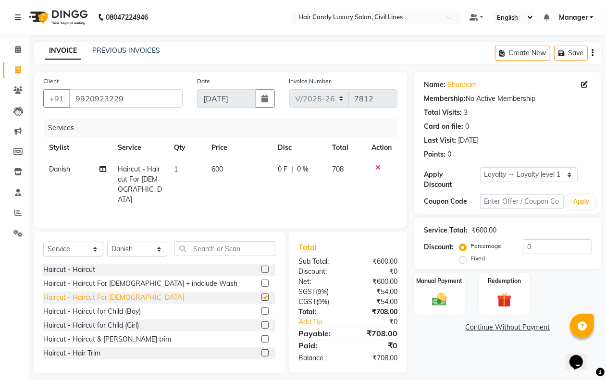
checkbox input "false"
click at [433, 294] on img at bounding box center [439, 299] width 24 height 17
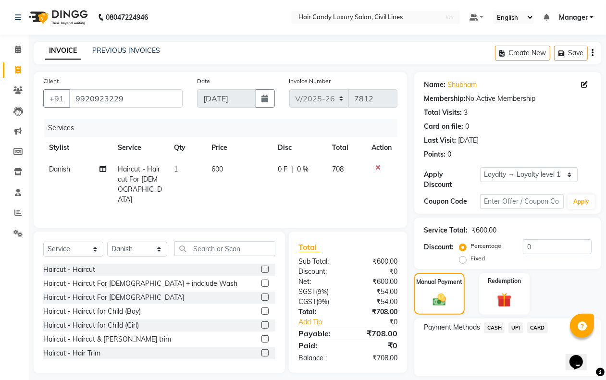
click at [517, 327] on span "UPI" at bounding box center [516, 328] width 15 height 11
click at [519, 373] on button "Add Payment" at bounding box center [538, 379] width 107 height 15
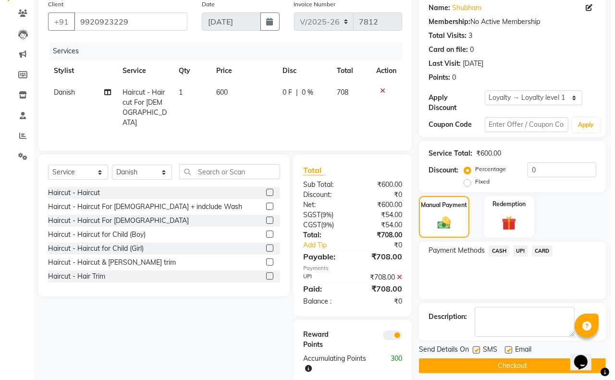
scroll to position [91, 0]
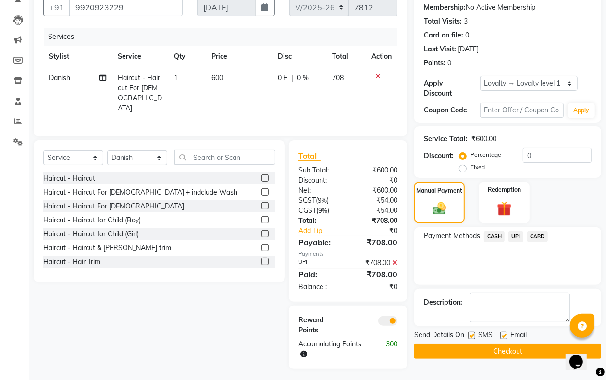
click at [390, 319] on span at bounding box center [387, 321] width 19 height 10
click at [397, 323] on input "checkbox" at bounding box center [397, 323] width 0 height 0
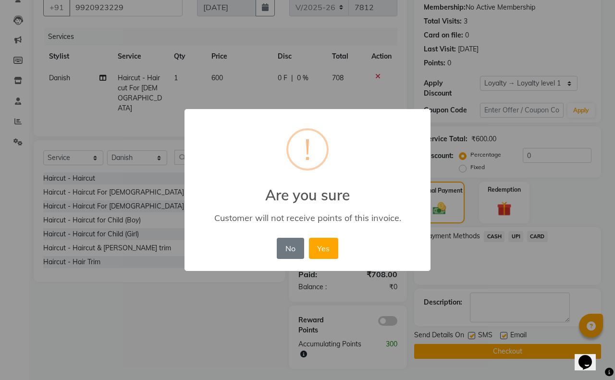
click at [333, 260] on div "× ! Are you sure Customer will not receive points of this invoice. No No Yes" at bounding box center [308, 190] width 246 height 162
click at [329, 255] on button "Yes" at bounding box center [323, 248] width 29 height 21
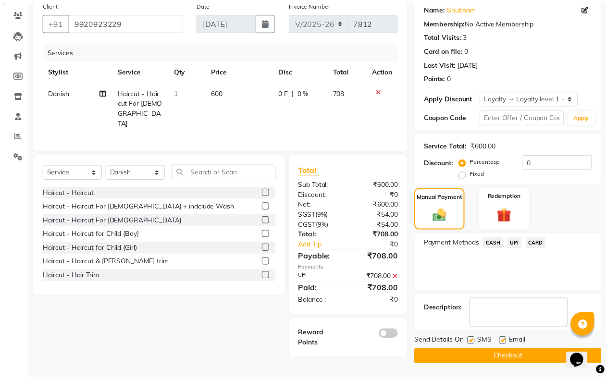
scroll to position [77, 0]
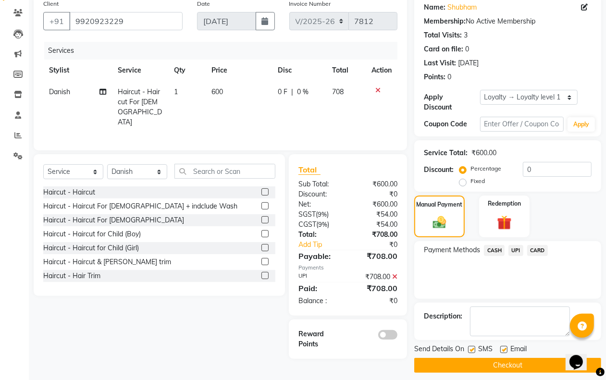
click at [474, 349] on label at bounding box center [471, 349] width 7 height 7
click at [474, 349] on input "checkbox" at bounding box center [471, 350] width 6 height 6
checkbox input "false"
click at [477, 361] on button "Checkout" at bounding box center [507, 365] width 187 height 15
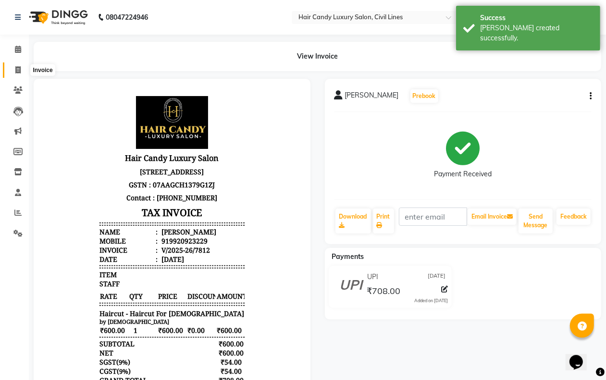
drag, startPoint x: 11, startPoint y: 68, endPoint x: 29, endPoint y: 75, distance: 19.6
click at [11, 68] on span at bounding box center [18, 70] width 17 height 11
select select "service"
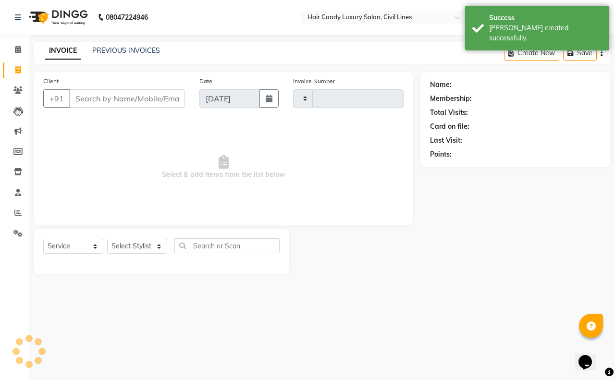
type input "7813"
select select "6308"
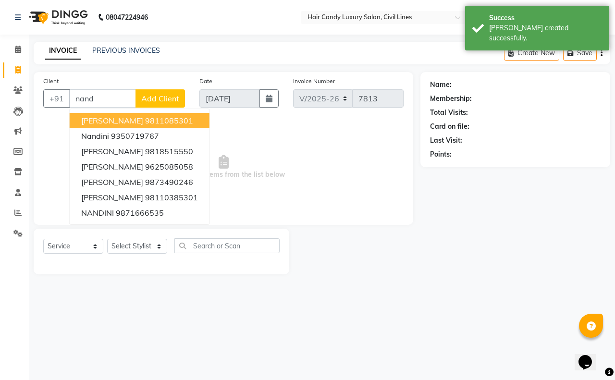
click at [99, 122] on span "nandni Goel" at bounding box center [112, 121] width 62 height 10
type input "9811085301"
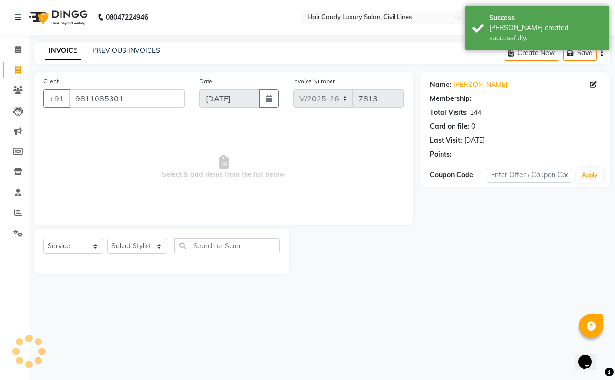
select select "2: Object"
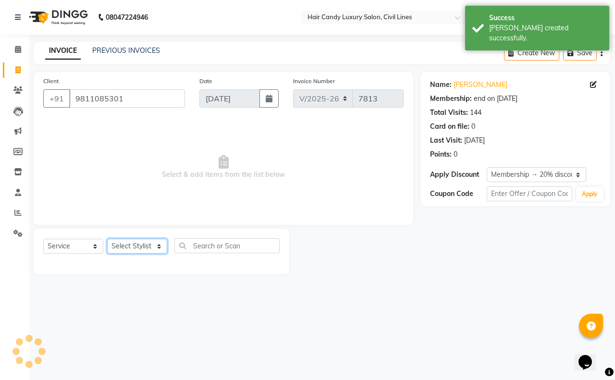
click at [139, 242] on select "Select Stylist aakib AASHU Aftab Arshal counter sale Danish DAULAT faisal jeet …" at bounding box center [137, 246] width 60 height 15
select select "48212"
click at [107, 239] on select "Select Stylist aakib AASHU Aftab Arshal counter sale Danish DAULAT faisal jeet …" at bounding box center [137, 246] width 60 height 15
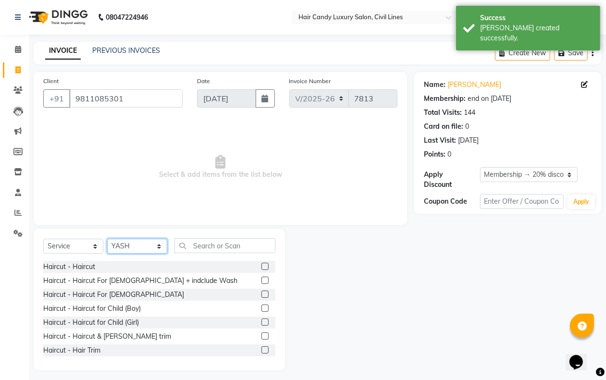
scroll to position [60, 0]
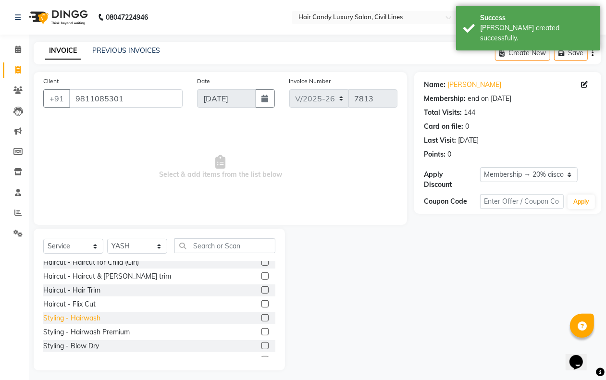
click at [91, 315] on div "Styling - Hairwash" at bounding box center [71, 318] width 57 height 10
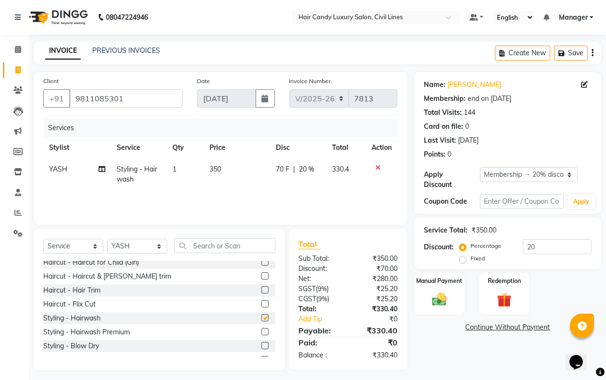
checkbox input "false"
click at [440, 296] on img at bounding box center [439, 299] width 24 height 17
click at [496, 328] on span "CASH" at bounding box center [494, 328] width 21 height 11
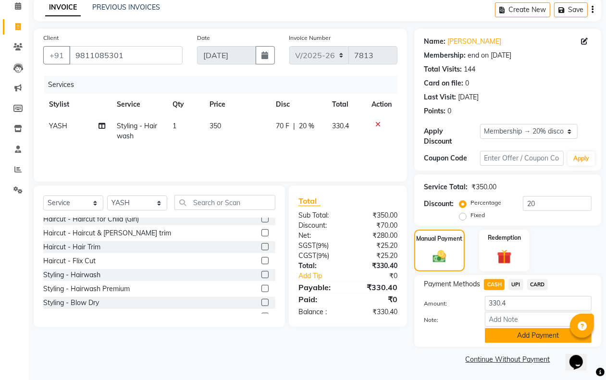
click at [493, 333] on button "Add Payment" at bounding box center [538, 335] width 107 height 15
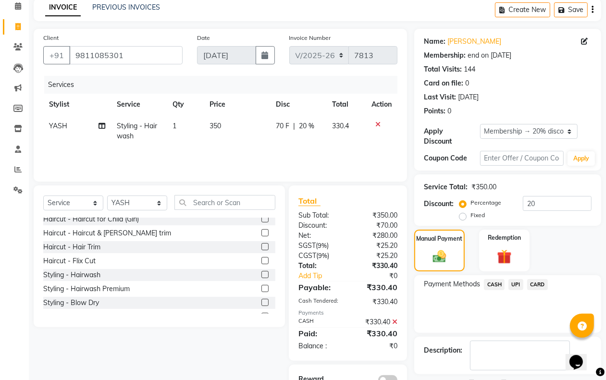
scroll to position [85, 0]
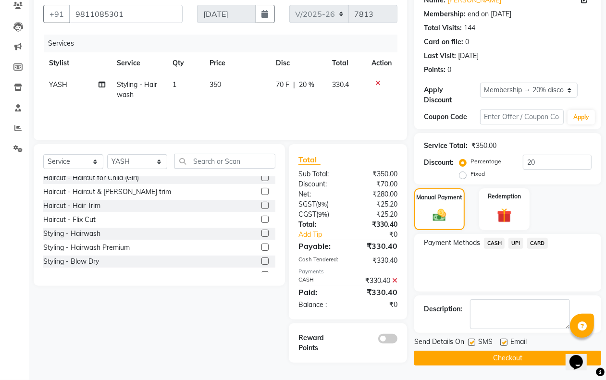
click at [473, 342] on label at bounding box center [471, 342] width 7 height 7
click at [473, 342] on input "checkbox" at bounding box center [471, 343] width 6 height 6
checkbox input "false"
click at [505, 342] on label at bounding box center [503, 342] width 7 height 7
click at [505, 342] on input "checkbox" at bounding box center [503, 343] width 6 height 6
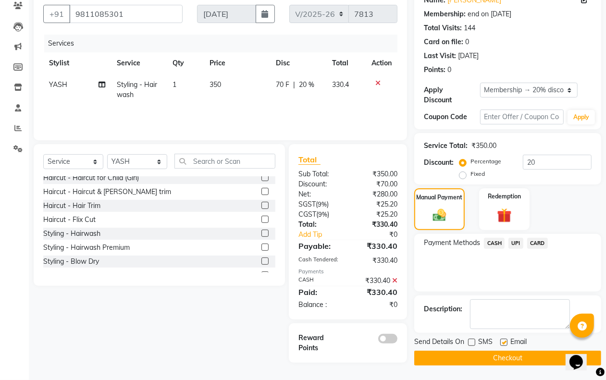
checkbox input "false"
click at [438, 354] on button "Checkout" at bounding box center [507, 358] width 187 height 15
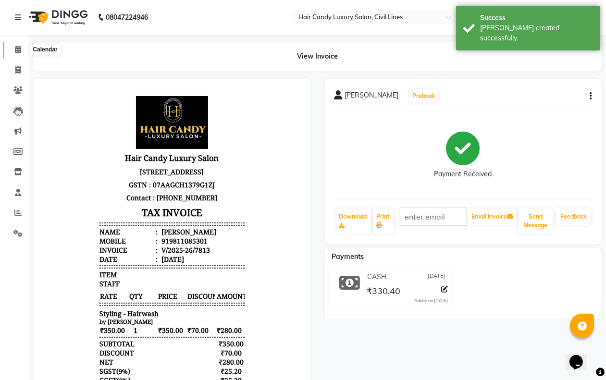
click at [11, 50] on span at bounding box center [18, 49] width 17 height 11
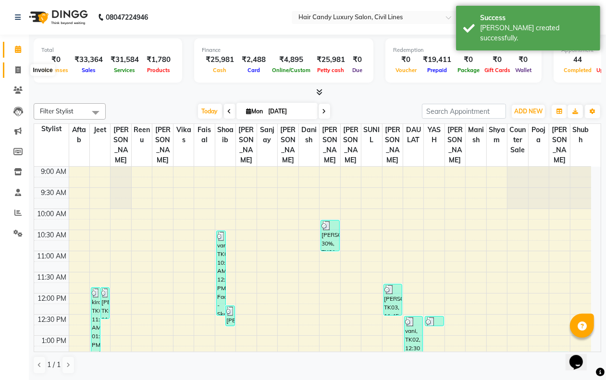
click at [23, 73] on span at bounding box center [18, 70] width 17 height 11
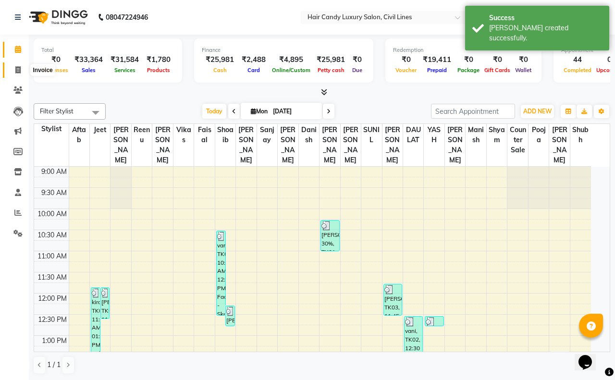
select select "6308"
select select "service"
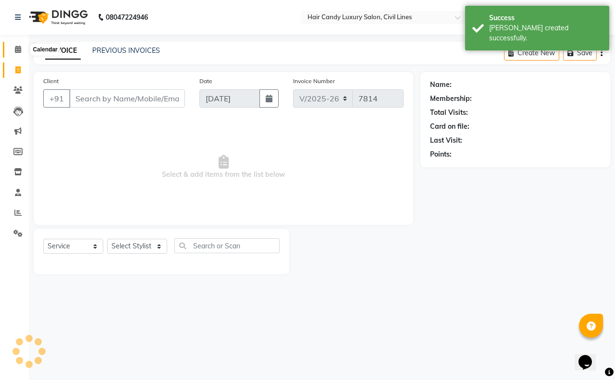
click at [15, 44] on span at bounding box center [18, 49] width 17 height 11
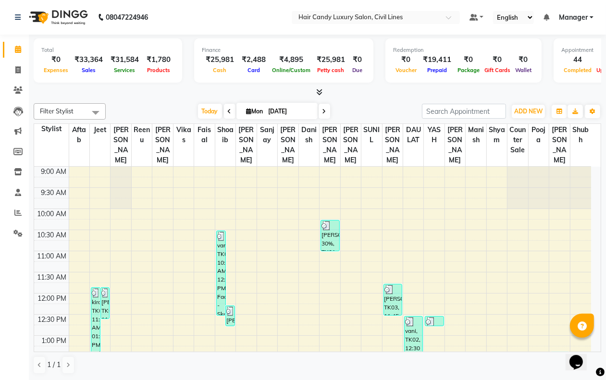
drag, startPoint x: 70, startPoint y: 50, endPoint x: 313, endPoint y: 168, distance: 270.2
click at [262, 150] on div "Total ₹0 Expenses ₹33,364 Sales ₹31,584 Services ₹1,780 Products Finance ₹25,98…" at bounding box center [317, 208] width 577 height 346
click at [16, 71] on icon at bounding box center [17, 69] width 5 height 7
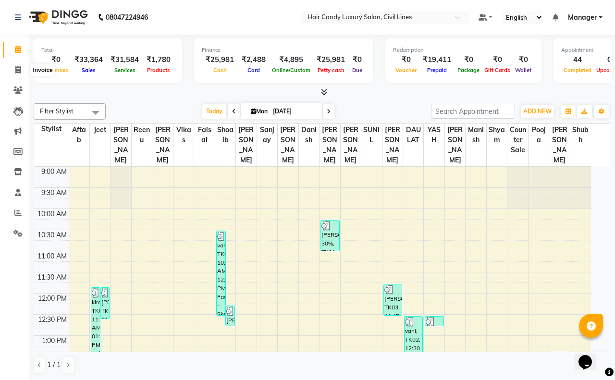
select select "6308"
select select "service"
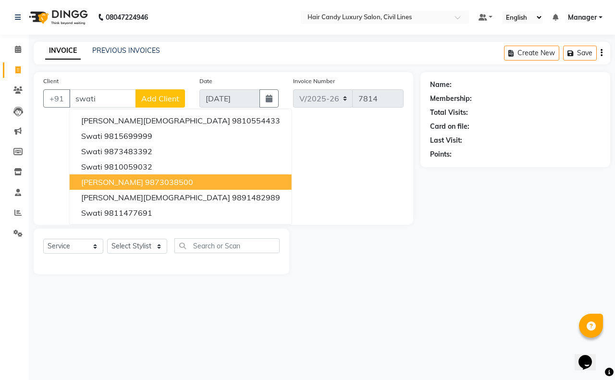
click at [145, 179] on ngb-highlight "9873038500" at bounding box center [169, 182] width 48 height 10
type input "9873038500"
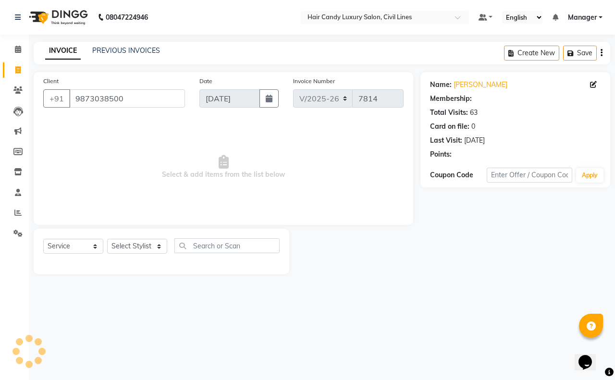
select select "1: Object"
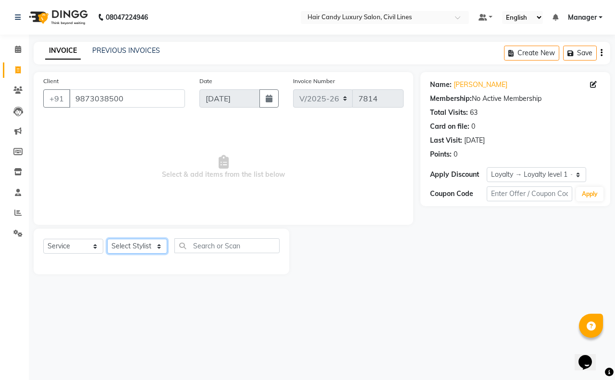
click at [130, 242] on select "Select Stylist aakib AASHU Aftab Arshal counter sale Danish DAULAT faisal jeet …" at bounding box center [137, 246] width 60 height 15
select select "47497"
click at [107, 239] on select "Select Stylist aakib AASHU Aftab Arshal counter sale Danish DAULAT faisal jeet …" at bounding box center [137, 246] width 60 height 15
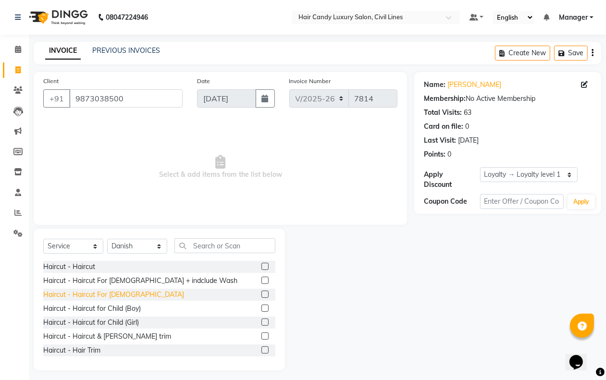
click at [92, 298] on div "Haircut - Haircut For Gents" at bounding box center [113, 295] width 141 height 10
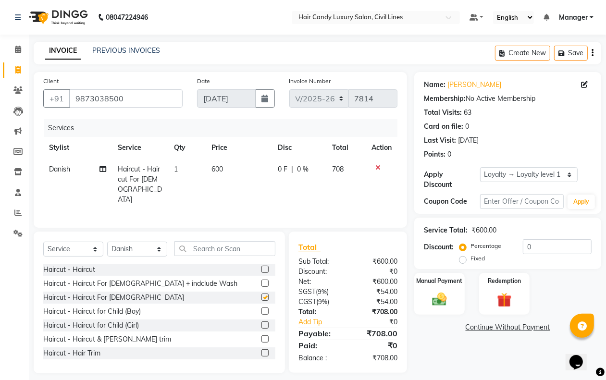
checkbox input "false"
click at [548, 245] on input "0" at bounding box center [557, 246] width 69 height 15
type input "20"
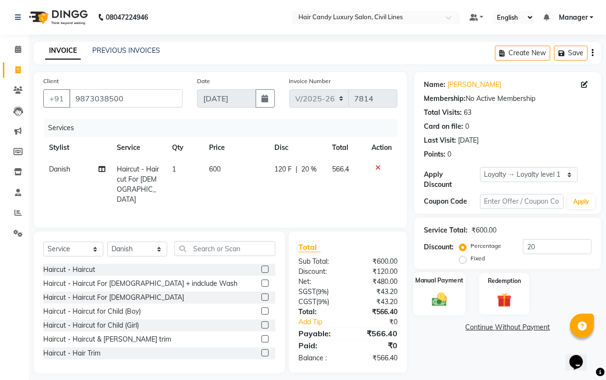
click at [434, 309] on div "Manual Payment" at bounding box center [439, 294] width 52 height 44
click at [501, 328] on span "CASH" at bounding box center [494, 328] width 21 height 11
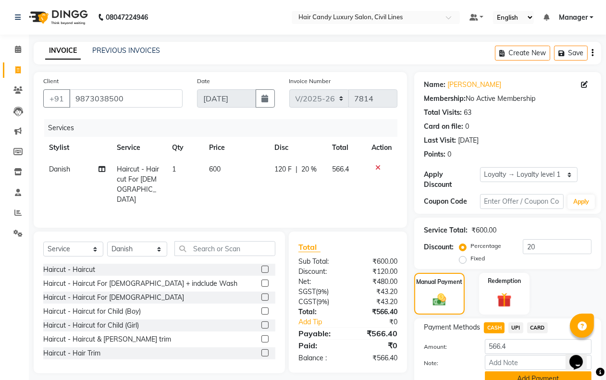
click at [534, 380] on button "Add Payment" at bounding box center [538, 379] width 107 height 15
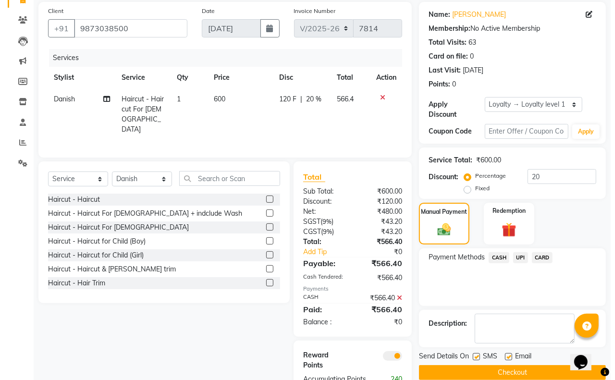
scroll to position [106, 0]
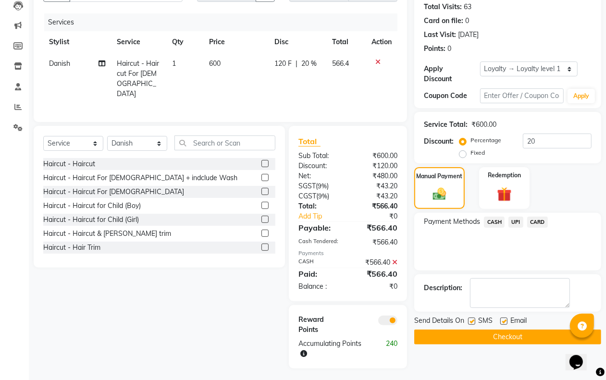
click at [391, 318] on span at bounding box center [387, 321] width 19 height 10
click at [397, 322] on input "checkbox" at bounding box center [397, 322] width 0 height 0
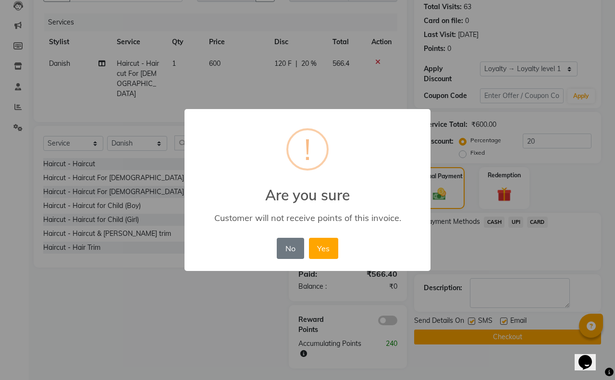
drag, startPoint x: 324, startPoint y: 251, endPoint x: 321, endPoint y: 259, distance: 8.4
click at [322, 253] on button "Yes" at bounding box center [323, 248] width 29 height 21
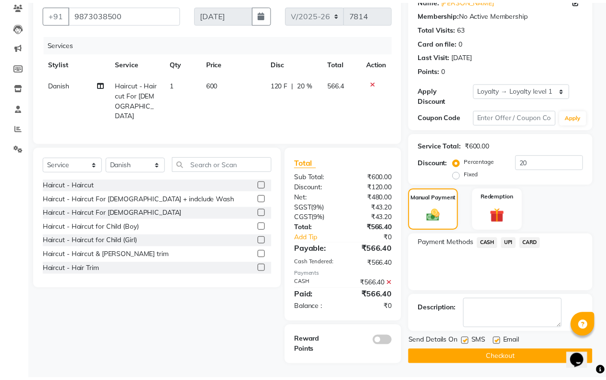
scroll to position [82, 0]
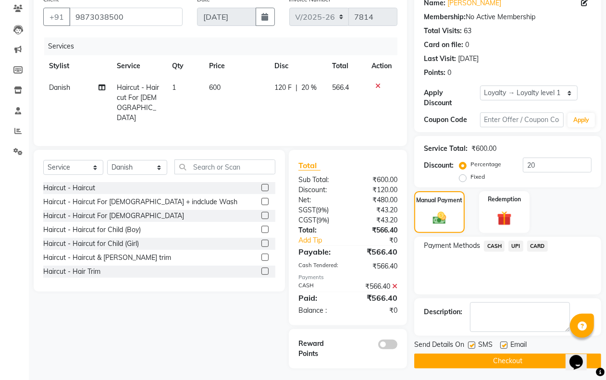
click at [470, 342] on div at bounding box center [471, 347] width 6 height 10
click at [473, 356] on button "Checkout" at bounding box center [507, 361] width 187 height 15
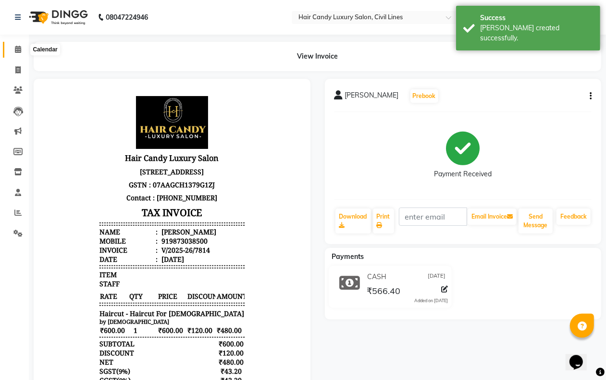
click at [18, 47] on icon at bounding box center [18, 49] width 6 height 7
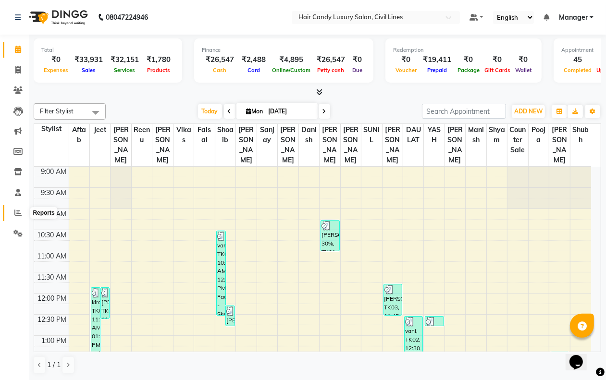
click at [17, 217] on span at bounding box center [18, 213] width 17 height 11
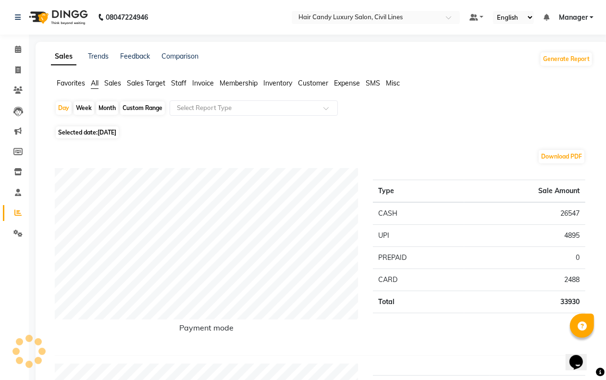
click at [180, 80] on span "Staff" at bounding box center [178, 83] width 15 height 9
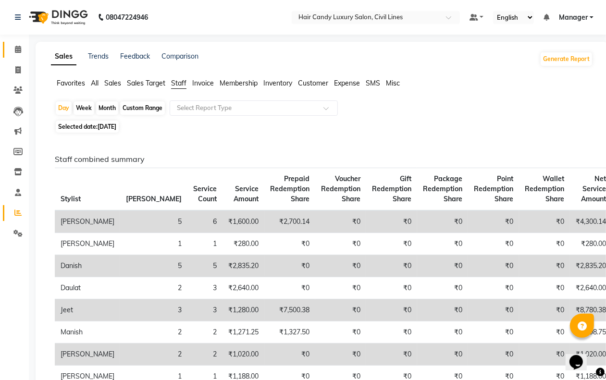
click at [13, 48] on span at bounding box center [18, 49] width 17 height 11
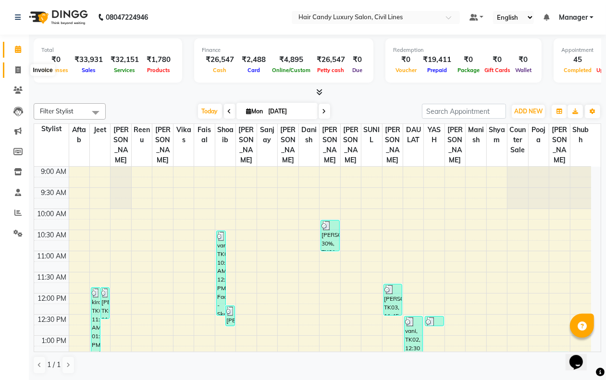
click at [19, 69] on icon at bounding box center [17, 69] width 5 height 7
select select "service"
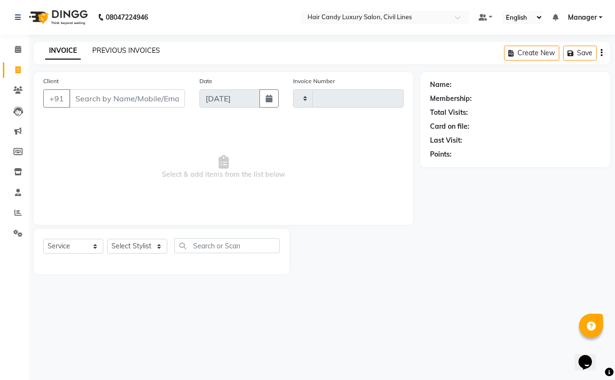
type input "7815"
select select "6308"
click at [114, 51] on link "PREVIOUS INVOICES" at bounding box center [126, 50] width 68 height 9
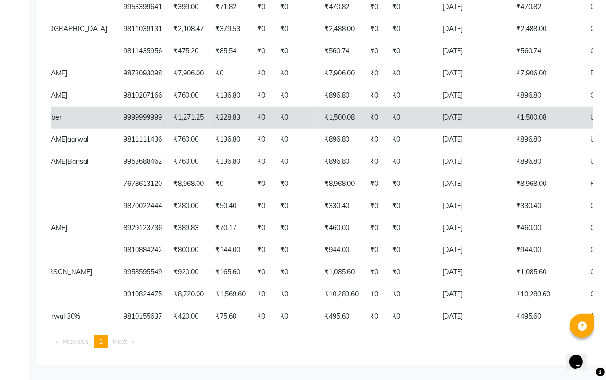
scroll to position [645, 0]
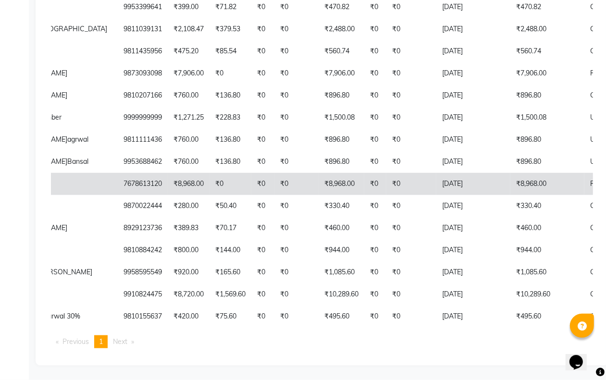
click at [510, 173] on td "₹8,968.00" at bounding box center [547, 184] width 74 height 22
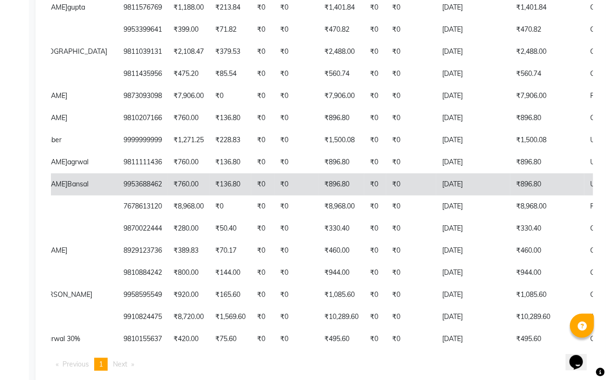
scroll to position [464, 0]
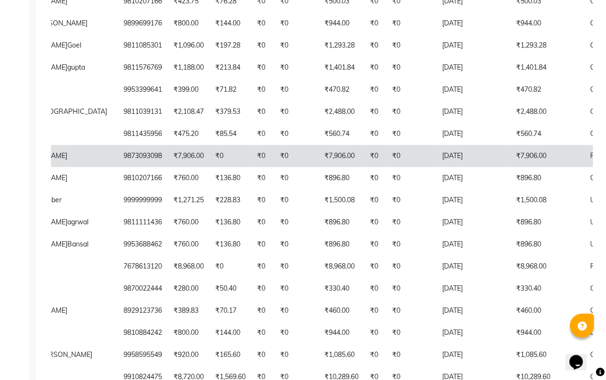
click at [450, 167] on td "[DATE]" at bounding box center [473, 156] width 74 height 22
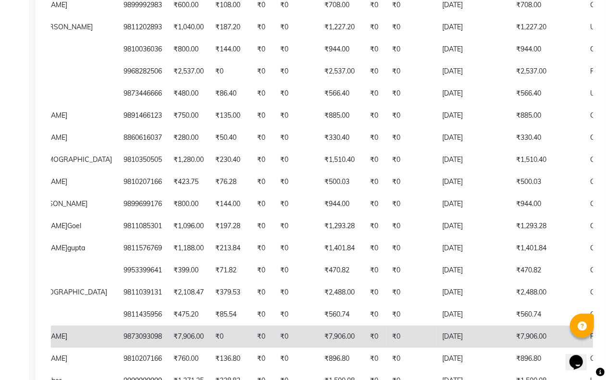
scroll to position [224, 0]
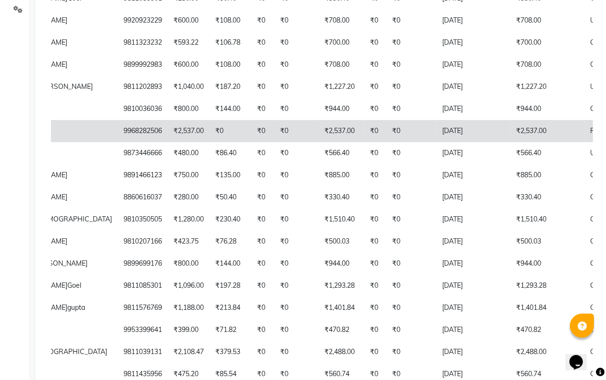
click at [510, 142] on td "₹2,537.00" at bounding box center [547, 131] width 74 height 22
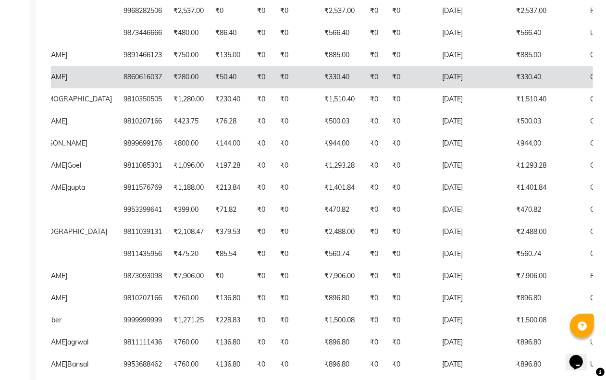
scroll to position [0, 0]
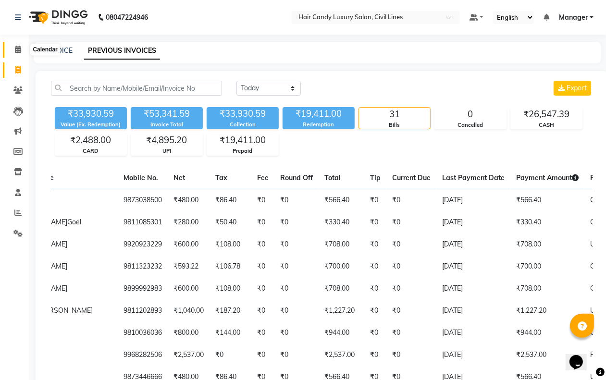
click at [17, 47] on icon at bounding box center [18, 49] width 6 height 7
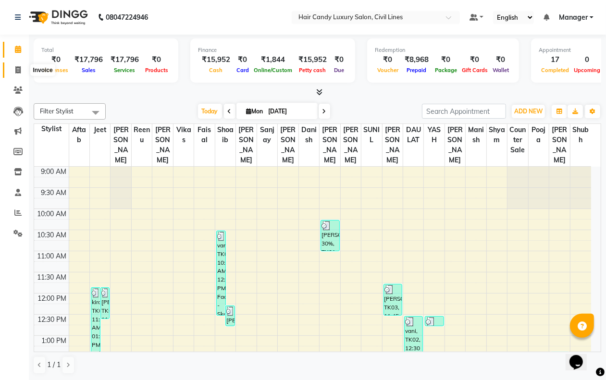
drag, startPoint x: 15, startPoint y: 66, endPoint x: 23, endPoint y: 72, distance: 10.0
click at [17, 67] on icon at bounding box center [17, 69] width 5 height 7
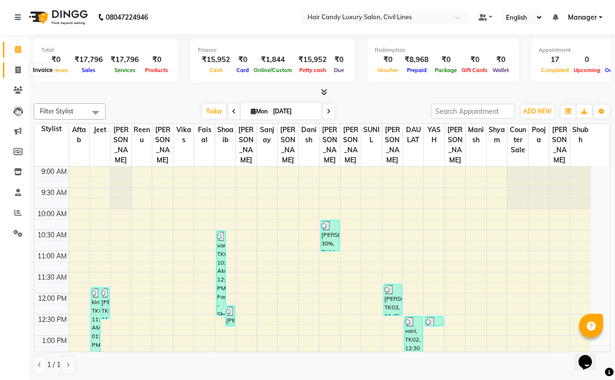
select select "6308"
select select "service"
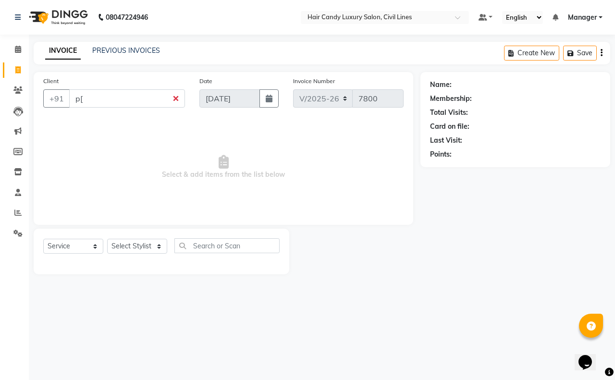
type input "p"
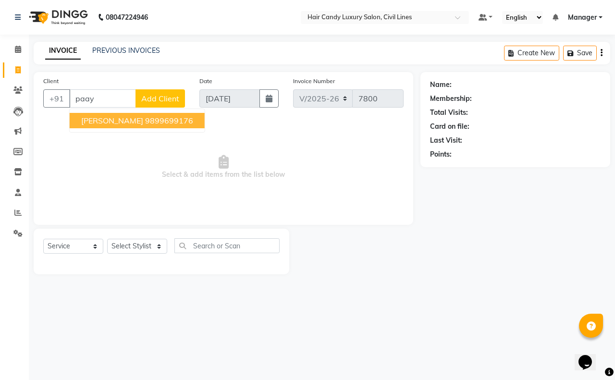
click at [128, 122] on span "paayal Bhatiya" at bounding box center [112, 121] width 62 height 10
type input "9899699176"
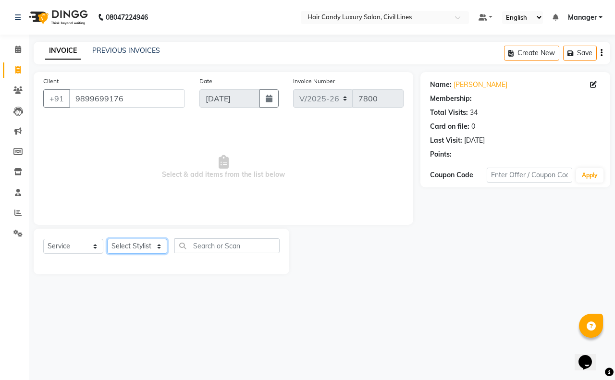
select select "1: Object"
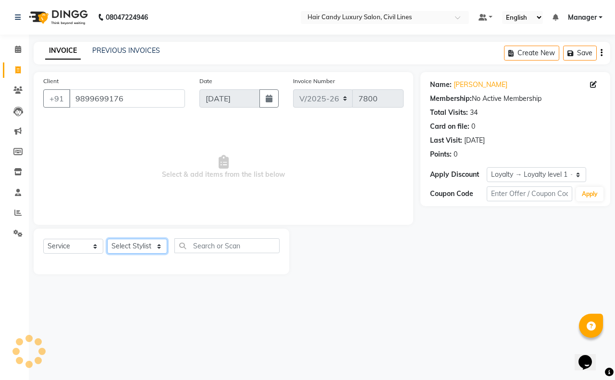
drag, startPoint x: 135, startPoint y: 244, endPoint x: 134, endPoint y: 239, distance: 5.5
click at [134, 246] on select "Select Stylist aakib AASHU Aftab Arshal counter sale Danish DAULAT faisal jeet …" at bounding box center [137, 246] width 60 height 15
select select "66672"
click at [107, 239] on select "Select Stylist aakib AASHU Aftab Arshal counter sale Danish DAULAT faisal jeet …" at bounding box center [137, 246] width 60 height 15
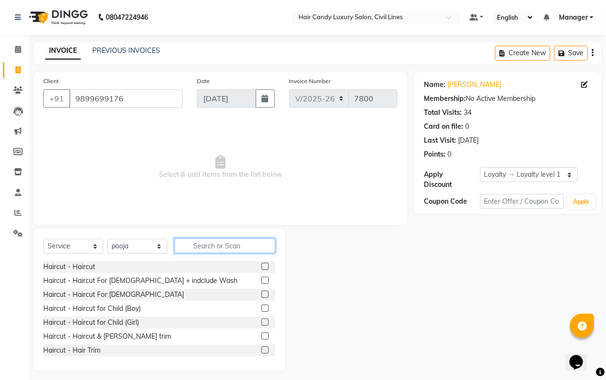
click at [205, 243] on input "text" at bounding box center [224, 245] width 101 height 15
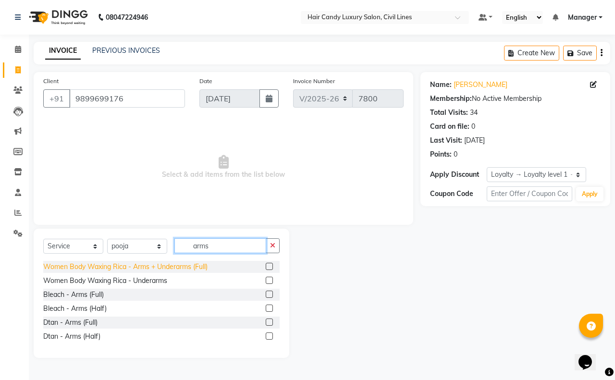
type input "arms"
click at [193, 265] on div "Women Body Waxing Rica - Arms + Underarms (Full)" at bounding box center [125, 267] width 164 height 10
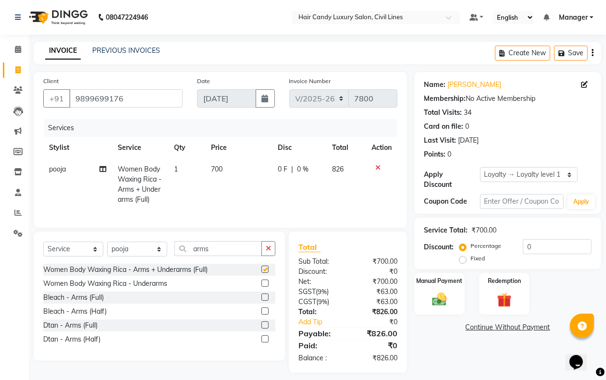
checkbox input "false"
click at [222, 256] on input "arms" at bounding box center [217, 248] width 87 height 15
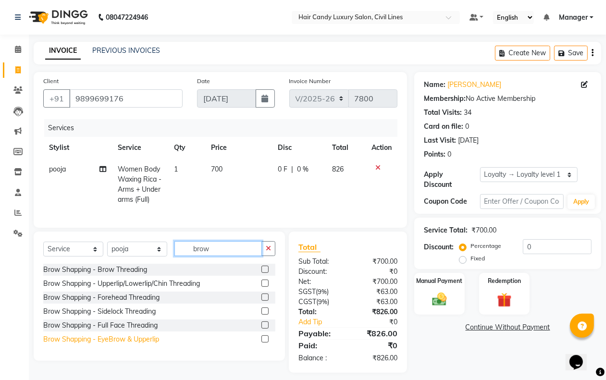
type input "brow"
click at [152, 345] on div "Brow Shapping - EyeBrow & Upperlip" at bounding box center [101, 340] width 116 height 10
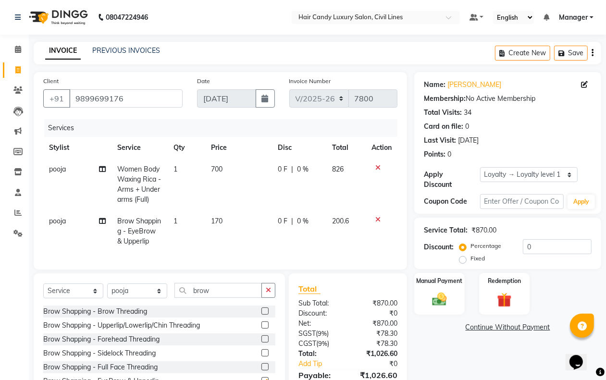
checkbox input "false"
click at [231, 231] on td "170" at bounding box center [238, 232] width 67 height 42
select select "66672"
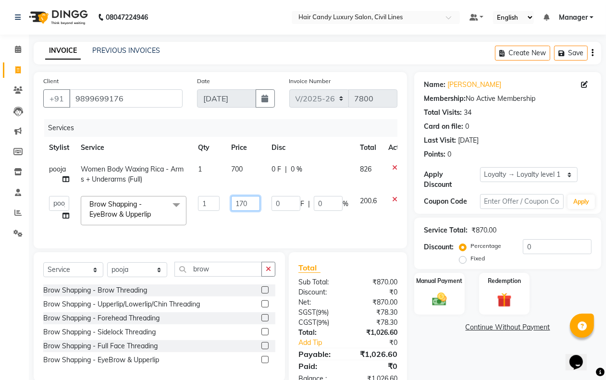
click at [252, 207] on input "170" at bounding box center [245, 203] width 29 height 15
click at [250, 203] on input "170" at bounding box center [245, 203] width 29 height 15
type input "1"
type input "300"
click at [465, 328] on link "Continue Without Payment" at bounding box center [507, 328] width 183 height 10
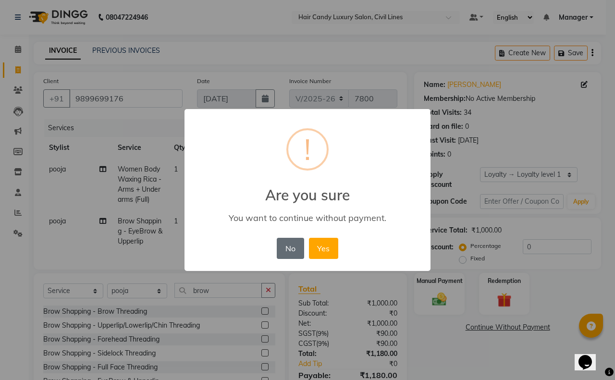
click at [285, 251] on button "No" at bounding box center [290, 248] width 27 height 21
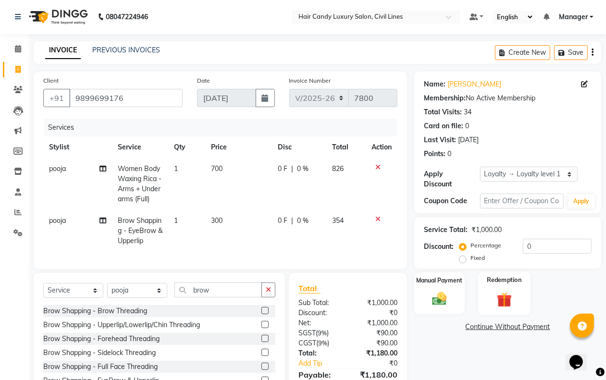
scroll to position [58, 0]
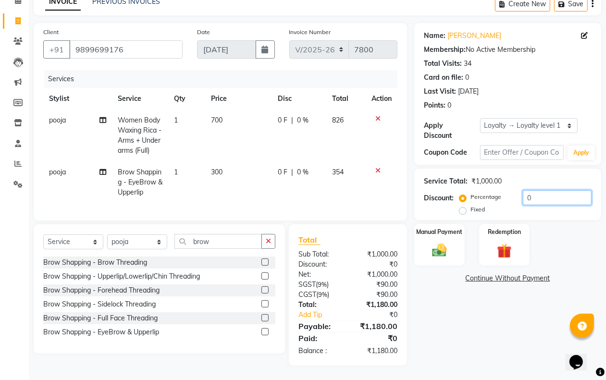
click at [558, 192] on input "0" at bounding box center [557, 197] width 69 height 15
type input "20"
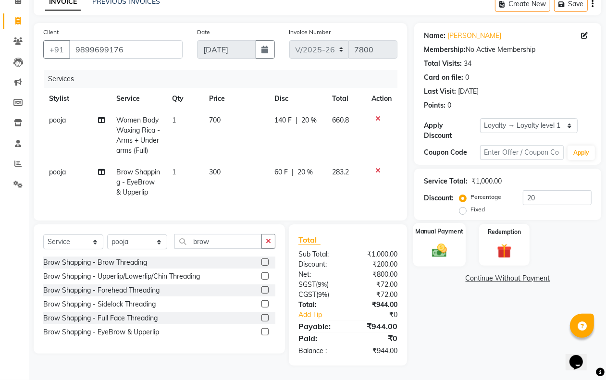
click at [423, 236] on div "Manual Payment" at bounding box center [439, 245] width 52 height 44
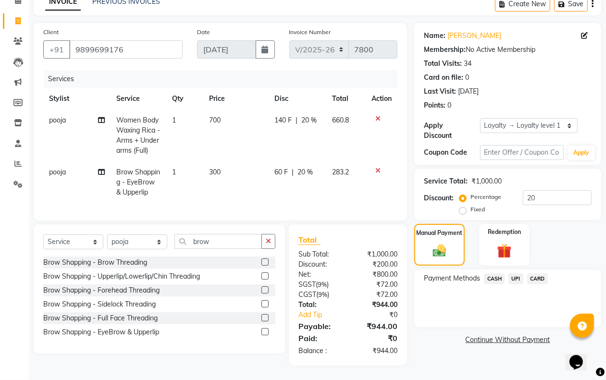
click at [494, 273] on span "CASH" at bounding box center [494, 278] width 21 height 11
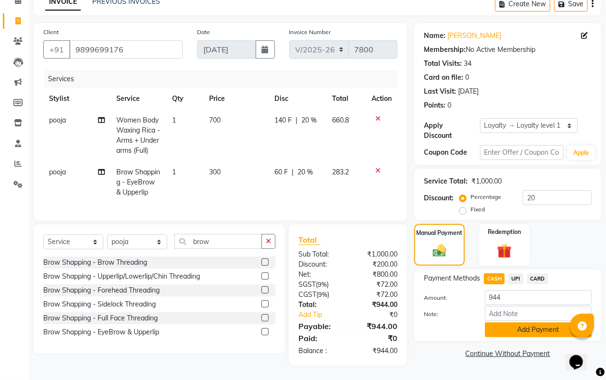
click at [495, 323] on button "Add Payment" at bounding box center [538, 330] width 107 height 15
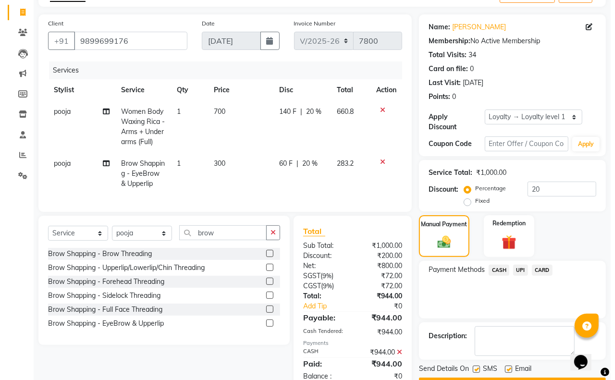
scroll to position [159, 0]
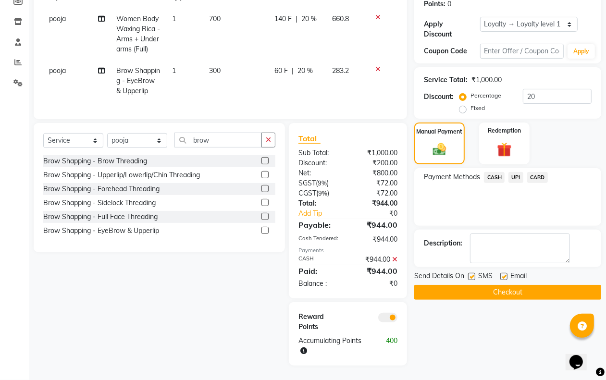
click at [379, 319] on span at bounding box center [387, 318] width 19 height 10
click at [397, 319] on input "checkbox" at bounding box center [397, 319] width 0 height 0
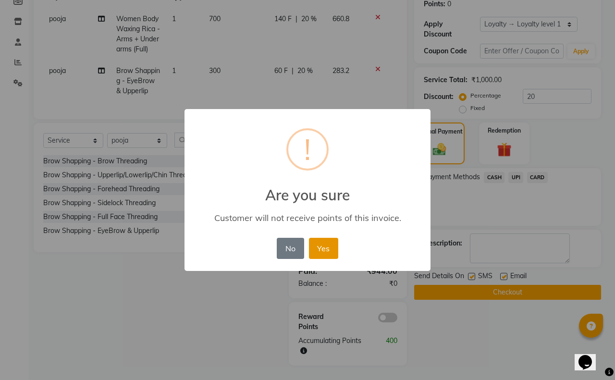
click at [315, 250] on button "Yes" at bounding box center [323, 248] width 29 height 21
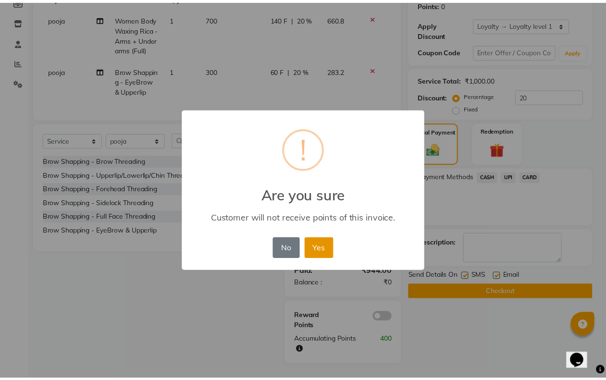
scroll to position [135, 0]
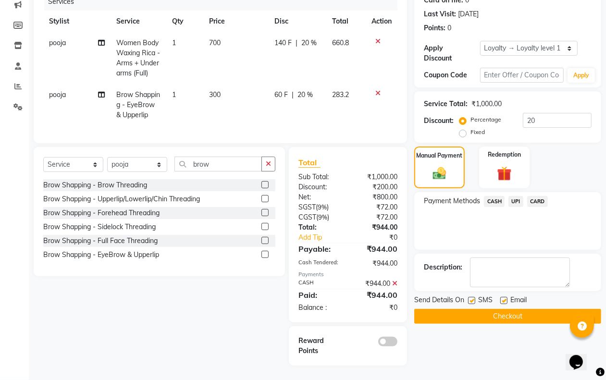
click at [472, 297] on label at bounding box center [471, 300] width 7 height 7
click at [472, 298] on input "checkbox" at bounding box center [471, 301] width 6 height 6
checkbox input "false"
click at [469, 309] on button "Checkout" at bounding box center [507, 316] width 187 height 15
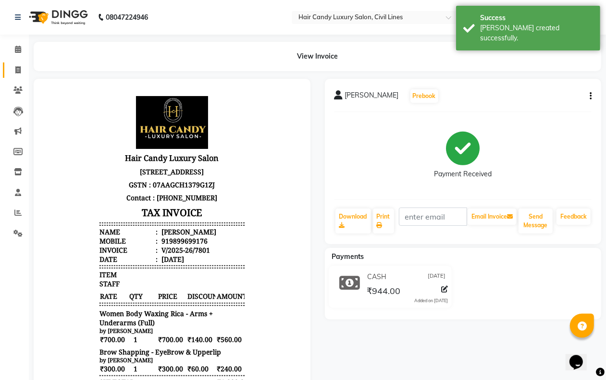
click at [17, 72] on icon at bounding box center [17, 69] width 5 height 7
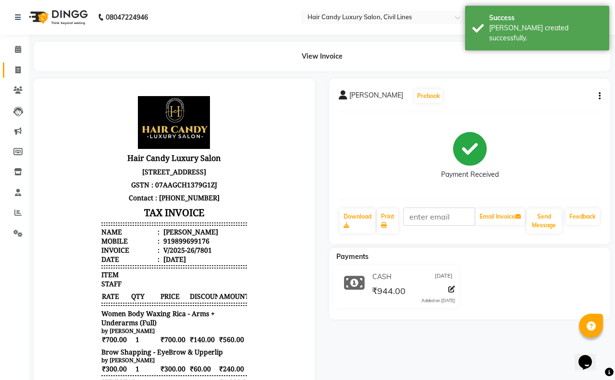
select select "6308"
select select "service"
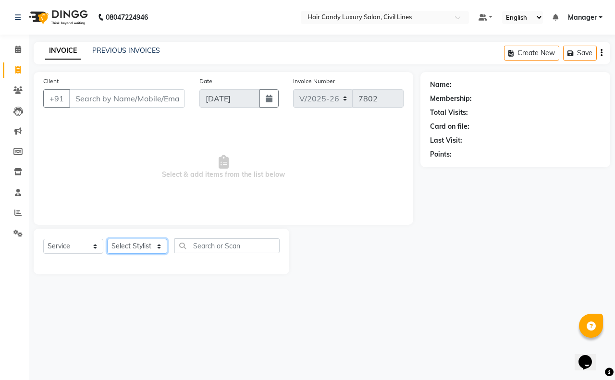
click at [130, 244] on select "Select Stylist aakib AASHU Aftab Arshal counter sale Danish DAULAT faisal jeet …" at bounding box center [137, 246] width 60 height 15
select select "47811"
click at [107, 239] on select "Select Stylist aakib AASHU Aftab Arshal counter sale Danish DAULAT faisal jeet …" at bounding box center [137, 246] width 60 height 15
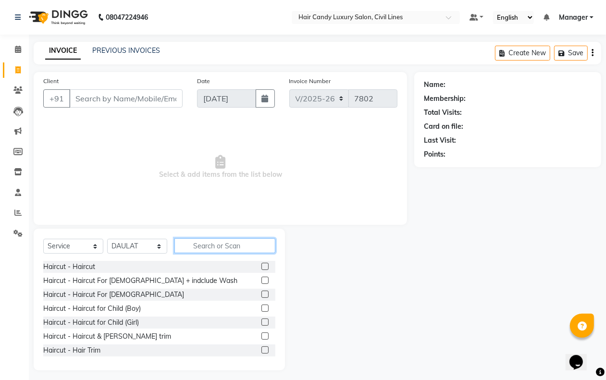
click at [199, 248] on input "text" at bounding box center [224, 245] width 101 height 15
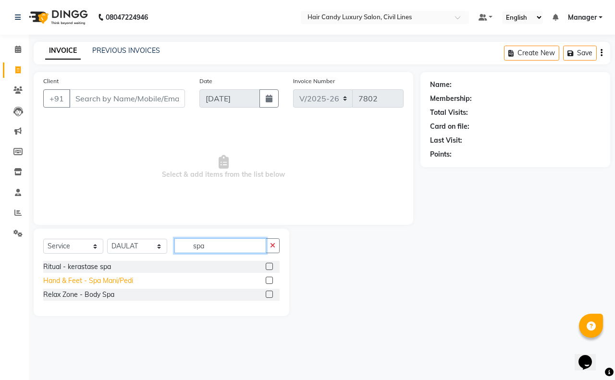
type input "spa"
click at [94, 282] on div "Hand & Feet - Spa Mani/Pedi" at bounding box center [88, 281] width 90 height 10
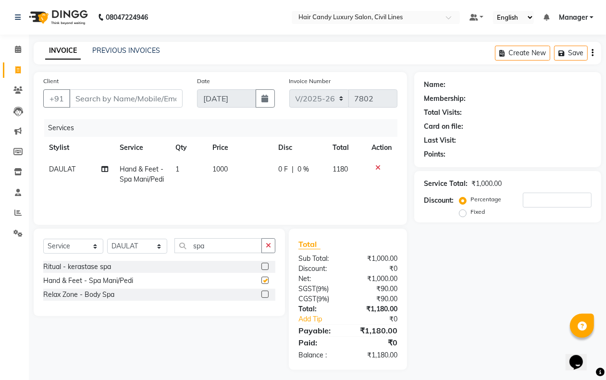
checkbox input "false"
click at [123, 245] on select "Select Stylist aakib AASHU Aftab Arshal counter sale Danish DAULAT faisal jeet …" at bounding box center [137, 246] width 60 height 15
click at [107, 240] on select "Select Stylist aakib AASHU Aftab Arshal counter sale Danish DAULAT faisal jeet …" at bounding box center [137, 246] width 60 height 15
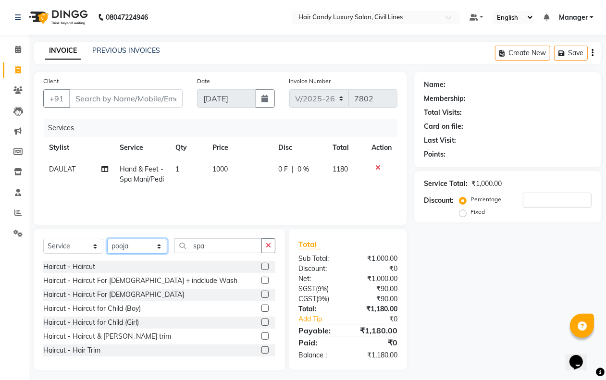
drag, startPoint x: 130, startPoint y: 250, endPoint x: 129, endPoint y: 243, distance: 7.3
click at [130, 250] on select "Select Stylist aakib AASHU Aftab Arshal counter sale Danish DAULAT faisal jeet …" at bounding box center [137, 246] width 60 height 15
select select "47490"
click at [107, 240] on select "Select Stylist aakib AASHU Aftab Arshal counter sale Danish DAULAT faisal jeet …" at bounding box center [137, 246] width 60 height 15
click at [231, 249] on input "spa" at bounding box center [217, 245] width 87 height 15
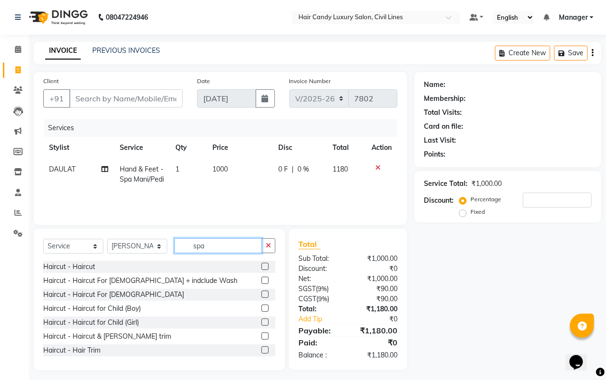
click at [231, 249] on input "spa" at bounding box center [217, 245] width 87 height 15
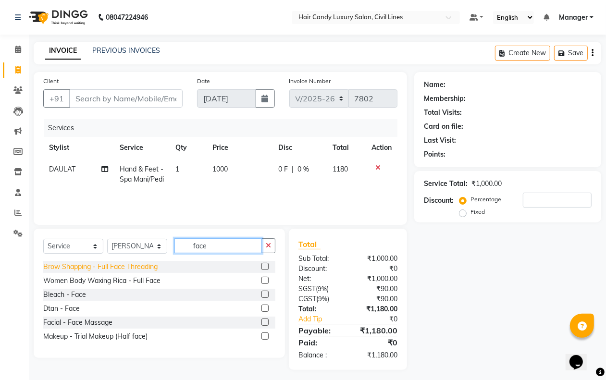
type input "face"
click at [130, 272] on div "Brow Shapping - Full Face Threading" at bounding box center [100, 267] width 114 height 10
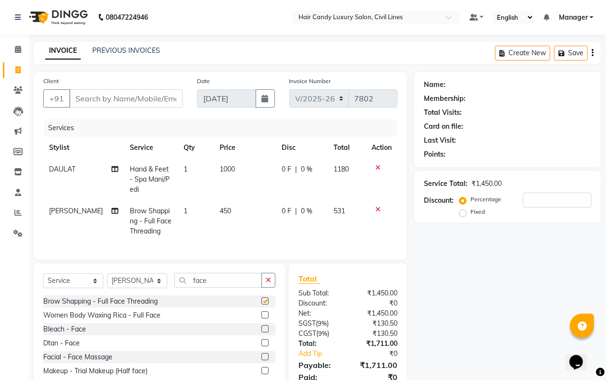
checkbox input "false"
click at [232, 211] on td "450" at bounding box center [245, 221] width 62 height 42
select select "47490"
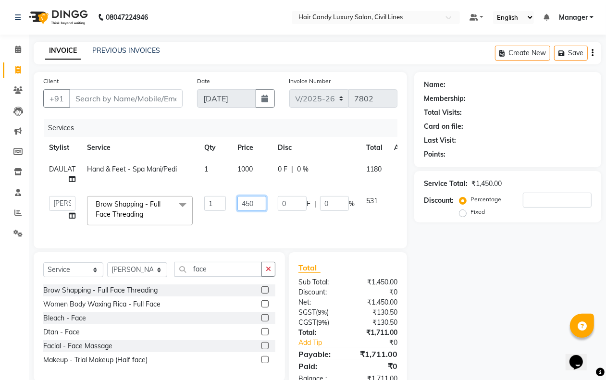
click at [261, 207] on input "450" at bounding box center [251, 203] width 29 height 15
type input "5"
type input "300"
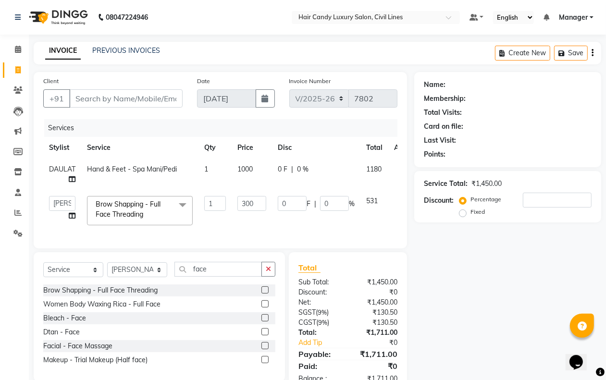
click at [456, 272] on div "Name: Membership: Total Visits: Card on file: Last Visit: Points: Service Total…" at bounding box center [511, 233] width 194 height 322
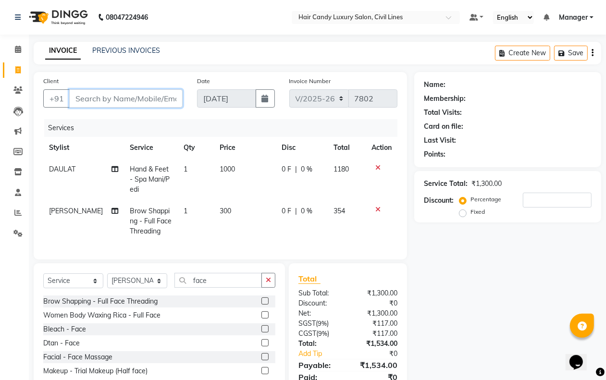
click at [114, 90] on input "Client" at bounding box center [125, 98] width 113 height 18
type input "g"
type input "0"
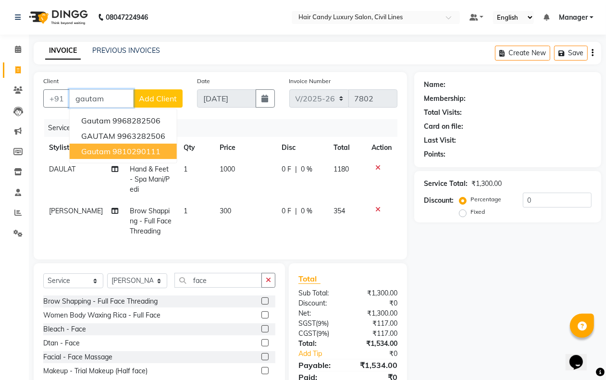
click at [109, 152] on span "gautam" at bounding box center [95, 152] width 29 height 10
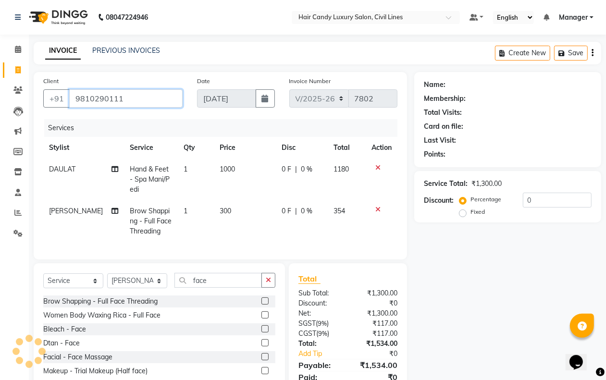
type input "9810290111"
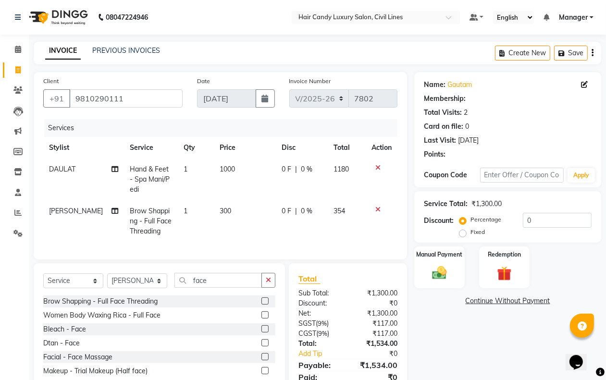
select select "1: Object"
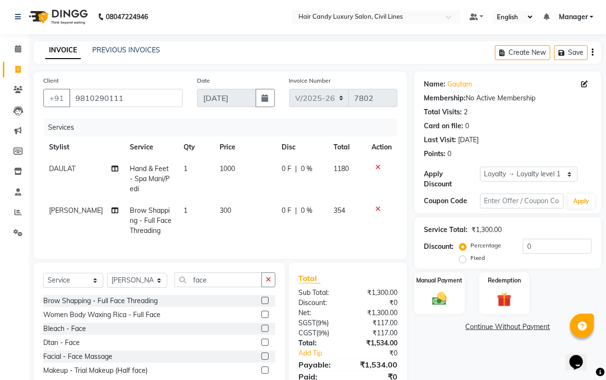
scroll to position [48, 0]
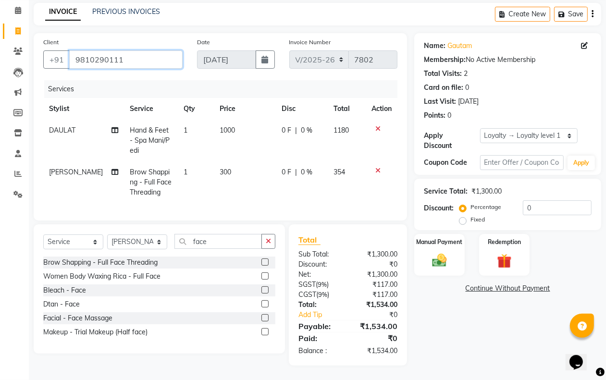
click at [145, 50] on input "9810290111" at bounding box center [125, 59] width 113 height 18
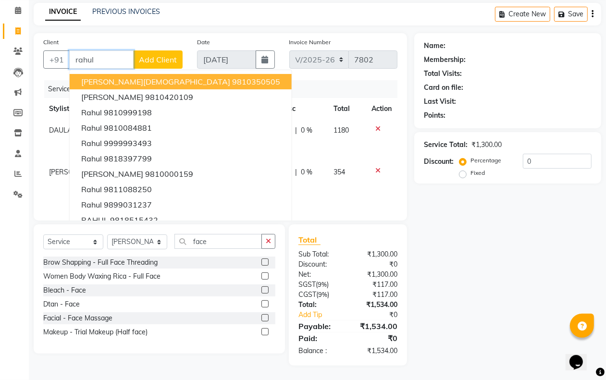
click at [232, 77] on ngb-highlight "9810350505" at bounding box center [256, 82] width 48 height 10
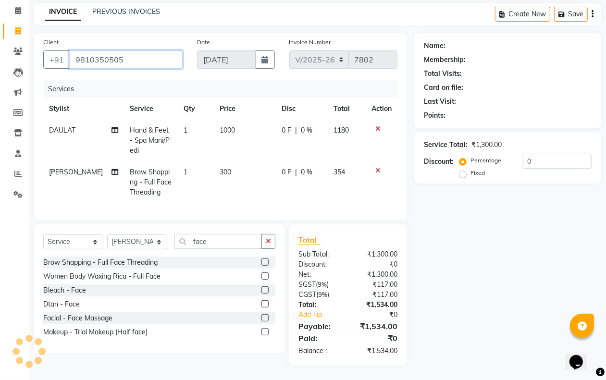
type input "9810350505"
select select "2: Object"
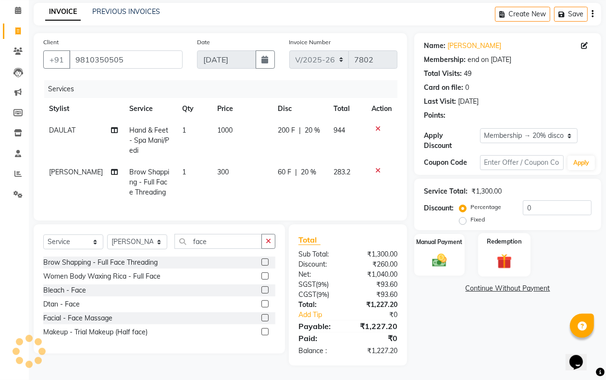
type input "20"
click at [222, 168] on span "300" at bounding box center [223, 172] width 12 height 9
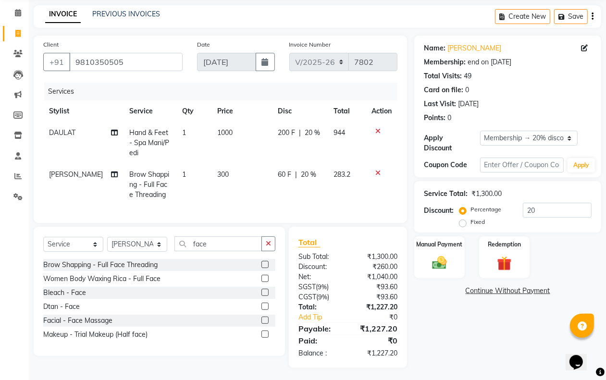
select select "47490"
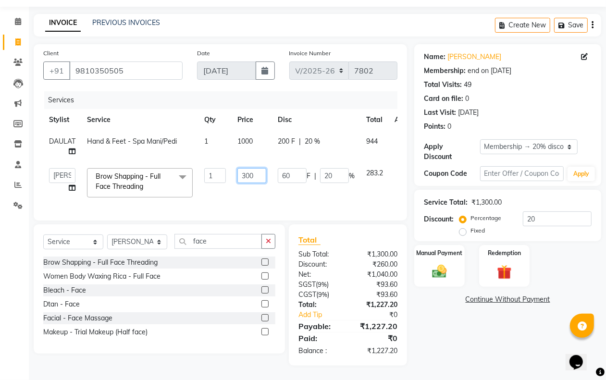
click at [260, 171] on input "300" at bounding box center [251, 175] width 29 height 15
click at [260, 170] on input "300" at bounding box center [251, 175] width 29 height 15
type input "500"
click at [459, 340] on div "Name: Rahul Jain Membership: end on 15-12-2025 Total Visits: 49 Card on file: 0…" at bounding box center [511, 205] width 194 height 322
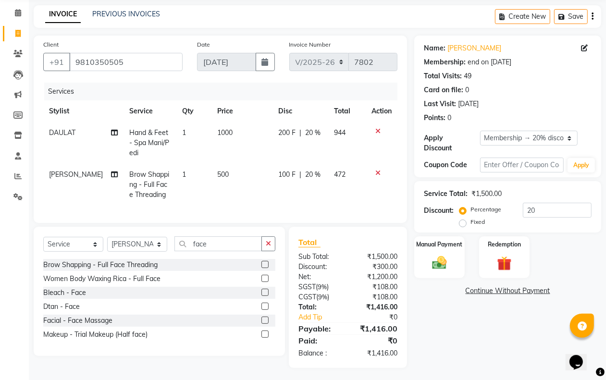
click at [219, 182] on td "500" at bounding box center [242, 185] width 61 height 42
select select "47490"
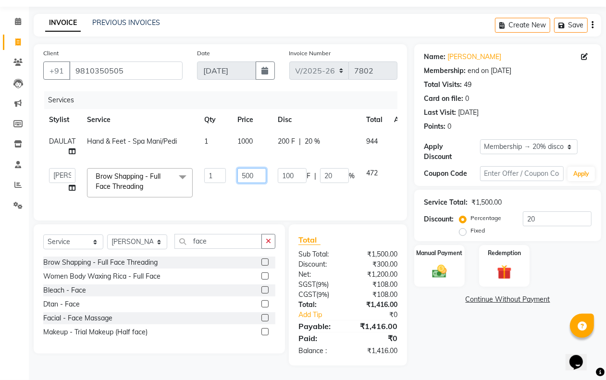
click at [258, 169] on input "500" at bounding box center [251, 175] width 29 height 15
type input "300"
click at [443, 344] on div "Name: Rahul Jain Membership: end on 15-12-2025 Total Visits: 49 Card on file: 0…" at bounding box center [511, 205] width 194 height 322
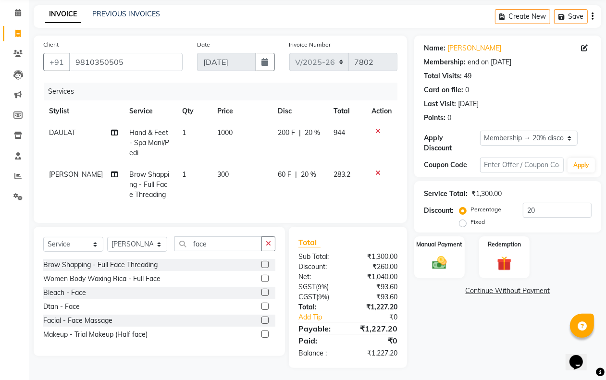
click at [225, 130] on span "1000" at bounding box center [224, 132] width 15 height 9
select select "47811"
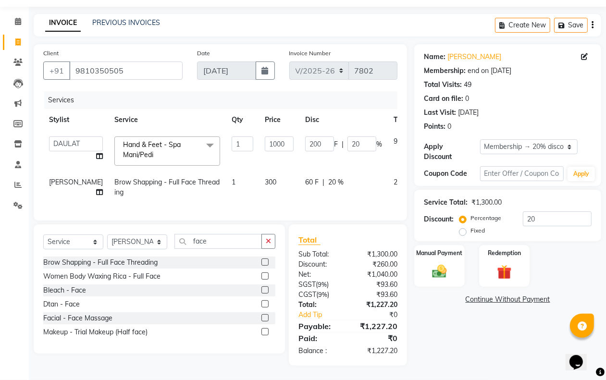
click at [426, 137] on icon at bounding box center [428, 140] width 5 height 7
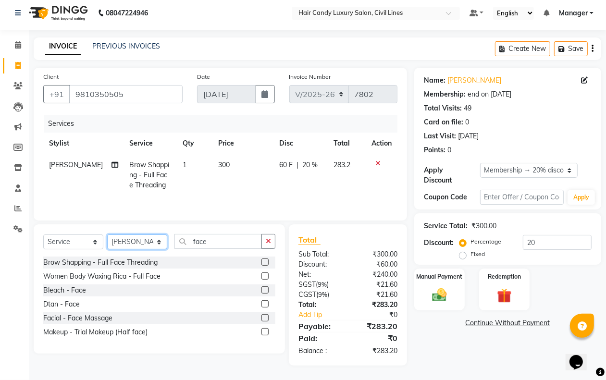
drag, startPoint x: 141, startPoint y: 243, endPoint x: 140, endPoint y: 237, distance: 5.8
click at [141, 243] on select "Select Stylist aakib AASHU Aftab Arshal counter sale Danish DAULAT faisal jeet …" at bounding box center [137, 242] width 60 height 15
select select "47811"
click at [107, 235] on select "Select Stylist aakib AASHU Aftab Arshal counter sale Danish DAULAT faisal jeet …" at bounding box center [137, 242] width 60 height 15
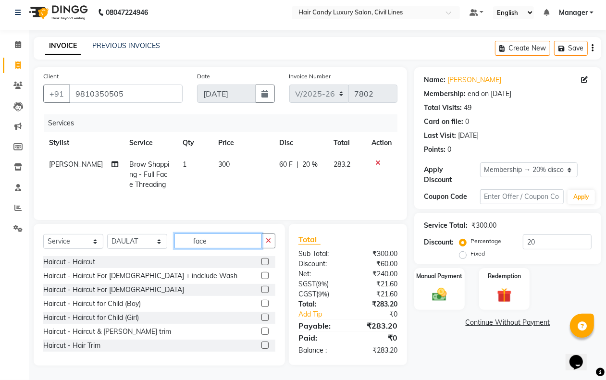
click at [226, 243] on input "face" at bounding box center [217, 241] width 87 height 15
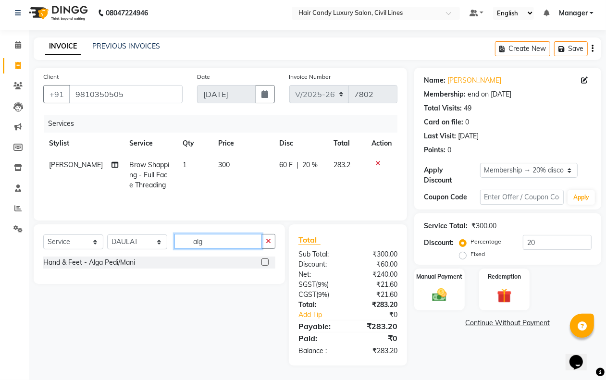
type input "alg"
click at [136, 262] on div "Hand & Feet - Alga Pedi/Mani" at bounding box center [159, 263] width 232 height 12
click at [135, 262] on div "Hand & Feet - Alga Pedi/Mani" at bounding box center [89, 263] width 92 height 10
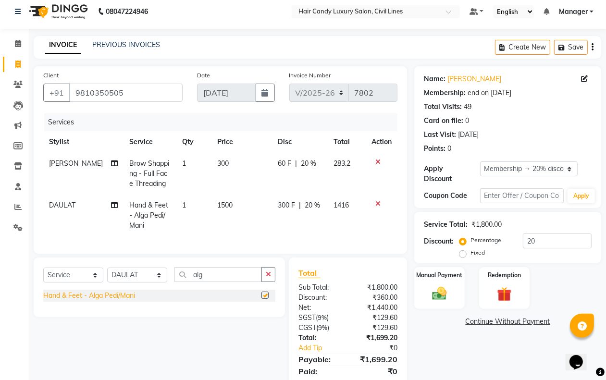
checkbox input "false"
click at [380, 203] on icon at bounding box center [377, 203] width 5 height 7
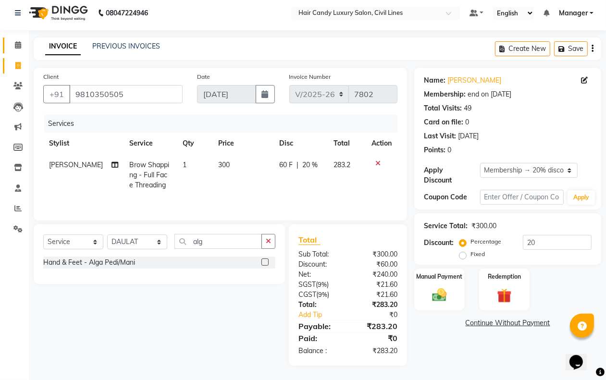
click at [13, 51] on link "Calendar" at bounding box center [14, 45] width 23 height 16
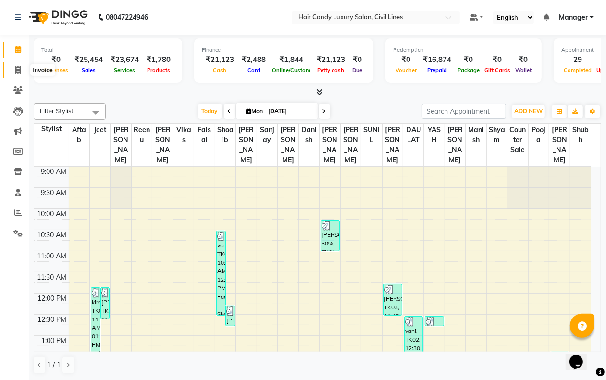
click at [20, 68] on icon at bounding box center [17, 69] width 5 height 7
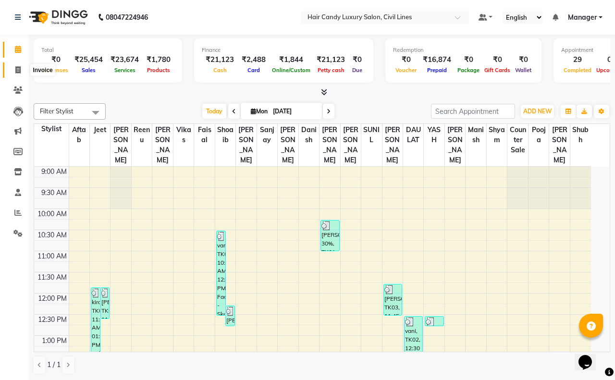
select select "6308"
select select "service"
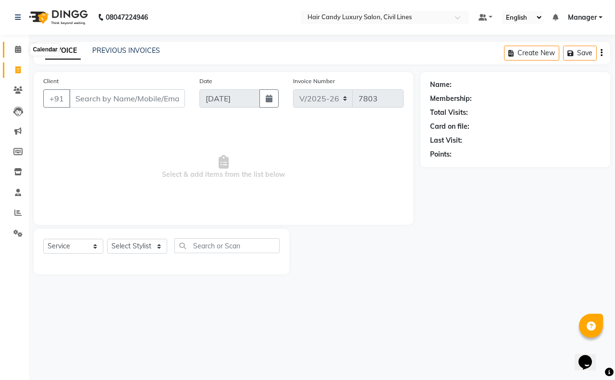
click at [15, 46] on icon at bounding box center [18, 49] width 6 height 7
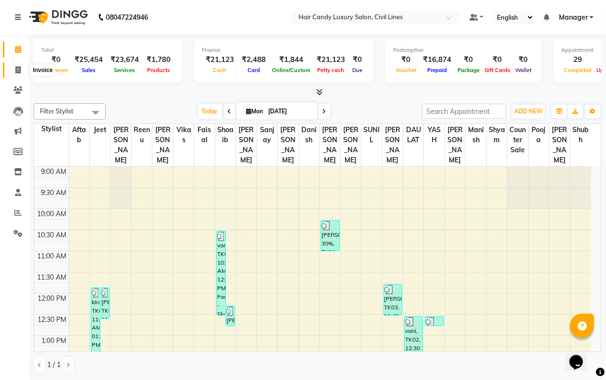
click at [13, 71] on span at bounding box center [18, 70] width 17 height 11
select select "service"
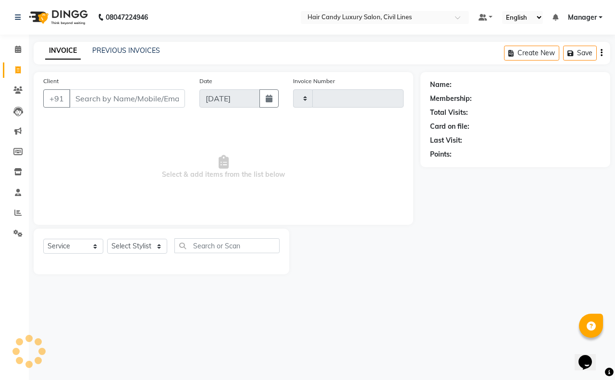
type input "7803"
select select "6308"
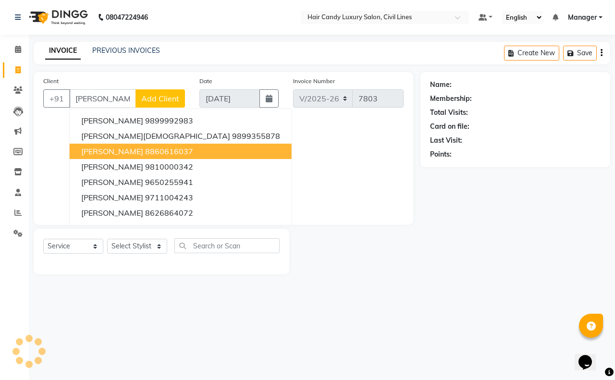
click at [145, 152] on ngb-highlight "8860616037" at bounding box center [169, 152] width 48 height 10
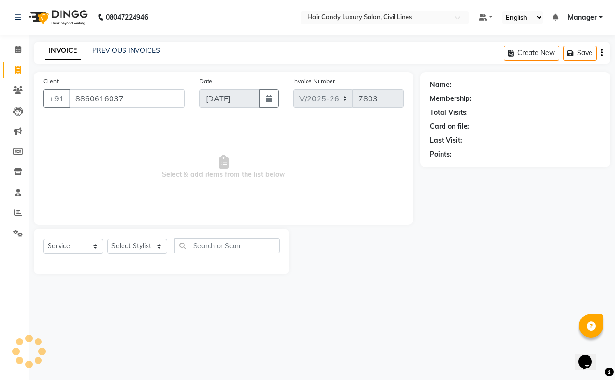
type input "8860616037"
select select "2: Object"
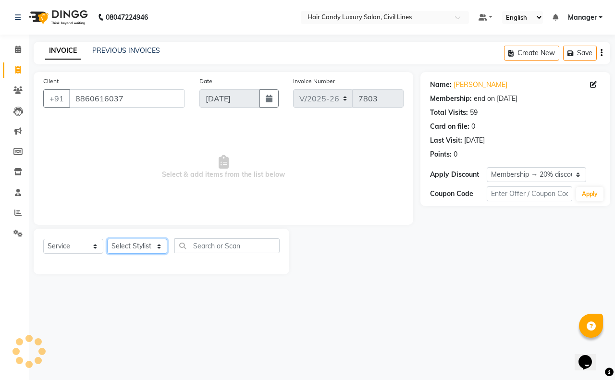
click at [144, 250] on select "Select Stylist" at bounding box center [137, 246] width 60 height 15
click at [137, 250] on select "Select Stylist" at bounding box center [137, 246] width 60 height 15
select select "47805"
click at [107, 239] on select "Select Stylist aakib AASHU Aftab Arshal counter sale Danish DAULAT faisal jeet …" at bounding box center [137, 246] width 60 height 15
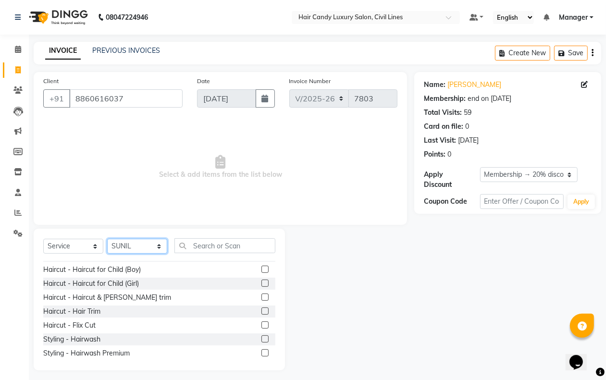
scroll to position [60, 0]
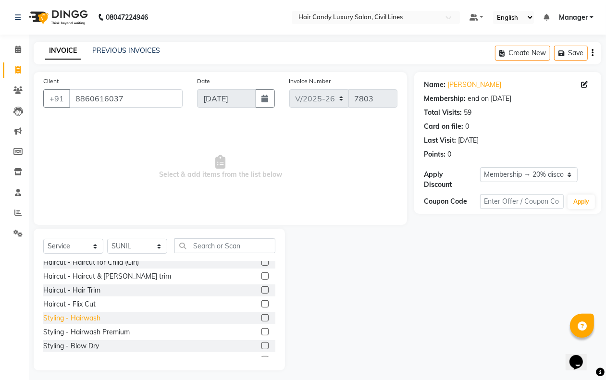
click div "Styling - Hairwash"
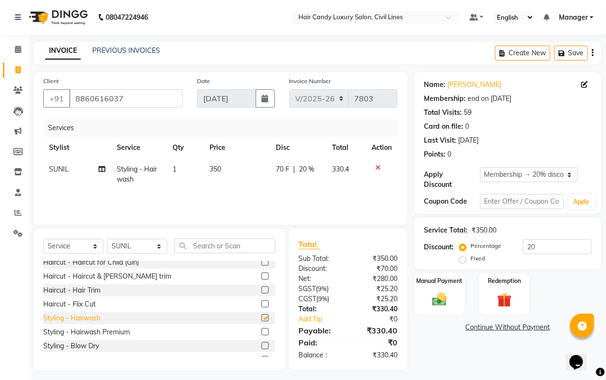
checkbox input "false"
click img
click span "CASH"
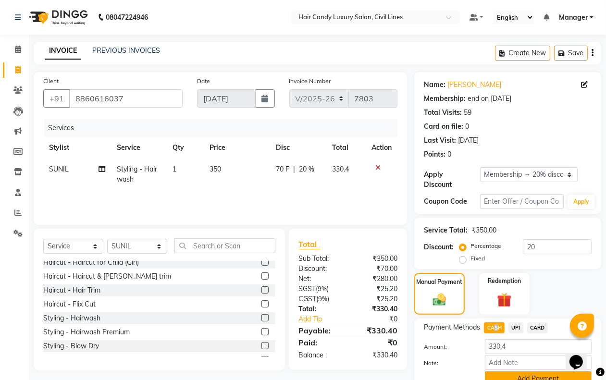
click button "Add Payment"
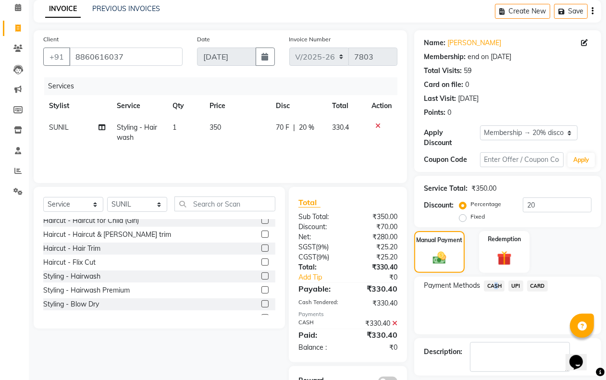
scroll to position [85, 0]
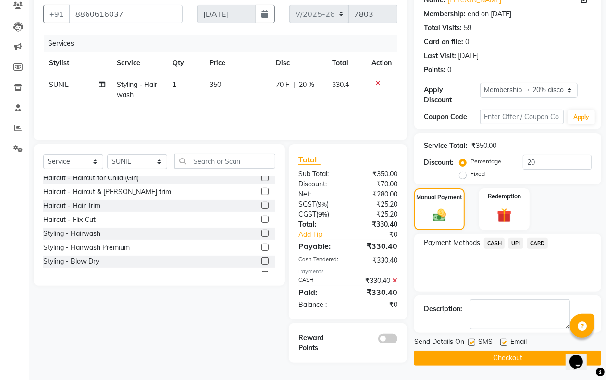
click label
click input "checkbox"
checkbox input "false"
click button "Checkout"
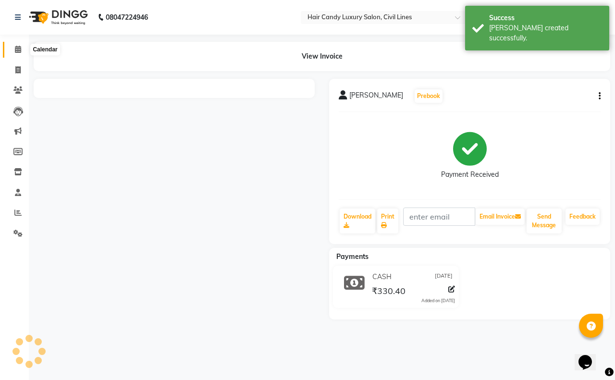
click icon
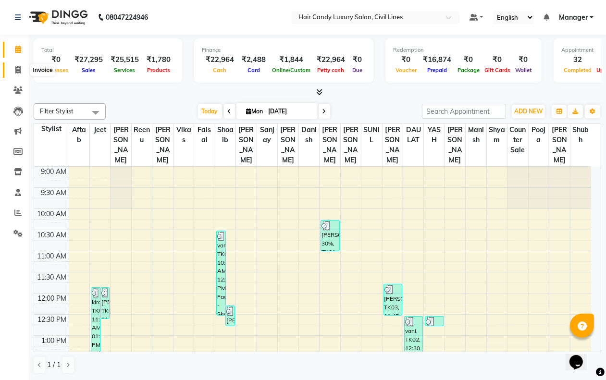
click at [12, 69] on span at bounding box center [18, 70] width 17 height 11
select select "service"
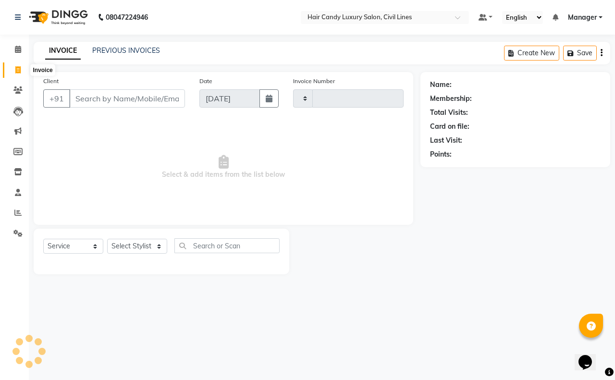
type input "7808"
select select "6308"
click at [99, 99] on input "Client" at bounding box center [127, 98] width 116 height 18
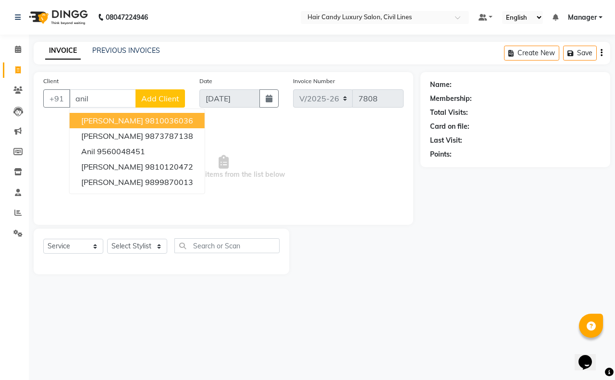
click at [115, 126] on button "[PERSON_NAME] 9810036036" at bounding box center [137, 120] width 135 height 15
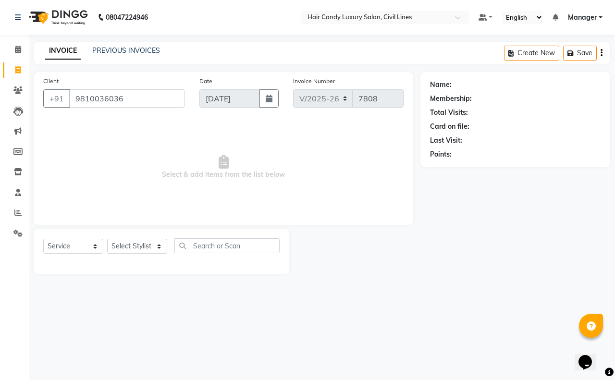
type input "9810036036"
select select "1: Object"
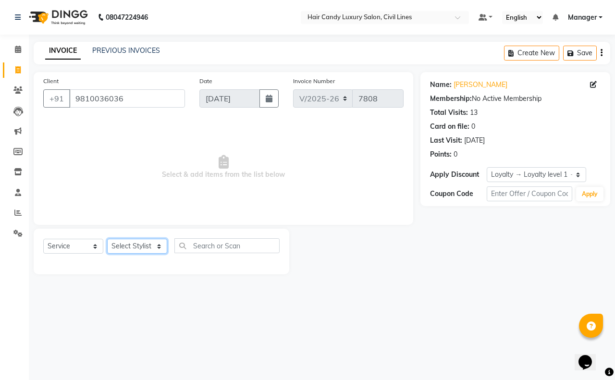
click at [136, 249] on select "Select Stylist aakib AASHU Aftab Arshal counter sale Danish DAULAT faisal jeet …" at bounding box center [137, 246] width 60 height 15
select select "47497"
click at [107, 239] on select "Select Stylist aakib AASHU Aftab Arshal counter sale Danish DAULAT faisal jeet …" at bounding box center [137, 246] width 60 height 15
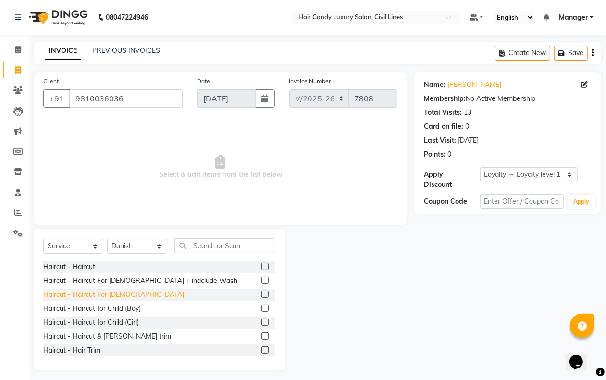
click at [115, 295] on div "Haircut - Haircut For Gents" at bounding box center [113, 295] width 141 height 10
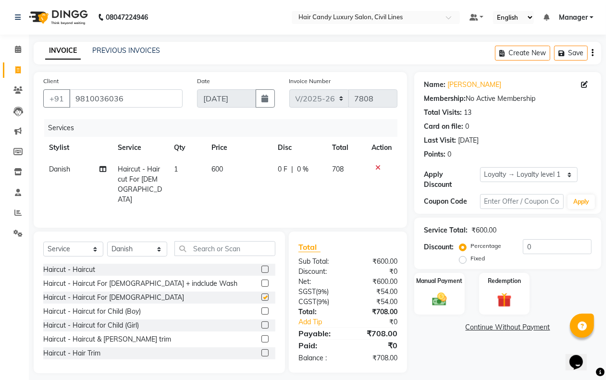
checkbox input "false"
click at [109, 337] on div "Haircut - Haircut & Beard trim" at bounding box center [107, 340] width 128 height 10
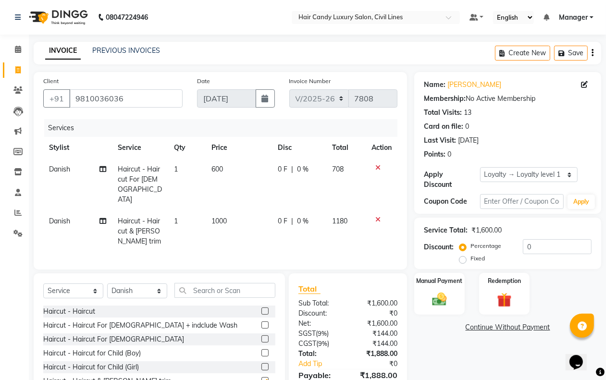
checkbox input "false"
click at [377, 167] on icon at bounding box center [377, 167] width 5 height 7
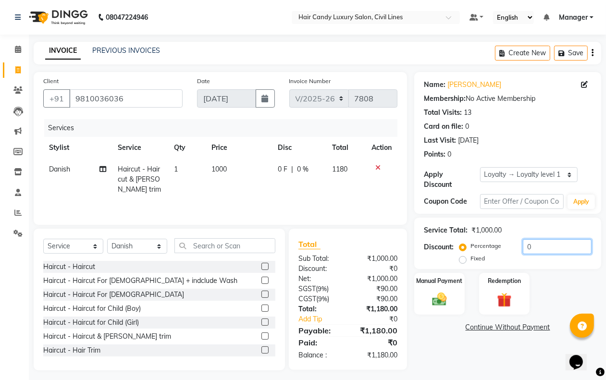
click at [544, 250] on input "0" at bounding box center [557, 246] width 69 height 15
type input "20"
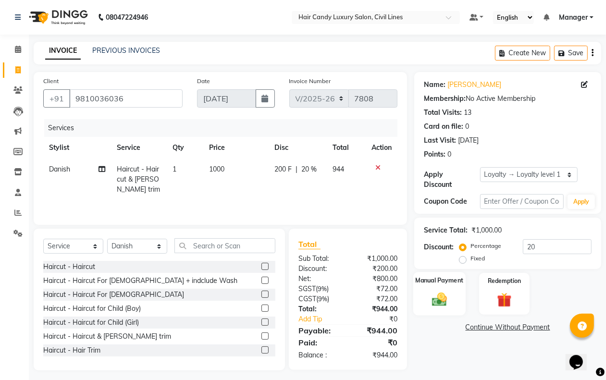
click at [438, 298] on img at bounding box center [439, 299] width 24 height 17
click at [496, 327] on span "CASH" at bounding box center [494, 328] width 21 height 11
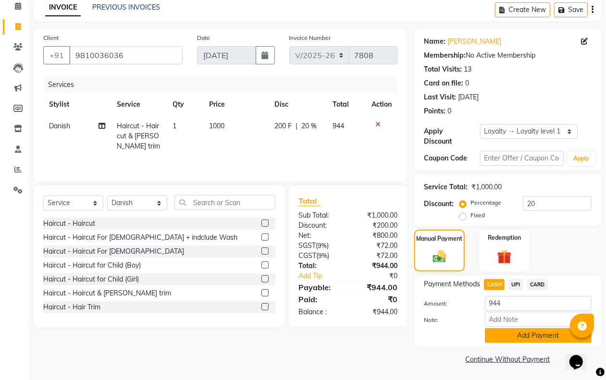
click at [503, 338] on button "Add Payment" at bounding box center [538, 335] width 107 height 15
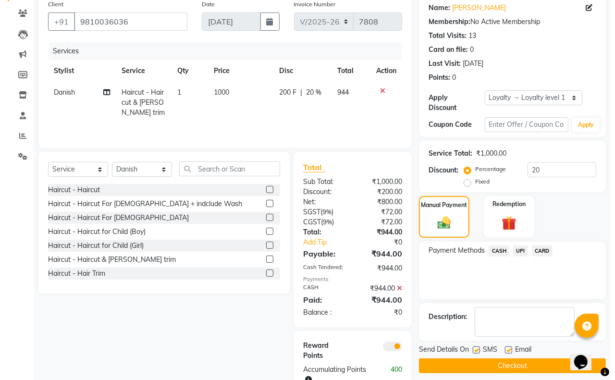
scroll to position [107, 0]
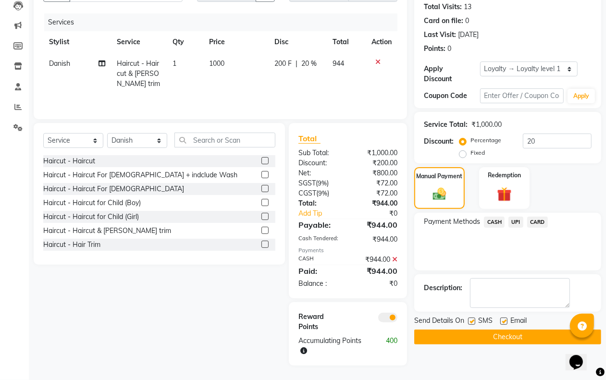
click at [387, 315] on span at bounding box center [387, 318] width 19 height 10
click at [397, 319] on input "checkbox" at bounding box center [397, 319] width 0 height 0
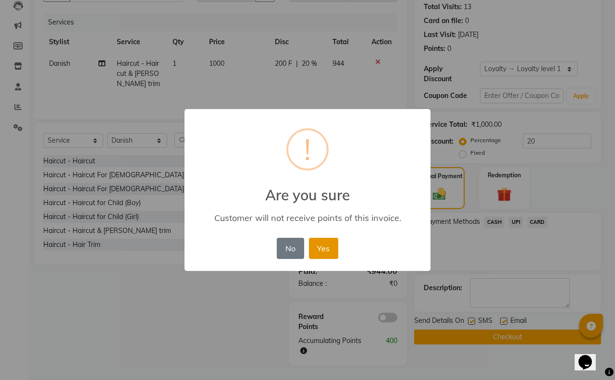
click at [328, 249] on button "Yes" at bounding box center [323, 248] width 29 height 21
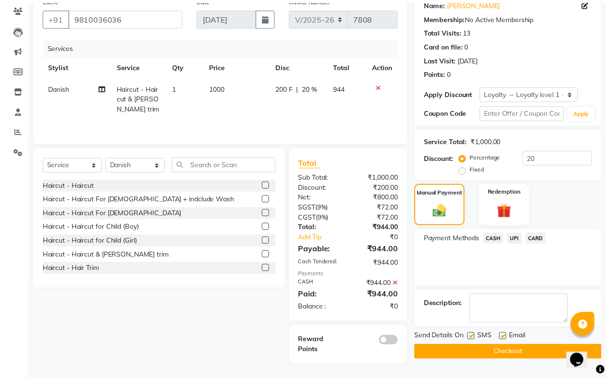
scroll to position [83, 0]
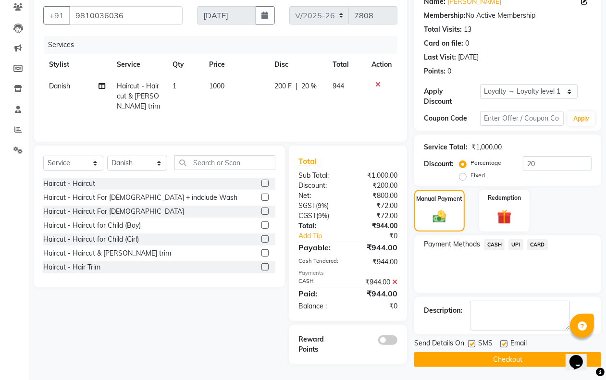
click at [471, 344] on label at bounding box center [471, 343] width 7 height 7
click at [471, 344] on input "checkbox" at bounding box center [471, 344] width 6 height 6
checkbox input "false"
click at [506, 342] on label at bounding box center [503, 343] width 7 height 7
click at [506, 342] on input "checkbox" at bounding box center [503, 344] width 6 height 6
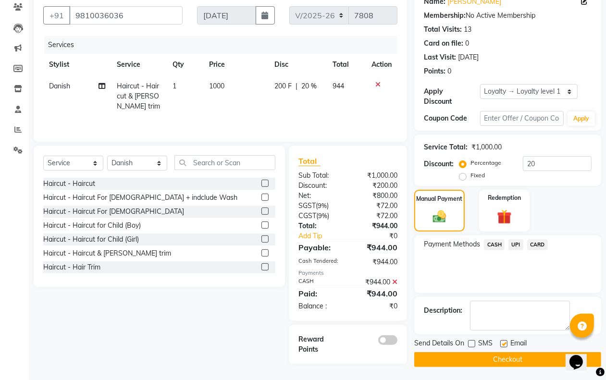
checkbox input "false"
click at [494, 358] on button "Checkout" at bounding box center [507, 359] width 187 height 15
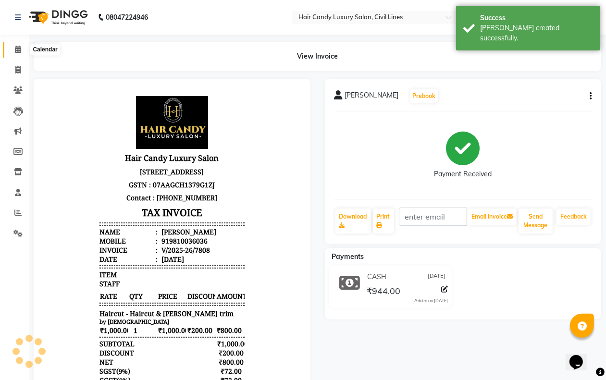
click at [18, 50] on icon at bounding box center [18, 49] width 6 height 7
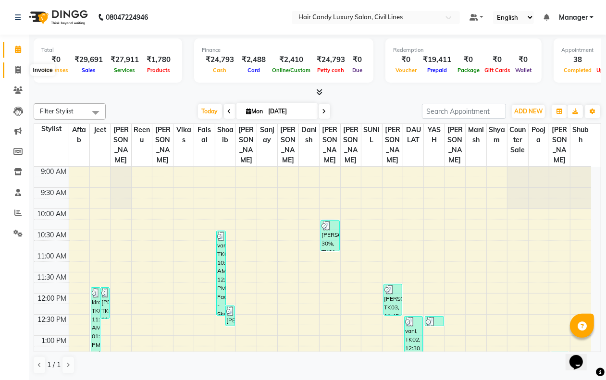
click at [15, 71] on icon at bounding box center [17, 69] width 5 height 7
select select "service"
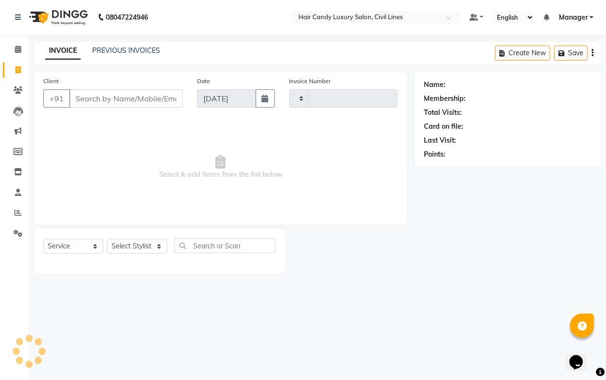
type input "7809"
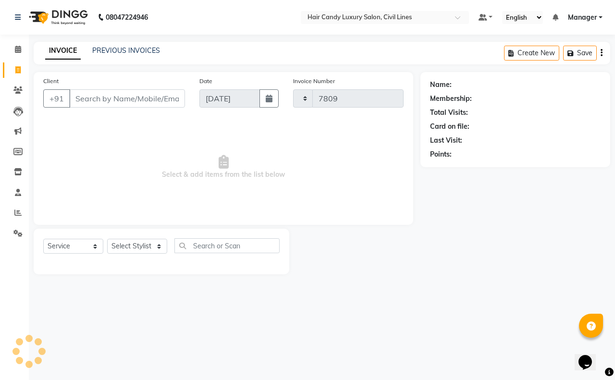
select select "6308"
click at [140, 243] on select "Select Stylist aakib AASHU Aftab Arshal counter sale Danish DAULAT faisal jeet …" at bounding box center [137, 246] width 60 height 15
select select "47497"
click at [107, 239] on select "Select Stylist aakib AASHU Aftab Arshal counter sale Danish DAULAT faisal jeet …" at bounding box center [137, 246] width 60 height 15
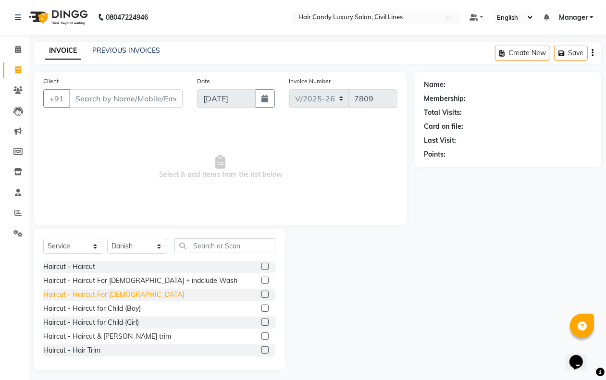
click at [115, 291] on div "Haircut - Haircut For Gents" at bounding box center [113, 295] width 141 height 10
checkbox input "false"
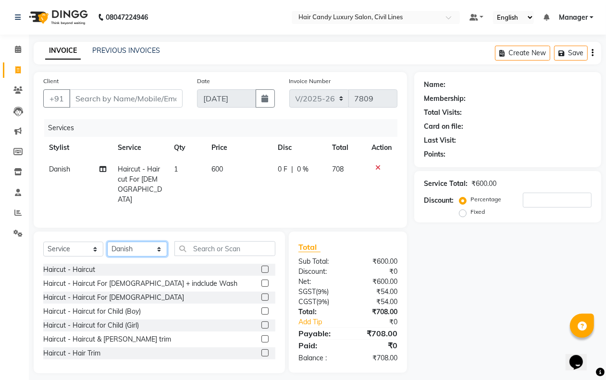
click at [133, 251] on select "Select Stylist aakib AASHU Aftab Arshal counter sale Danish DAULAT faisal jeet …" at bounding box center [137, 249] width 60 height 15
select select "47495"
click at [107, 242] on select "Select Stylist aakib AASHU Aftab Arshal counter sale Danish DAULAT faisal jeet …" at bounding box center [137, 249] width 60 height 15
click at [211, 241] on input "text" at bounding box center [224, 248] width 101 height 15
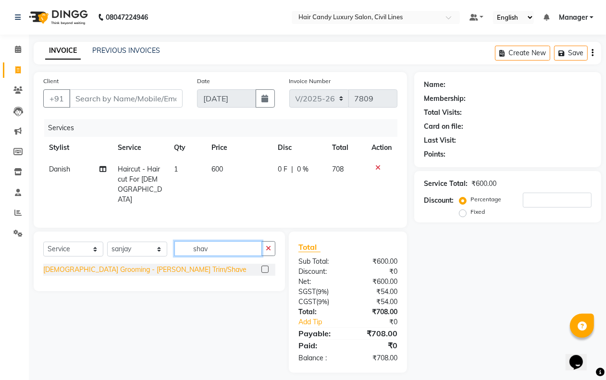
type input "shav"
click at [135, 265] on div "Male Grooming - Beard Trim/Shave" at bounding box center [144, 270] width 203 height 10
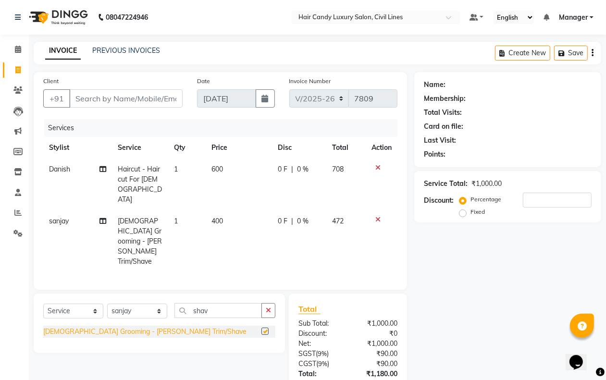
checkbox input "false"
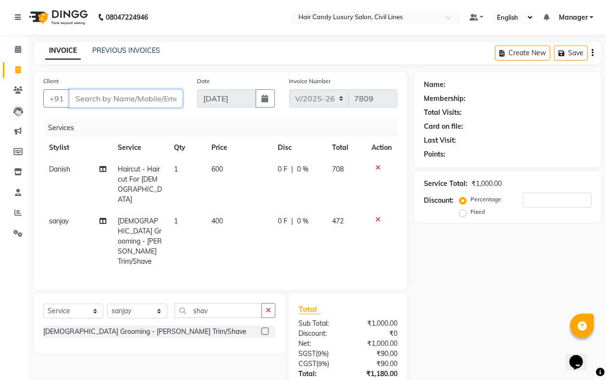
click at [131, 101] on input "Client" at bounding box center [125, 98] width 113 height 18
click at [380, 216] on icon at bounding box center [377, 219] width 5 height 7
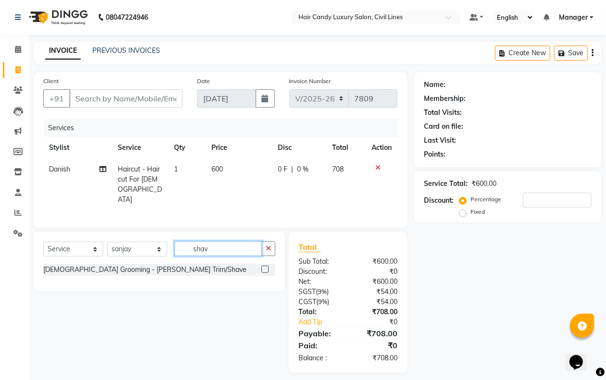
click at [211, 250] on input "shav" at bounding box center [217, 248] width 87 height 15
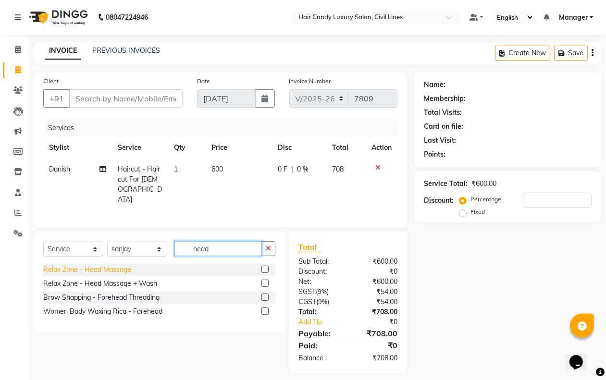
type input "head"
click at [114, 265] on div "Relax Zone - Head Massage" at bounding box center [87, 270] width 88 height 10
checkbox input "false"
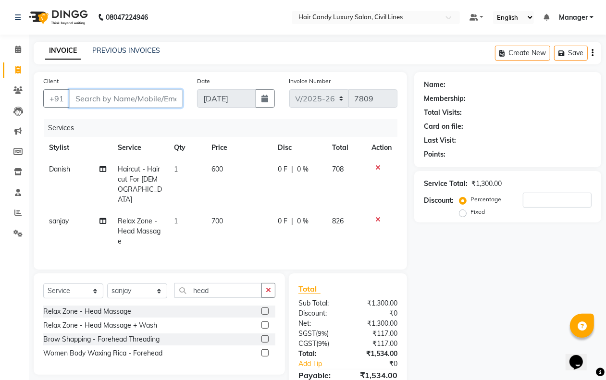
click at [96, 102] on input "Client" at bounding box center [125, 98] width 113 height 18
type input "9"
type input "0"
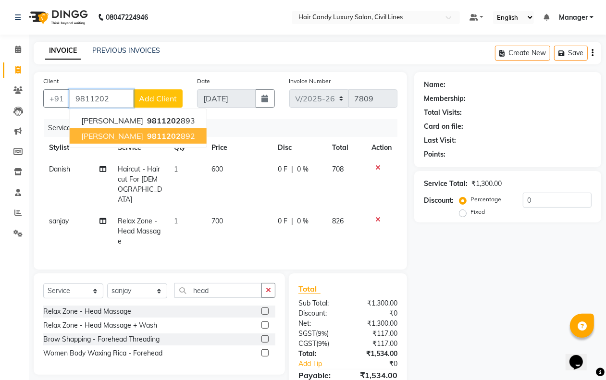
click at [168, 138] on ngb-highlight "9811202 892" at bounding box center [170, 136] width 50 height 10
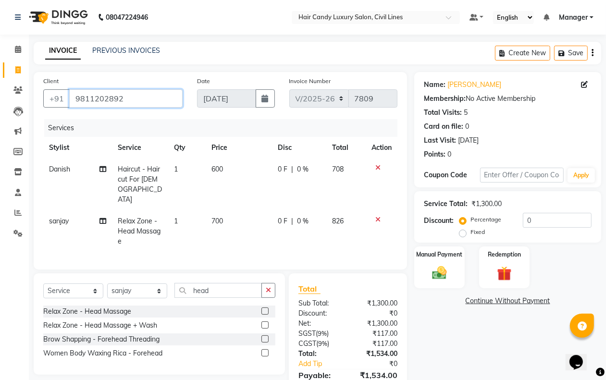
click at [151, 95] on input "9811202892" at bounding box center [125, 98] width 113 height 18
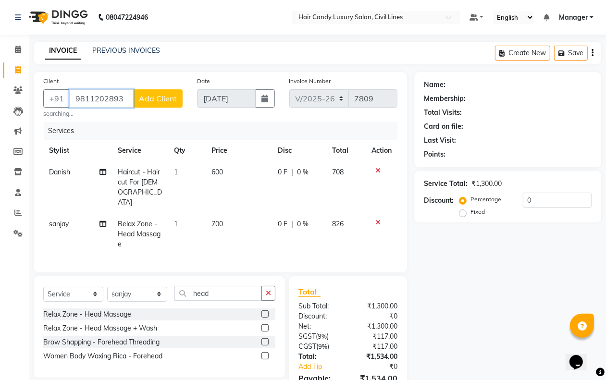
type input "9811202893"
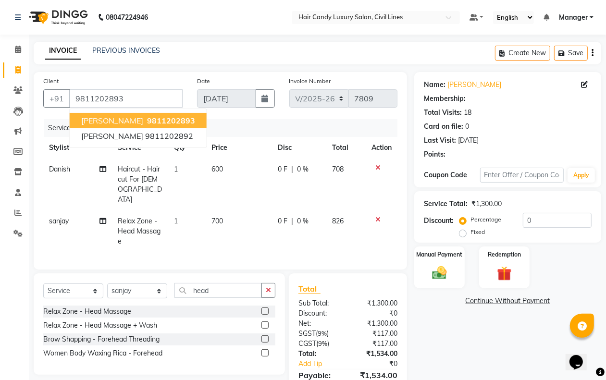
select select "2: Object"
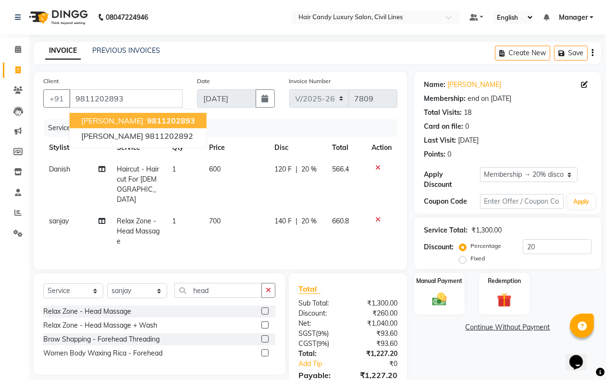
click at [148, 119] on span "9811202893" at bounding box center [171, 121] width 48 height 10
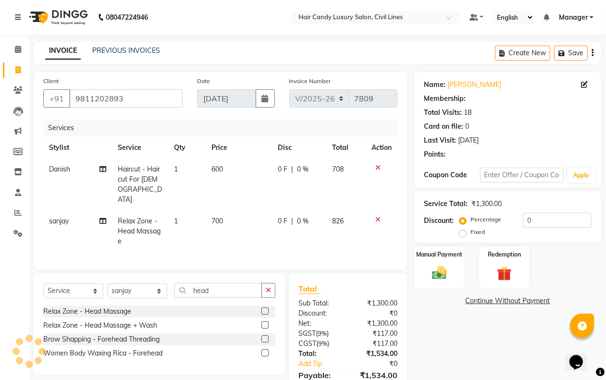
type input "20"
select select "2: Object"
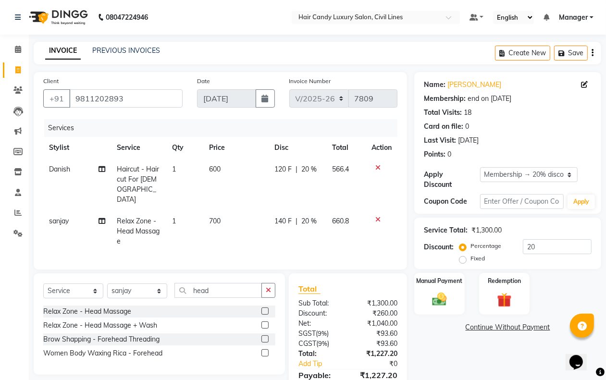
scroll to position [37, 0]
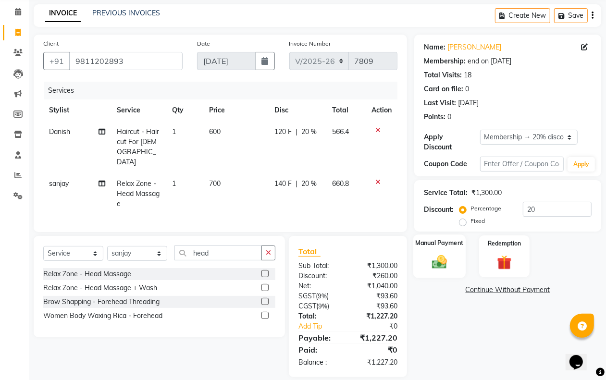
click at [446, 254] on img at bounding box center [439, 261] width 24 height 17
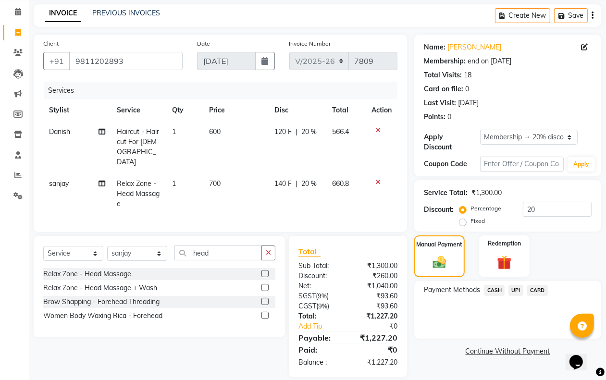
click at [513, 286] on span "UPI" at bounding box center [516, 290] width 15 height 11
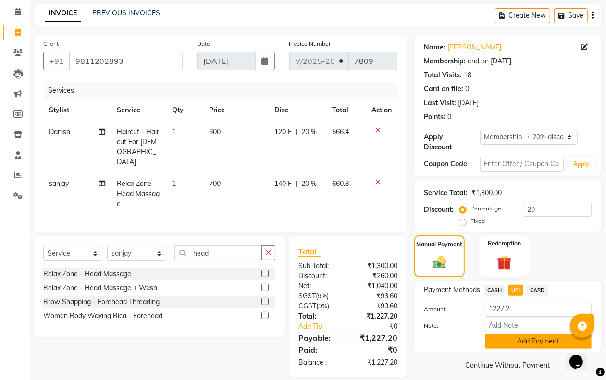
click at [521, 341] on button "Add Payment" at bounding box center [538, 341] width 107 height 15
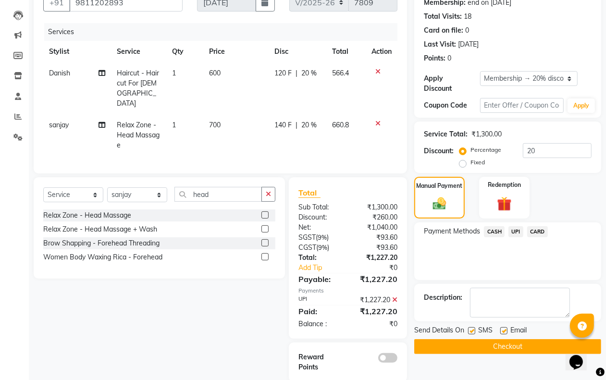
scroll to position [101, 0]
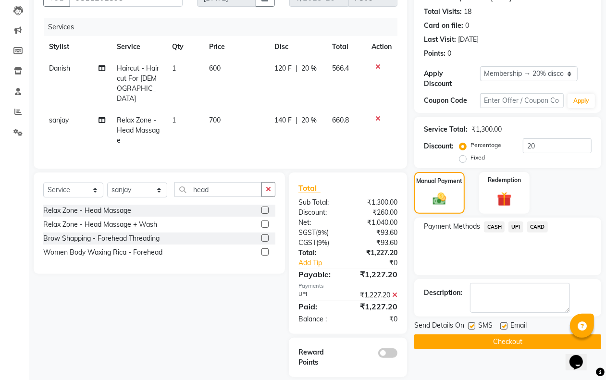
click at [470, 328] on label at bounding box center [471, 326] width 7 height 7
click at [470, 328] on input "checkbox" at bounding box center [471, 326] width 6 height 6
checkbox input "false"
click at [501, 324] on label at bounding box center [503, 326] width 7 height 7
click at [501, 324] on input "checkbox" at bounding box center [503, 326] width 6 height 6
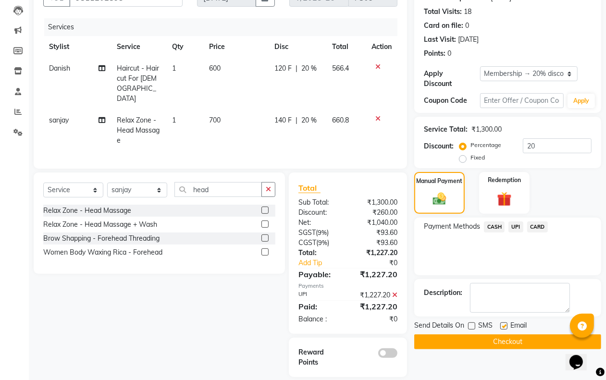
checkbox input "false"
click at [496, 342] on button "Checkout" at bounding box center [507, 342] width 187 height 15
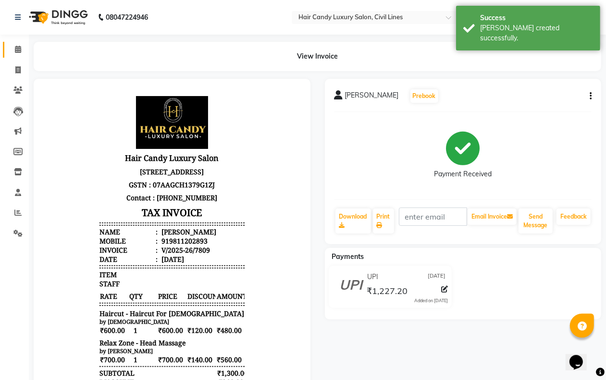
click at [17, 49] on icon at bounding box center [18, 49] width 6 height 7
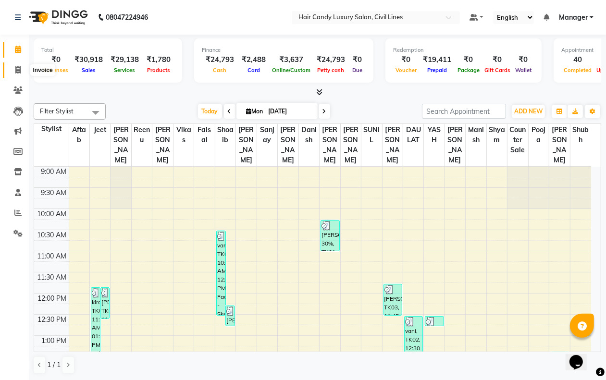
click at [13, 65] on span at bounding box center [18, 70] width 17 height 11
select select "service"
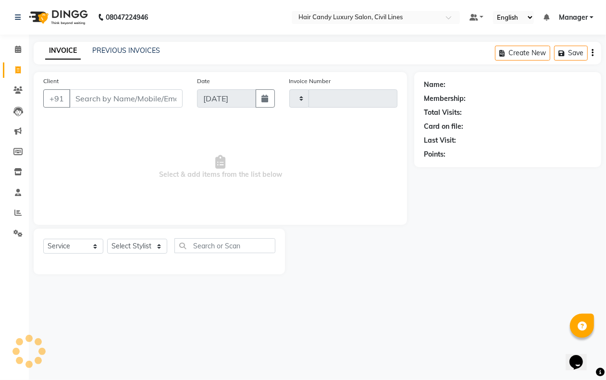
type input "7810"
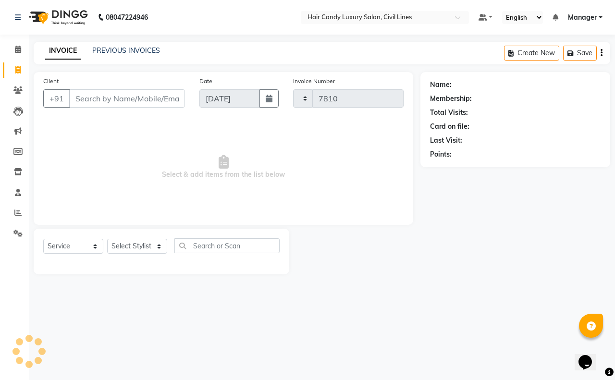
select select "6308"
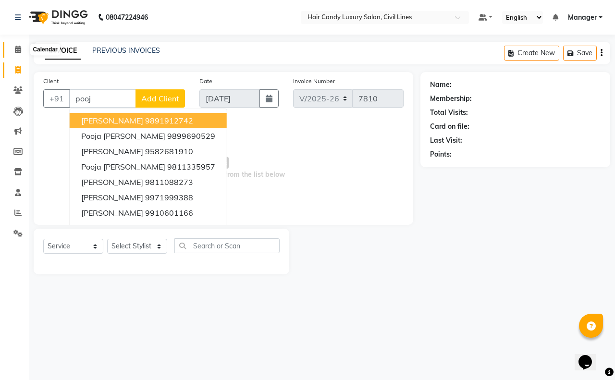
type input "pooj"
click at [17, 50] on icon at bounding box center [18, 49] width 6 height 7
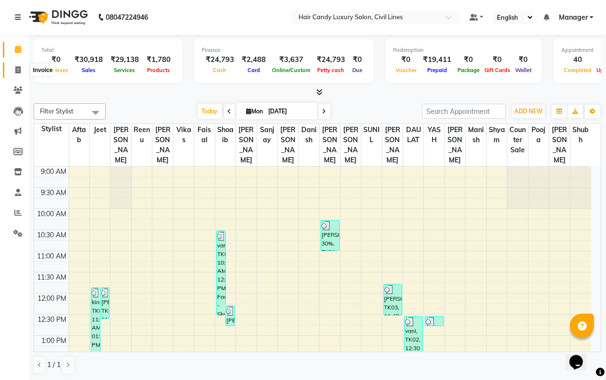
click at [19, 70] on icon at bounding box center [17, 69] width 5 height 7
select select "service"
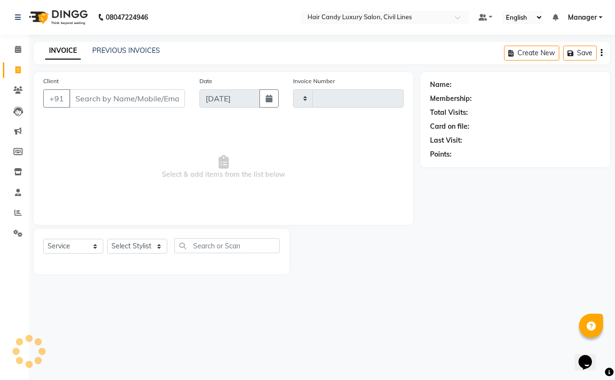
type input "7810"
select select "6308"
drag, startPoint x: 128, startPoint y: 246, endPoint x: 128, endPoint y: 241, distance: 5.3
click at [128, 246] on select "Select Stylist aakib AASHU Aftab Arshal counter sale Danish DAULAT faisal jeet …" at bounding box center [137, 246] width 60 height 15
select select "47499"
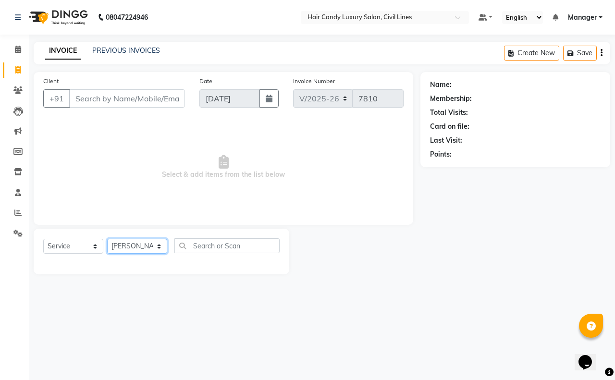
click at [107, 239] on select "Select Stylist aakib AASHU Aftab Arshal counter sale Danish DAULAT faisal jeet …" at bounding box center [137, 246] width 60 height 15
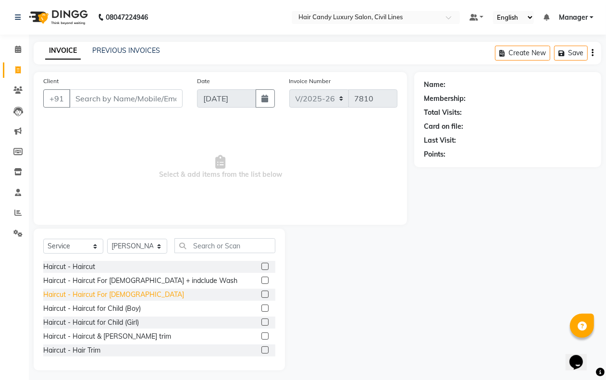
click at [116, 292] on div "Haircut - Haircut For Gents" at bounding box center [113, 295] width 141 height 10
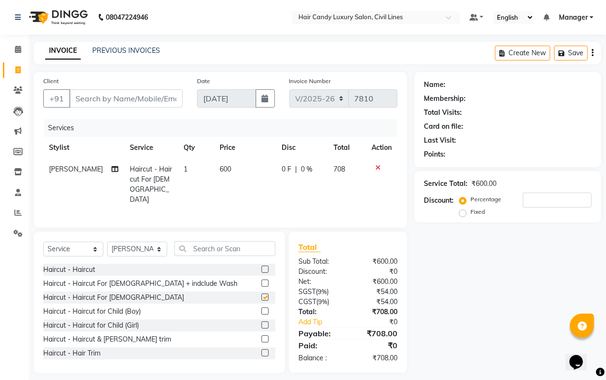
checkbox input "false"
click at [118, 99] on input "Client" at bounding box center [125, 98] width 113 height 18
click at [89, 95] on input "Client" at bounding box center [125, 98] width 113 height 18
type input "9"
type input "0"
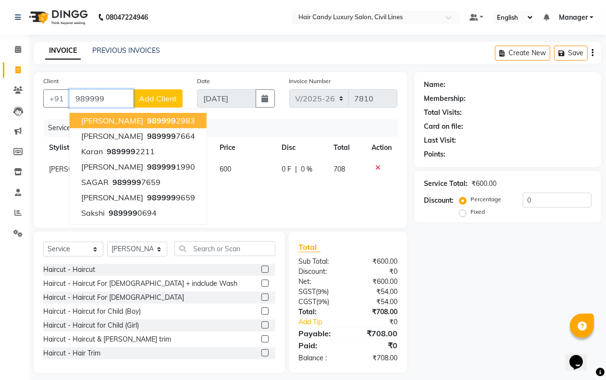
click at [147, 120] on span "989999" at bounding box center [161, 121] width 29 height 10
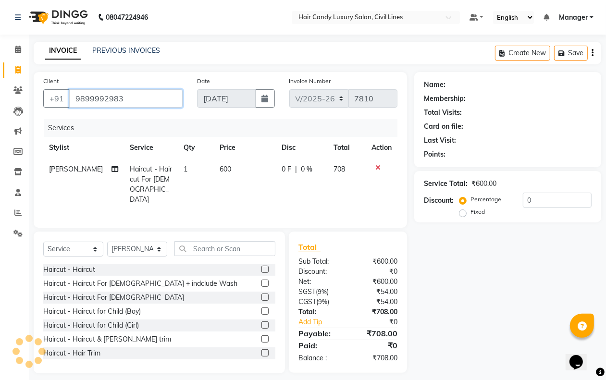
type input "9899992983"
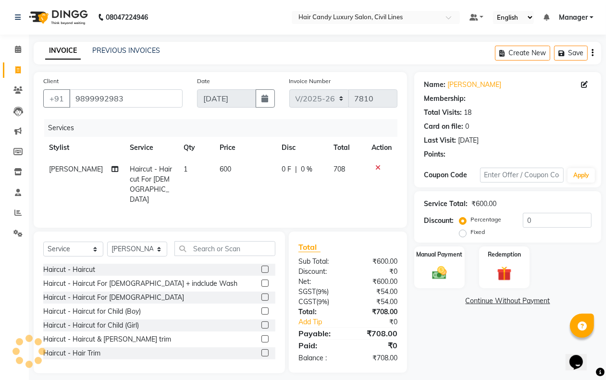
select select "1: Object"
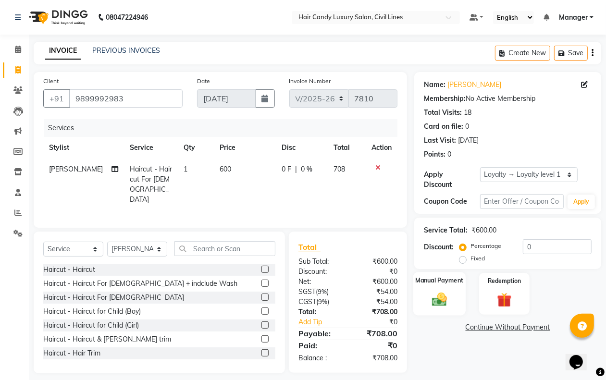
click at [444, 300] on img at bounding box center [439, 299] width 24 height 17
click at [494, 327] on span "CASH" at bounding box center [494, 328] width 21 height 11
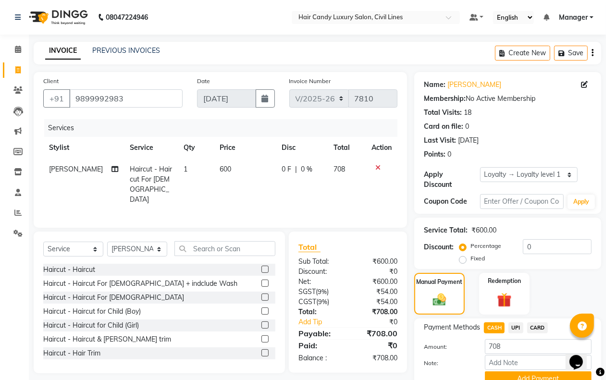
click at [504, 373] on button "Add Payment" at bounding box center [538, 379] width 107 height 15
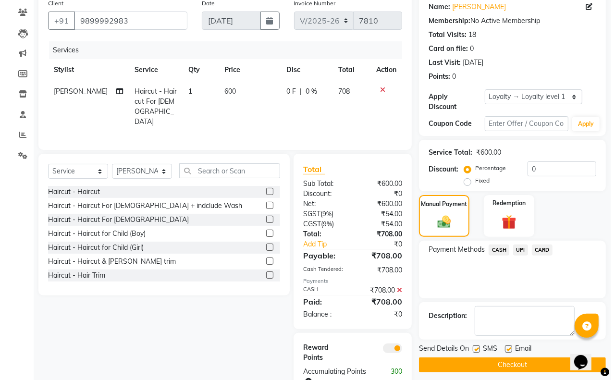
scroll to position [106, 0]
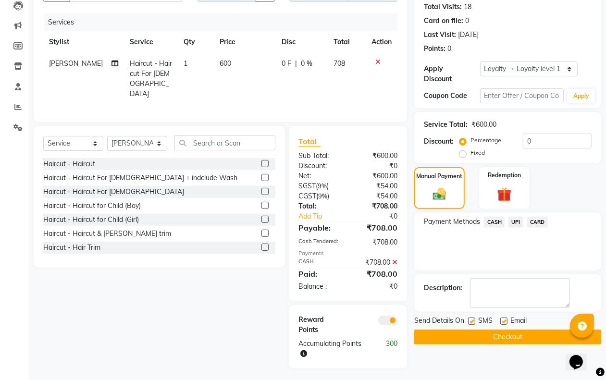
click at [383, 318] on span at bounding box center [387, 321] width 19 height 10
click at [397, 322] on input "checkbox" at bounding box center [397, 322] width 0 height 0
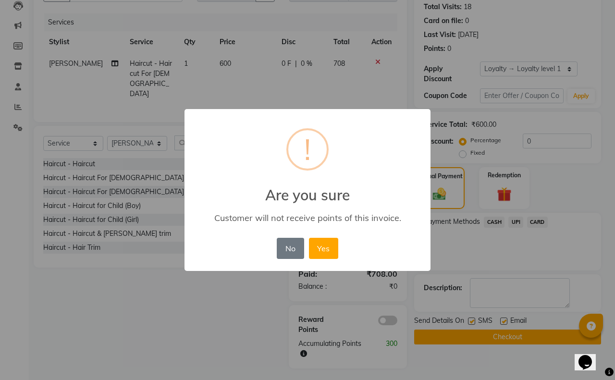
drag, startPoint x: 328, startPoint y: 246, endPoint x: 326, endPoint y: 250, distance: 5.2
click at [327, 245] on button "Yes" at bounding box center [323, 248] width 29 height 21
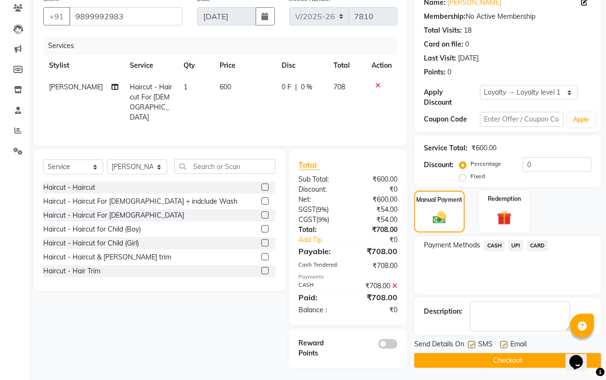
scroll to position [85, 0]
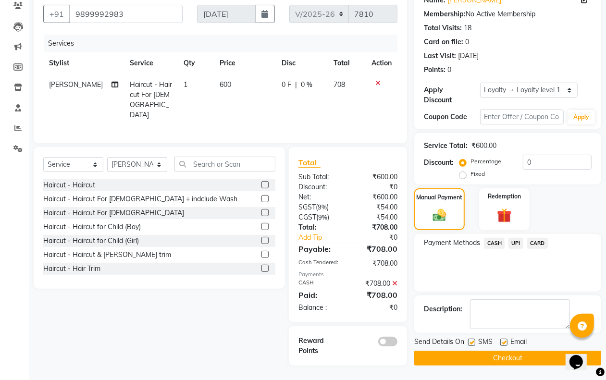
click at [470, 343] on label at bounding box center [471, 342] width 7 height 7
click at [470, 343] on input "checkbox" at bounding box center [471, 343] width 6 height 6
checkbox input "false"
click at [474, 354] on button "Checkout" at bounding box center [507, 358] width 187 height 15
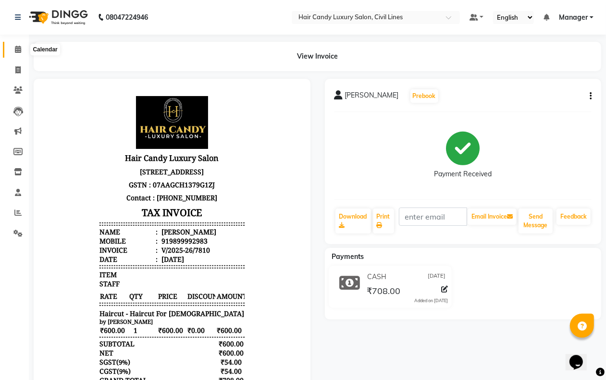
click at [13, 49] on span at bounding box center [18, 49] width 17 height 11
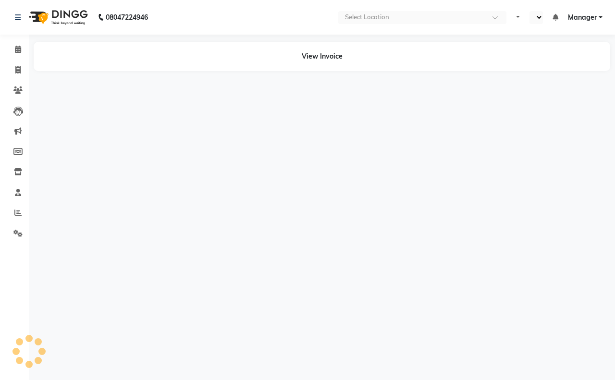
select select "en"
